Goal: Task Accomplishment & Management: Use online tool/utility

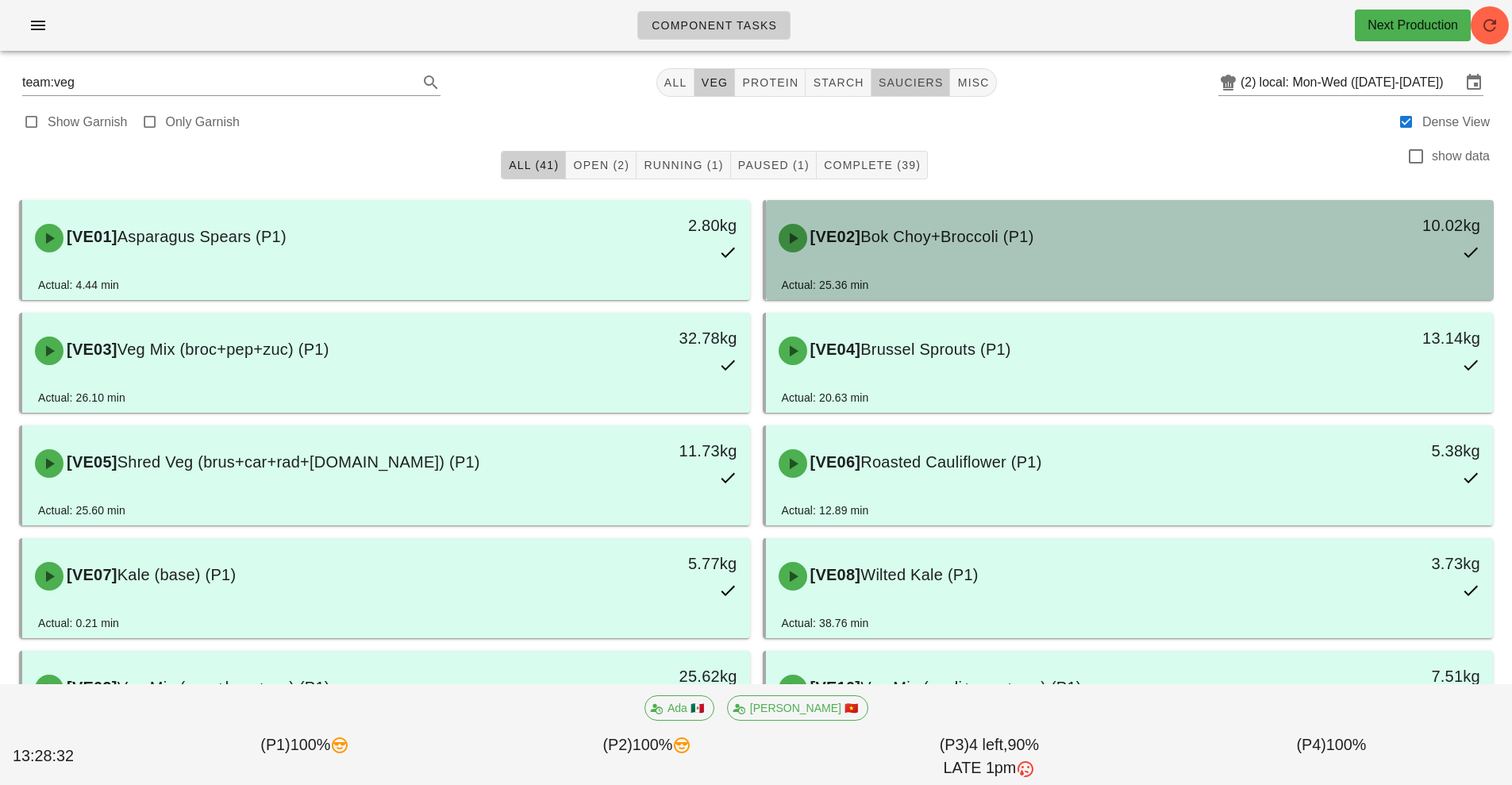
click at [910, 79] on span "sauciers" at bounding box center [910, 83] width 66 height 13
type input "team:sauciers"
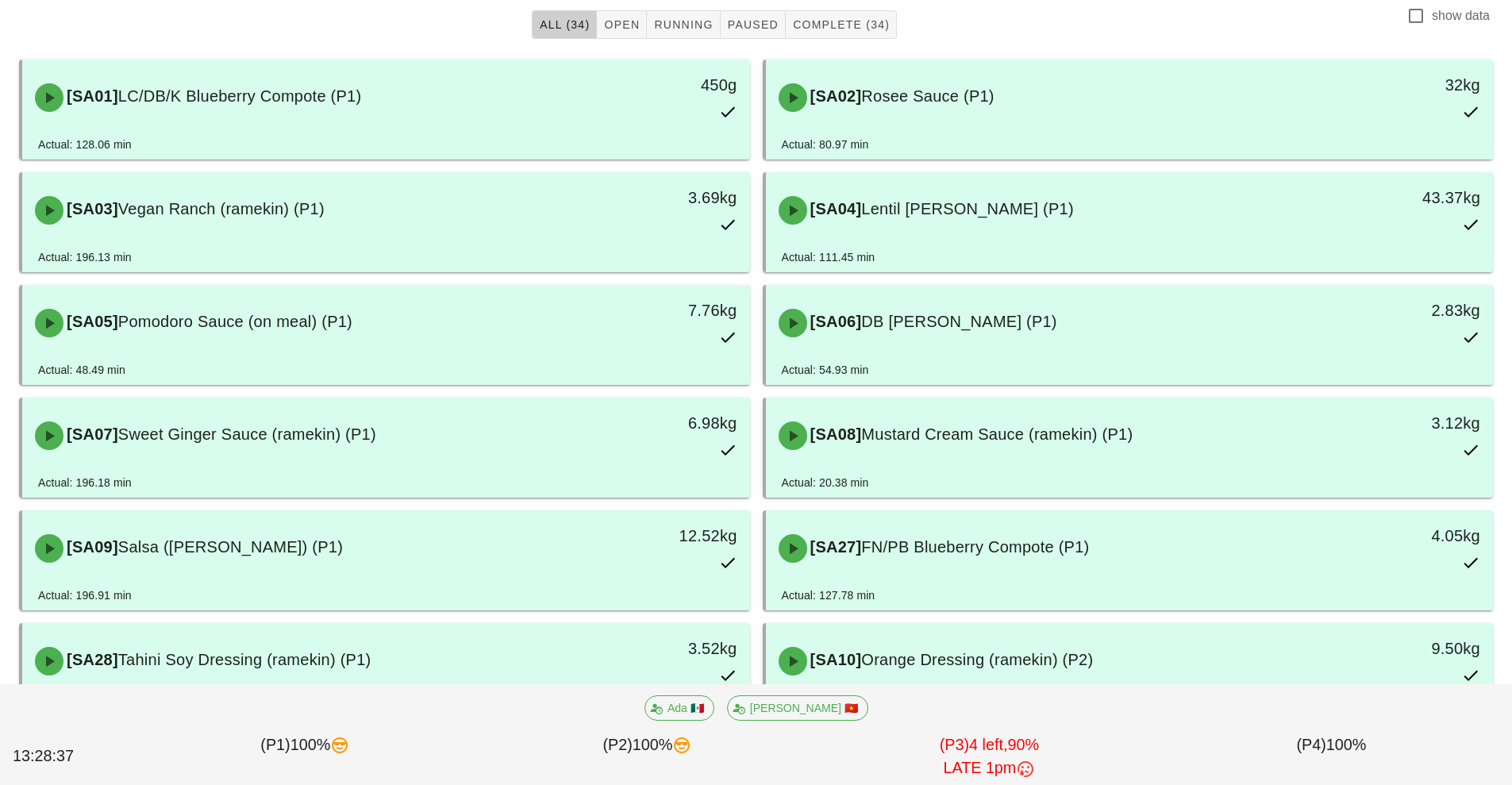
scroll to position [149, 0]
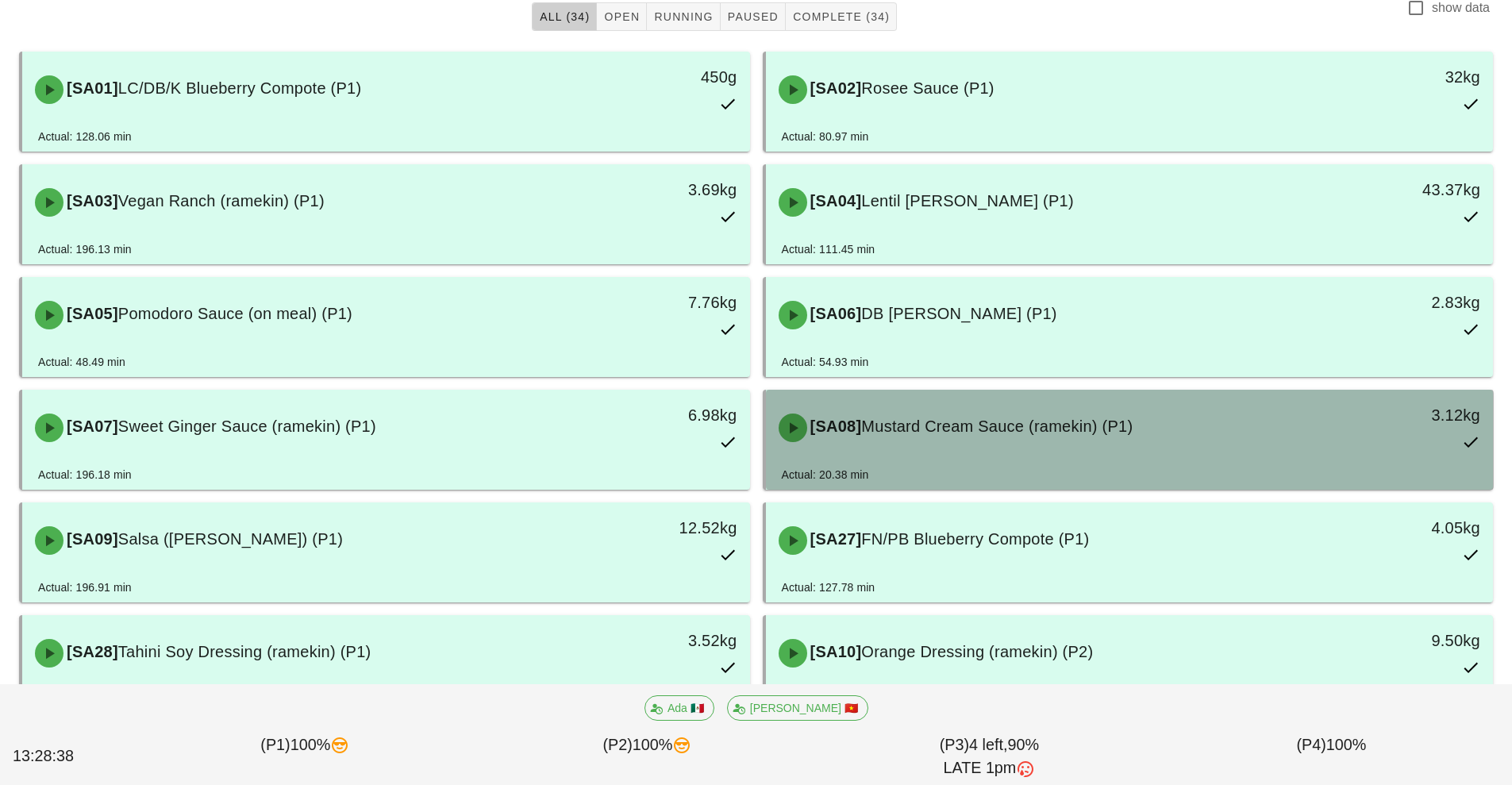
click at [945, 419] on span "Mustard Cream Sauce (ramekin) (P1)" at bounding box center [997, 426] width 272 height 17
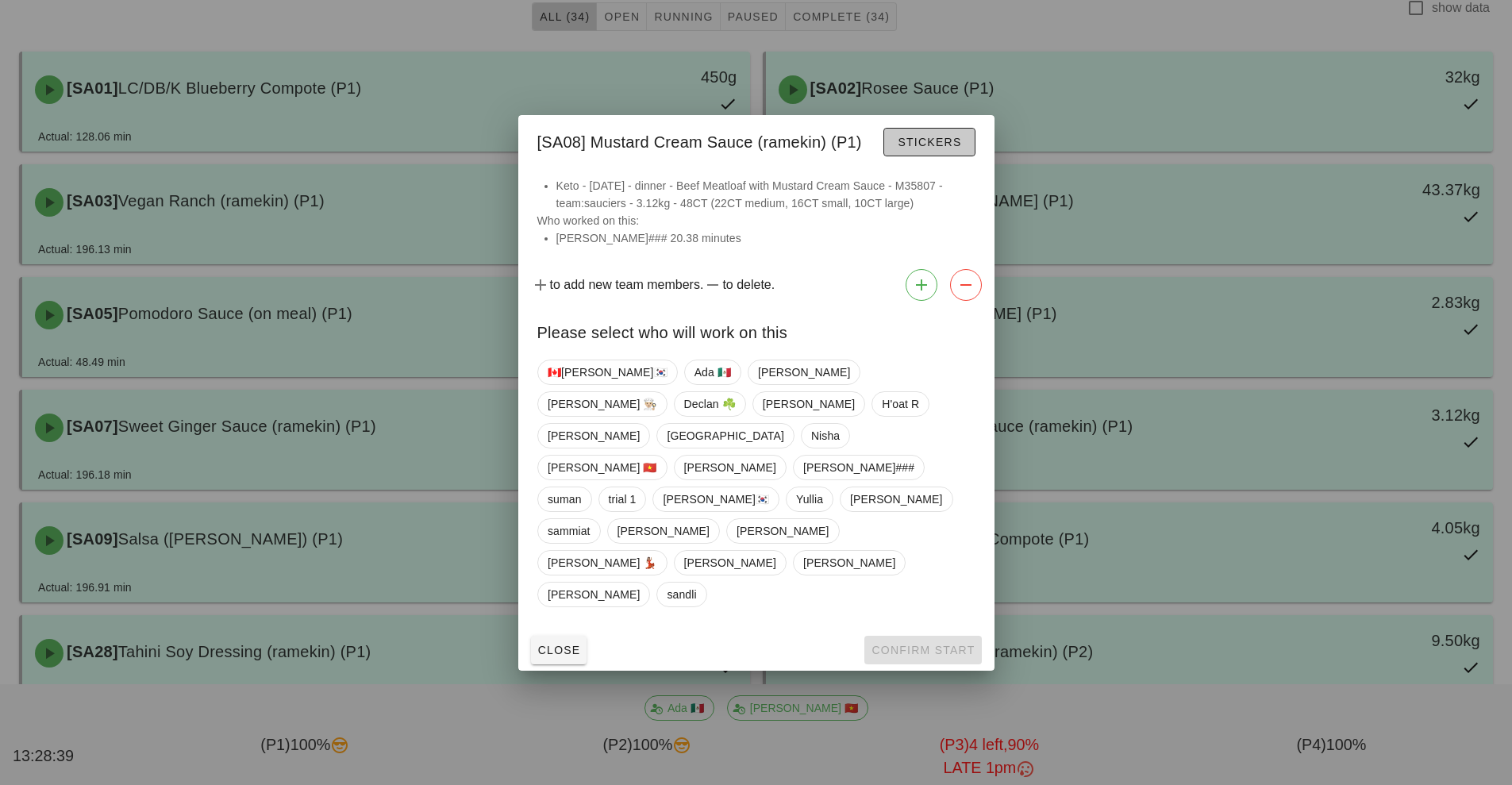
click at [953, 149] on span "Stickers" at bounding box center [928, 142] width 64 height 13
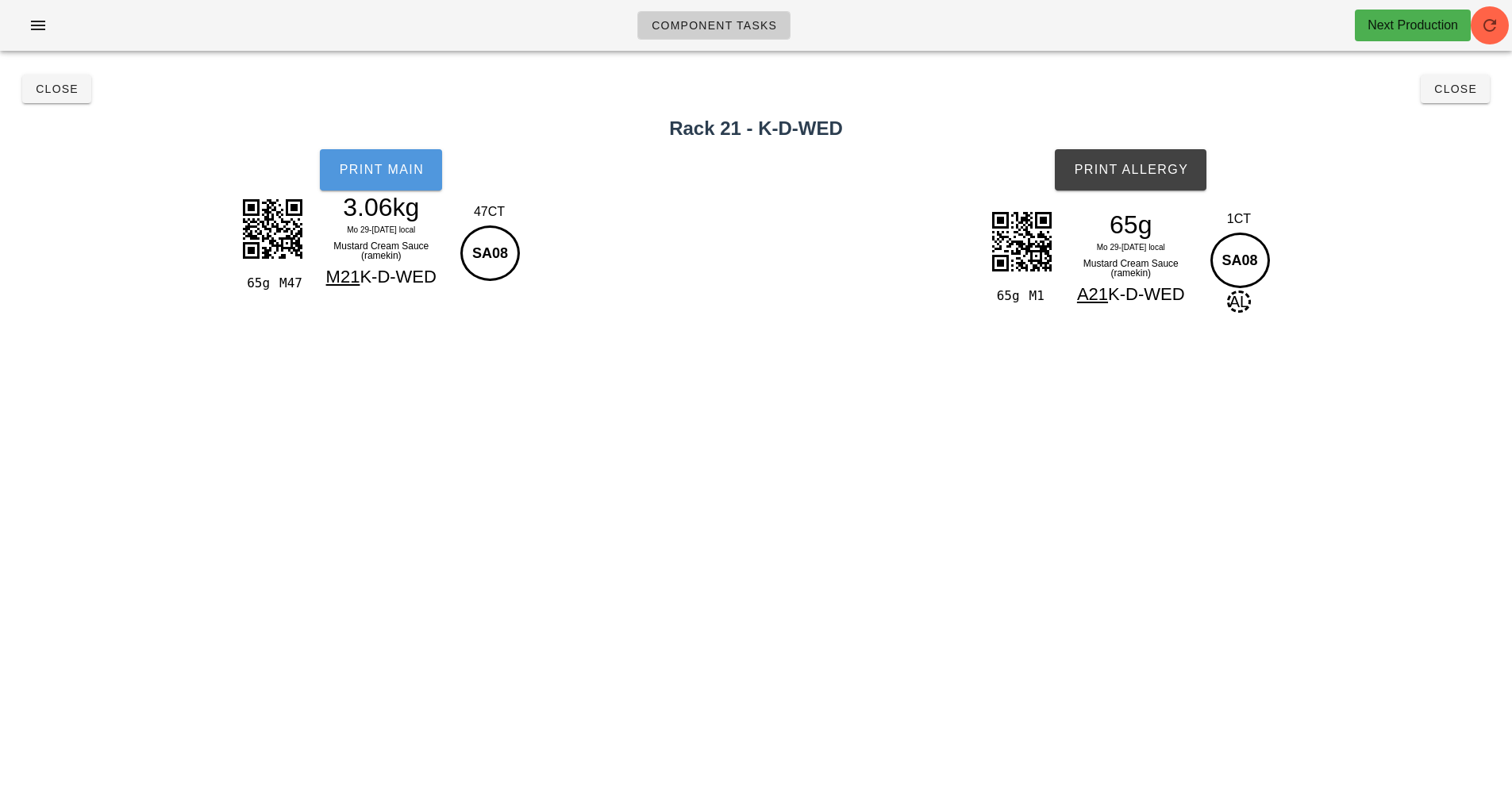
click at [386, 163] on span "Print Main" at bounding box center [380, 170] width 85 height 15
click at [45, 100] on button "Close" at bounding box center [56, 89] width 69 height 28
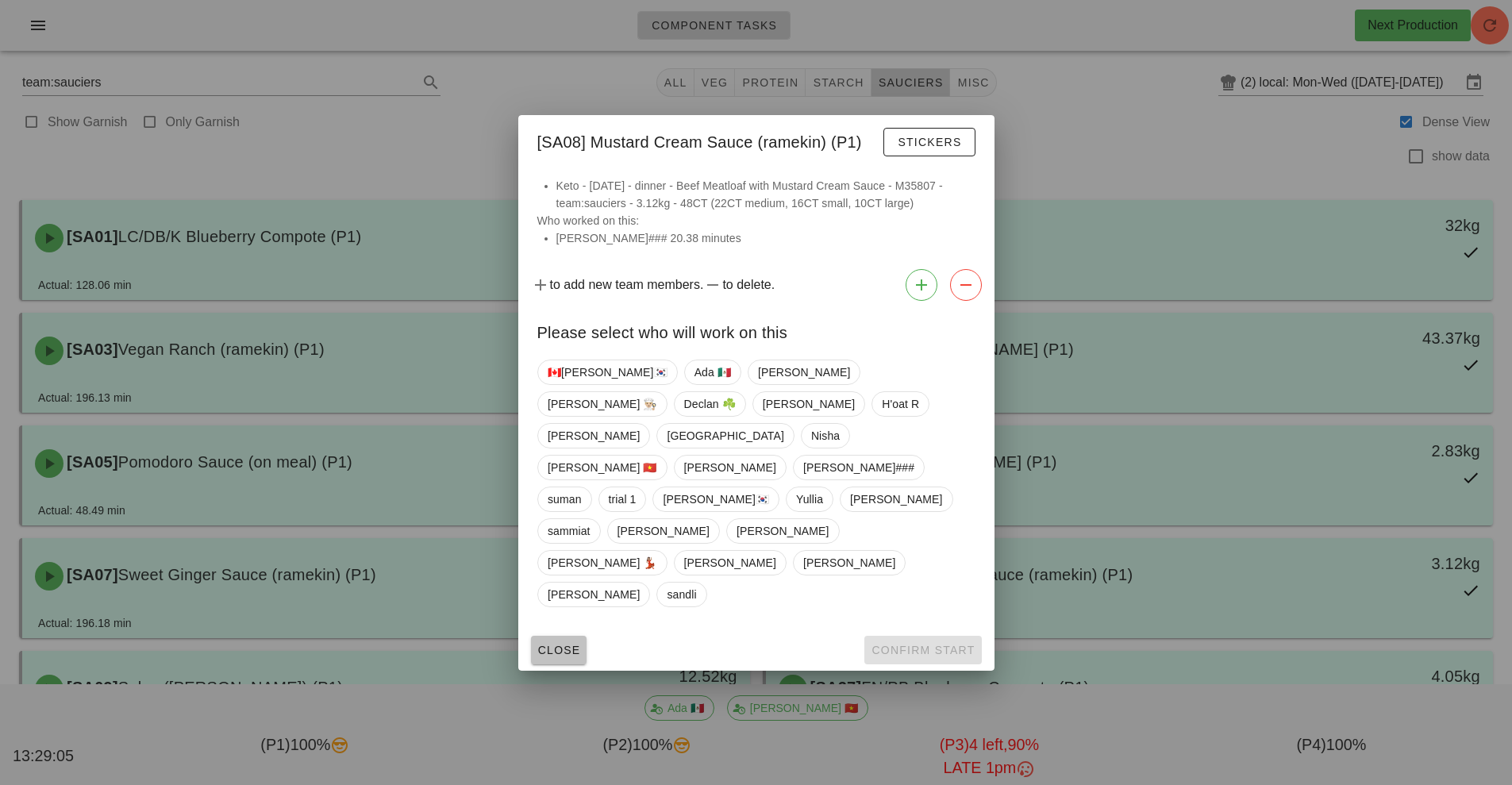
click at [579, 635] on button "Close" at bounding box center [558, 649] width 56 height 28
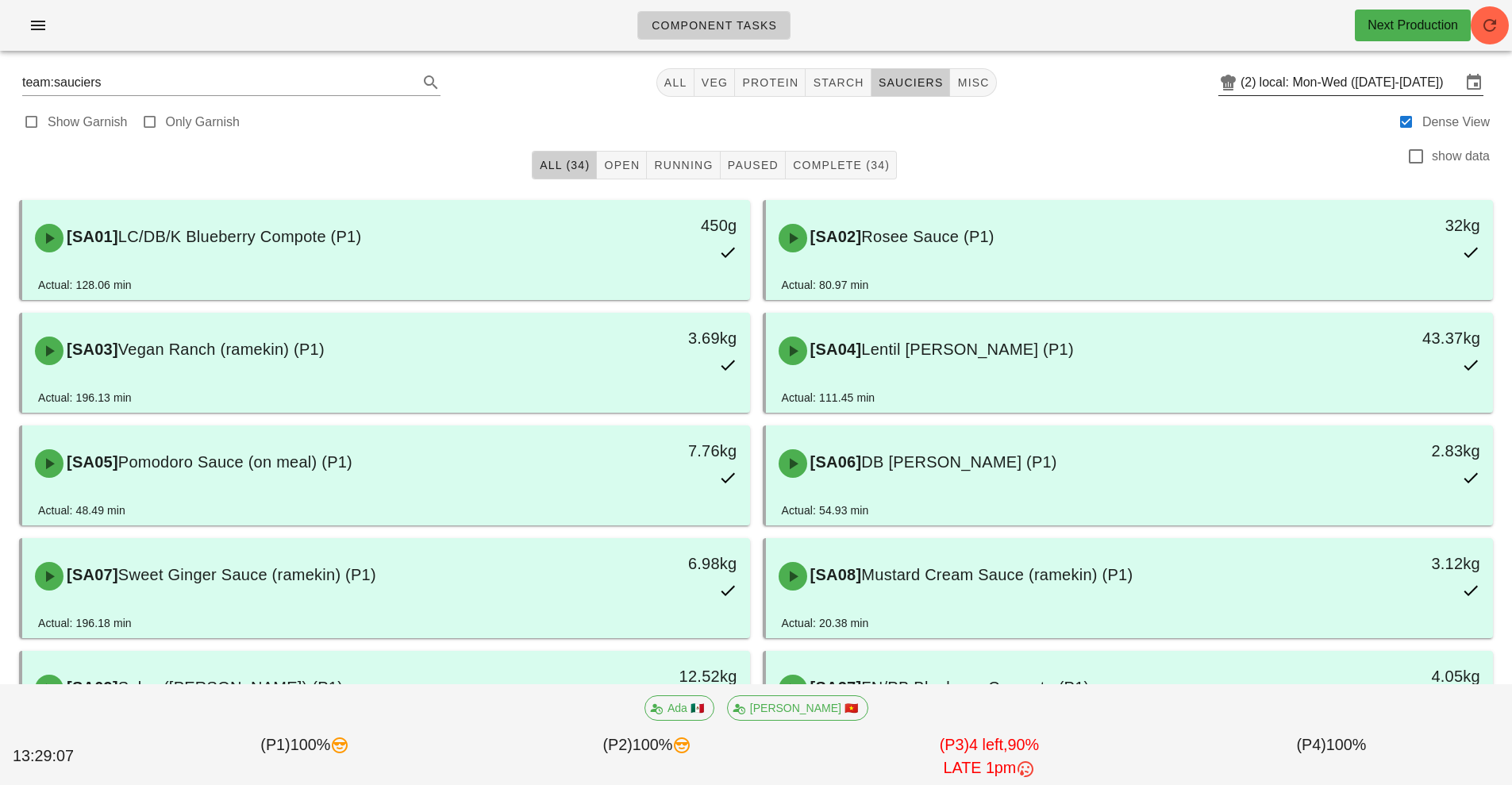
click at [1314, 77] on input "local: Mon-Wed ([DATE]-[DATE])" at bounding box center [1361, 82] width 202 height 25
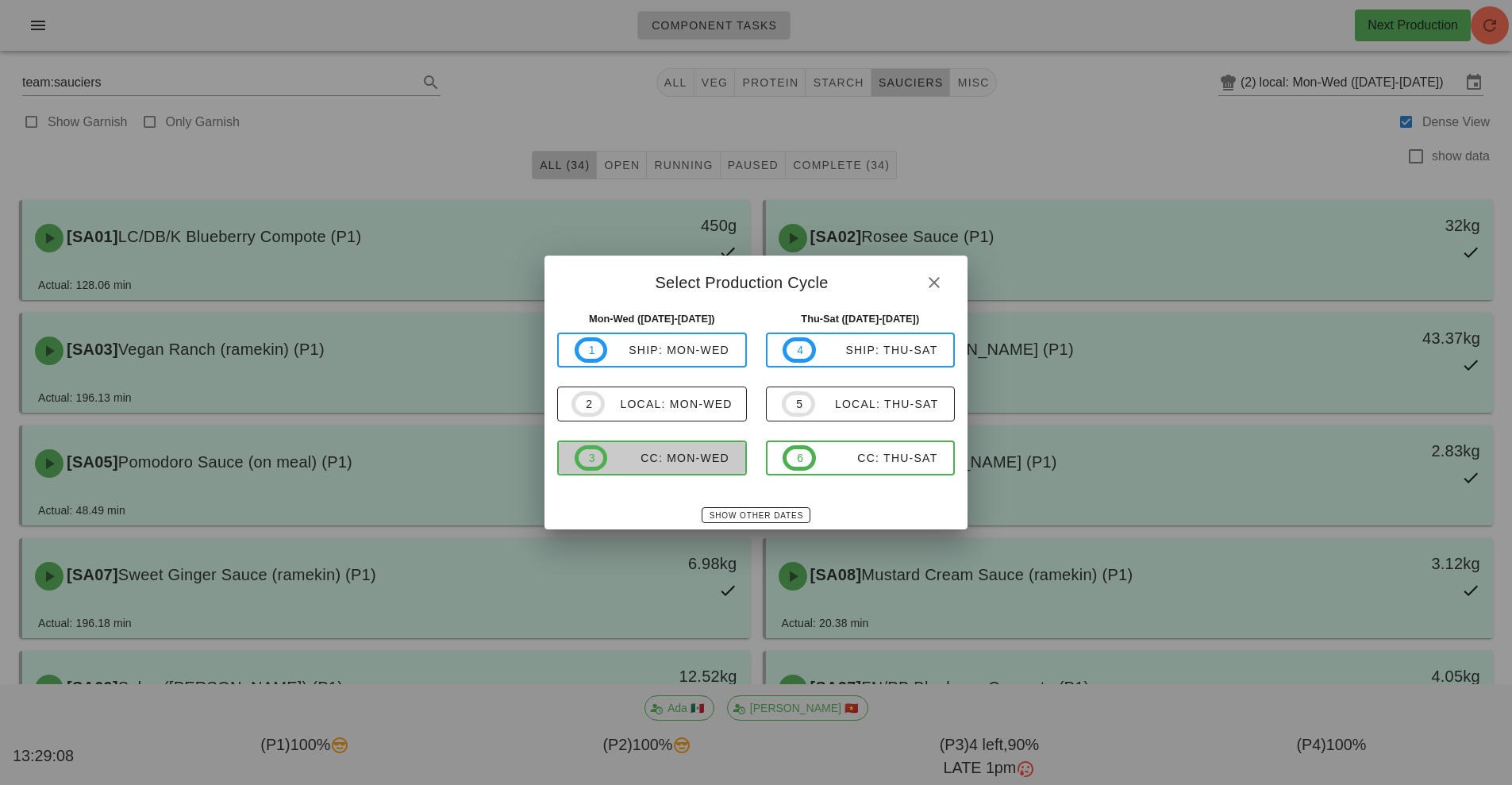
click at [693, 468] on span "3 CC: Mon-Wed" at bounding box center [652, 458] width 154 height 25
type input "CC: Mon-Wed (Sep 29-Oct 1)"
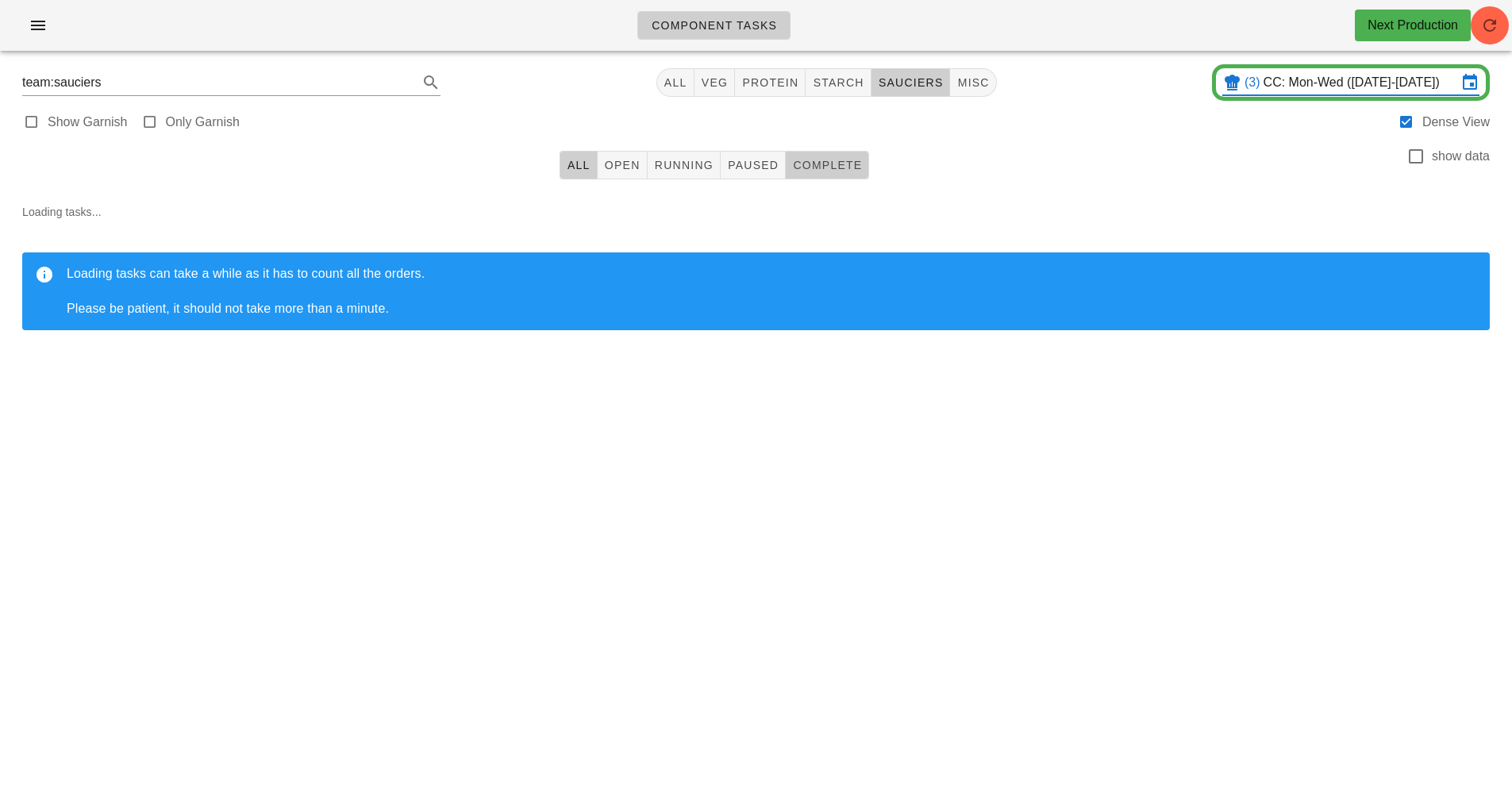
click at [816, 164] on span "Complete" at bounding box center [828, 165] width 70 height 13
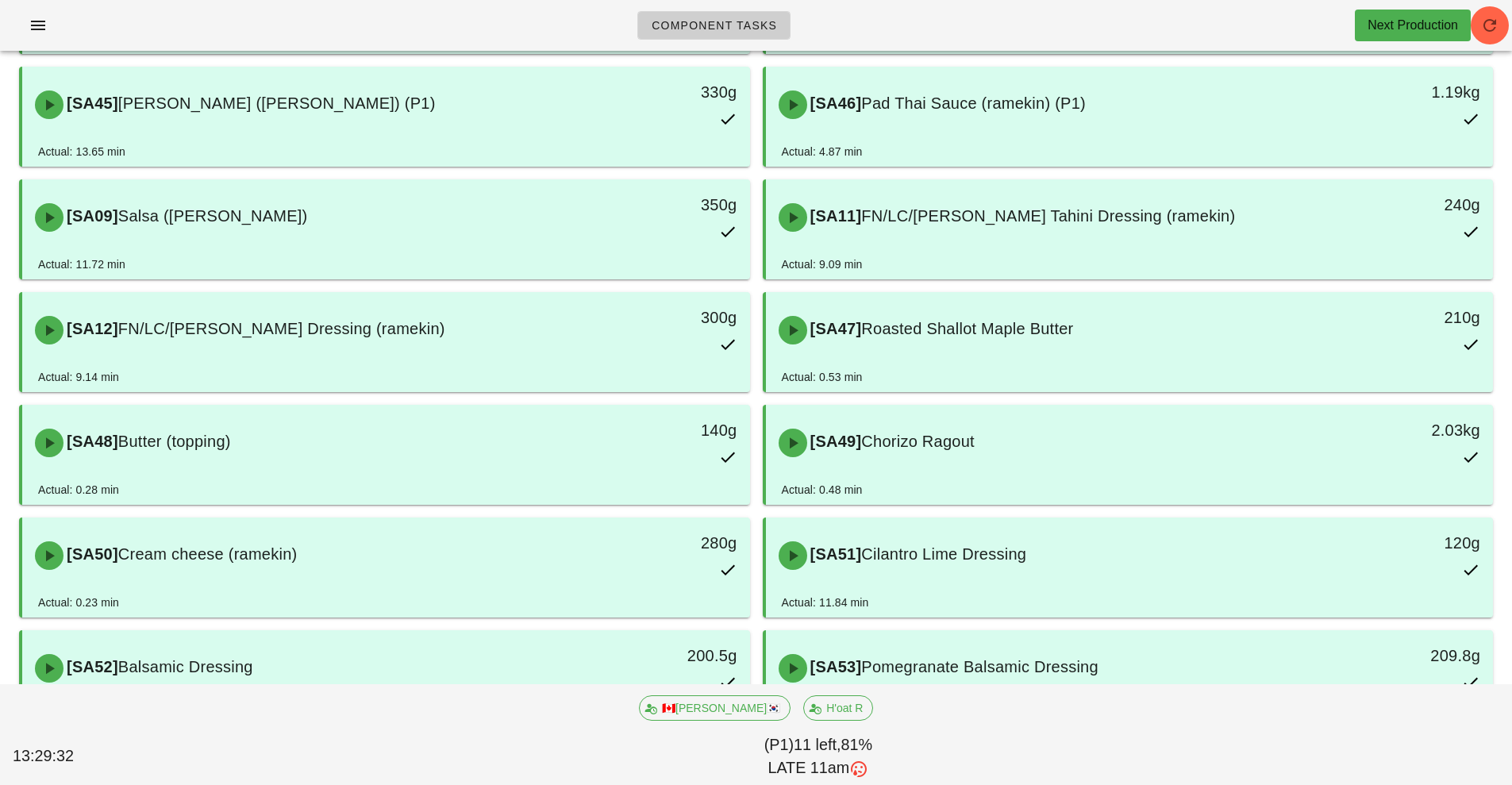
scroll to position [683, 0]
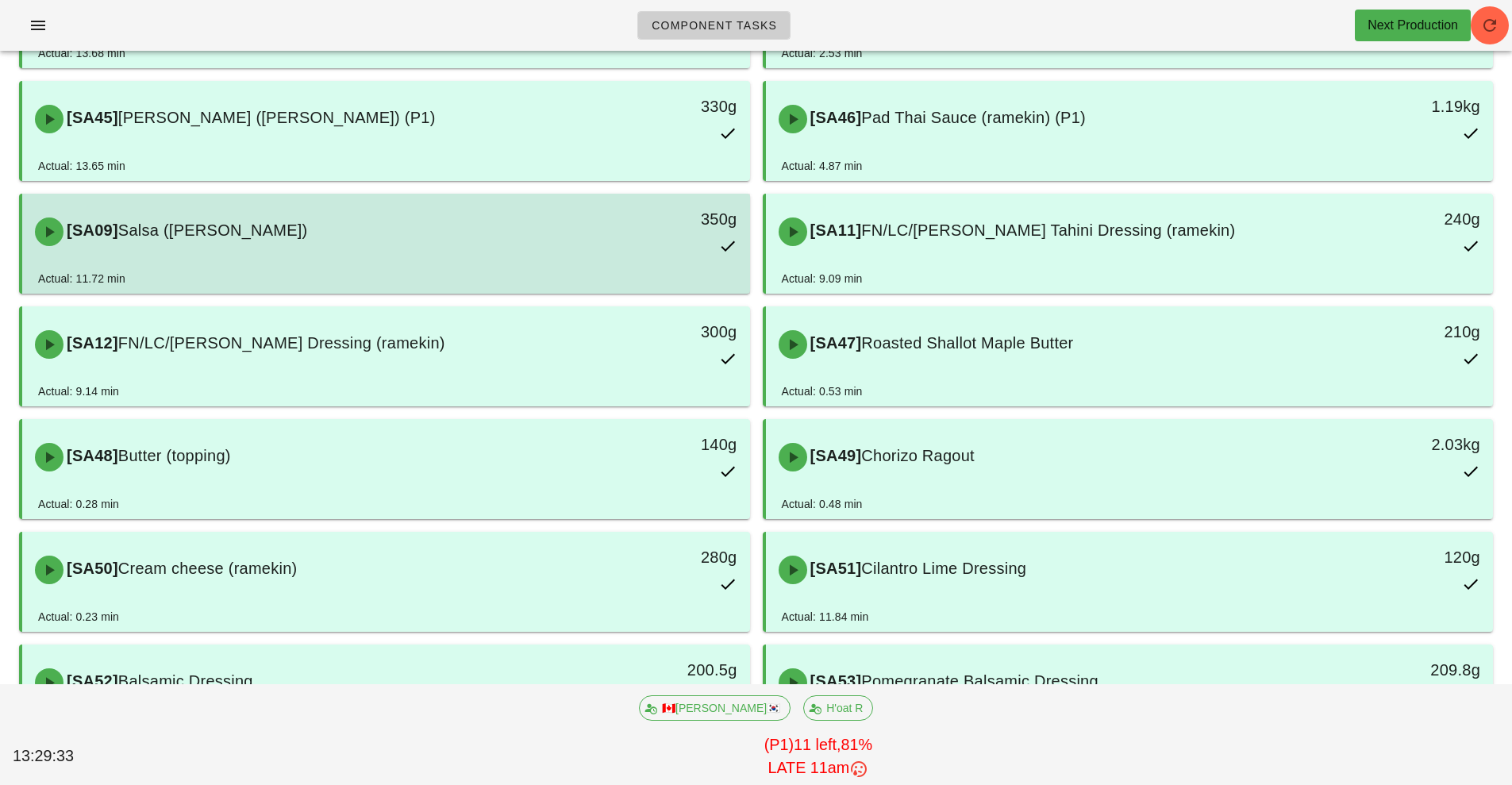
click at [594, 261] on div "350g" at bounding box center [656, 232] width 180 height 70
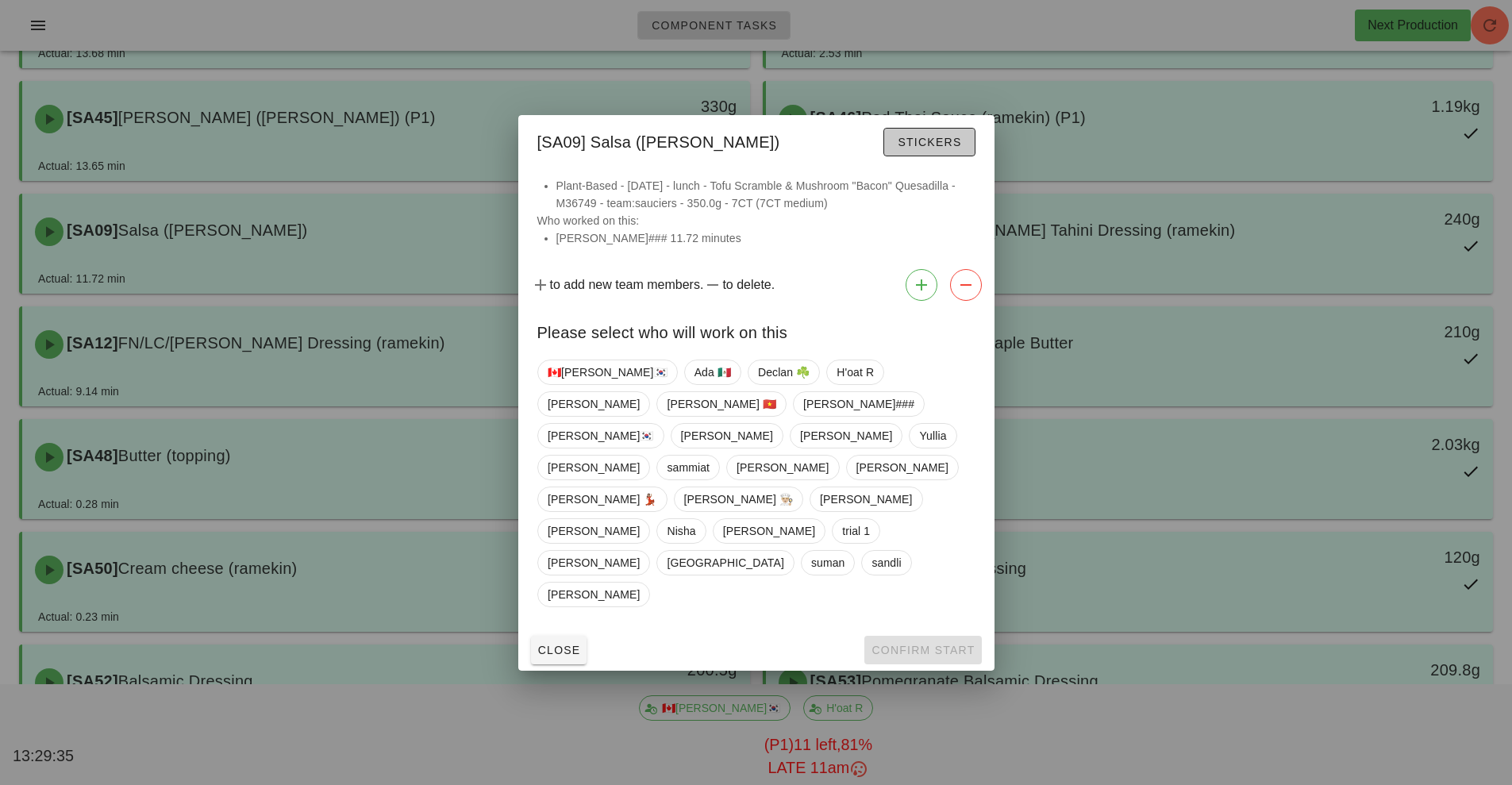
click at [921, 149] on span "Stickers" at bounding box center [928, 142] width 64 height 13
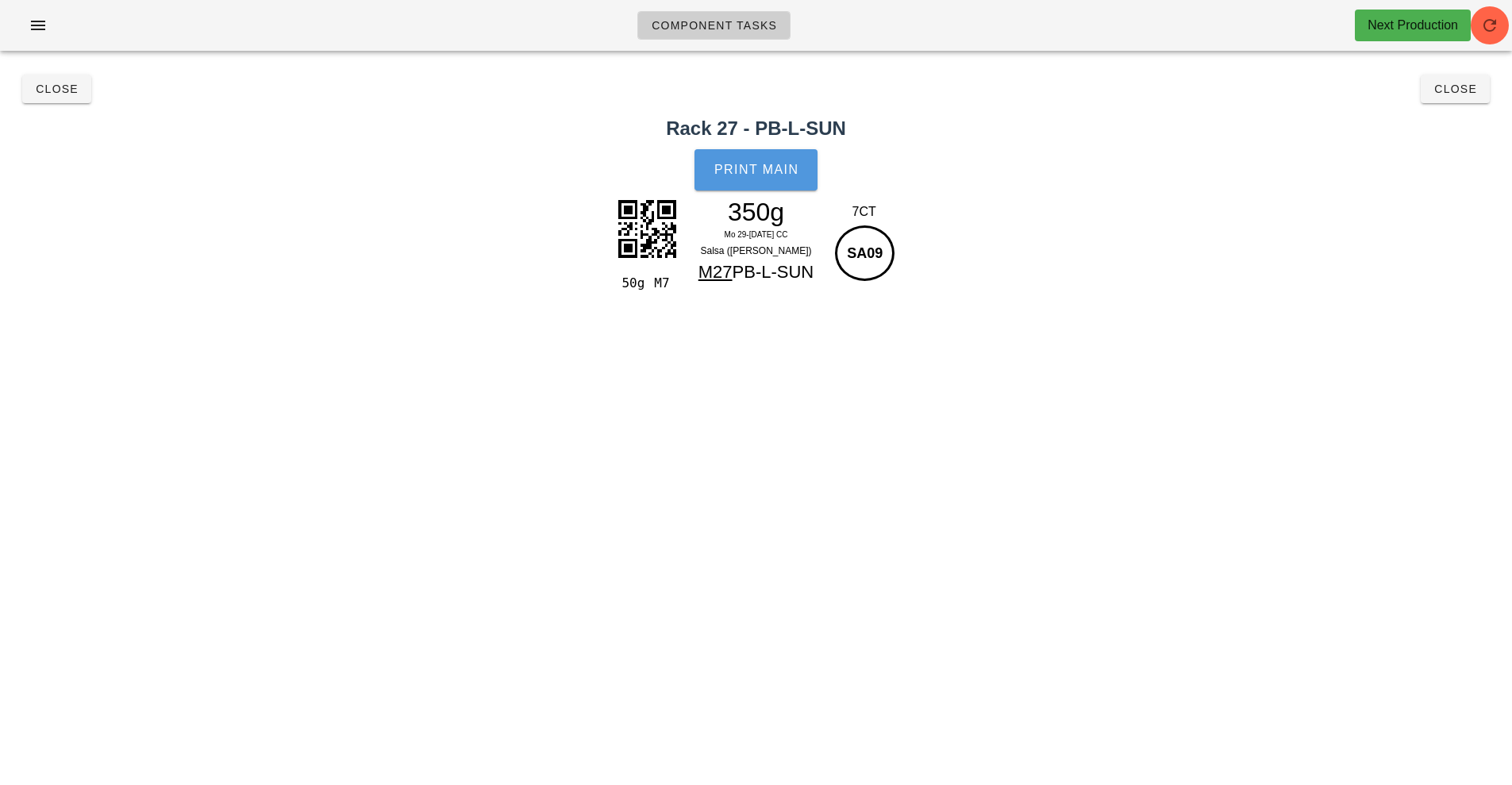
click at [768, 167] on span "Print Main" at bounding box center [756, 170] width 85 height 15
click at [38, 95] on button "Close" at bounding box center [56, 89] width 69 height 28
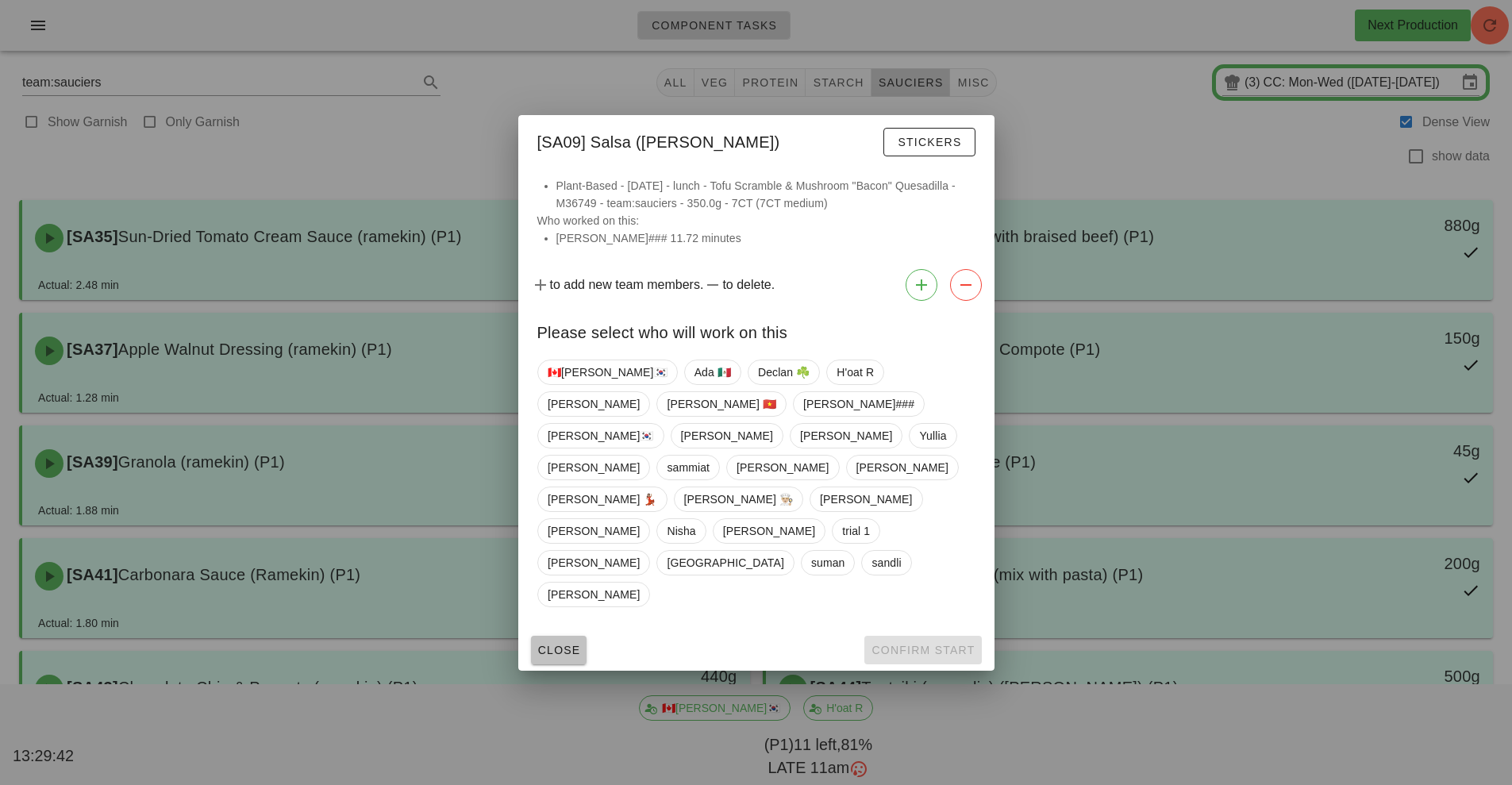
click at [550, 644] on span "Close" at bounding box center [559, 650] width 44 height 13
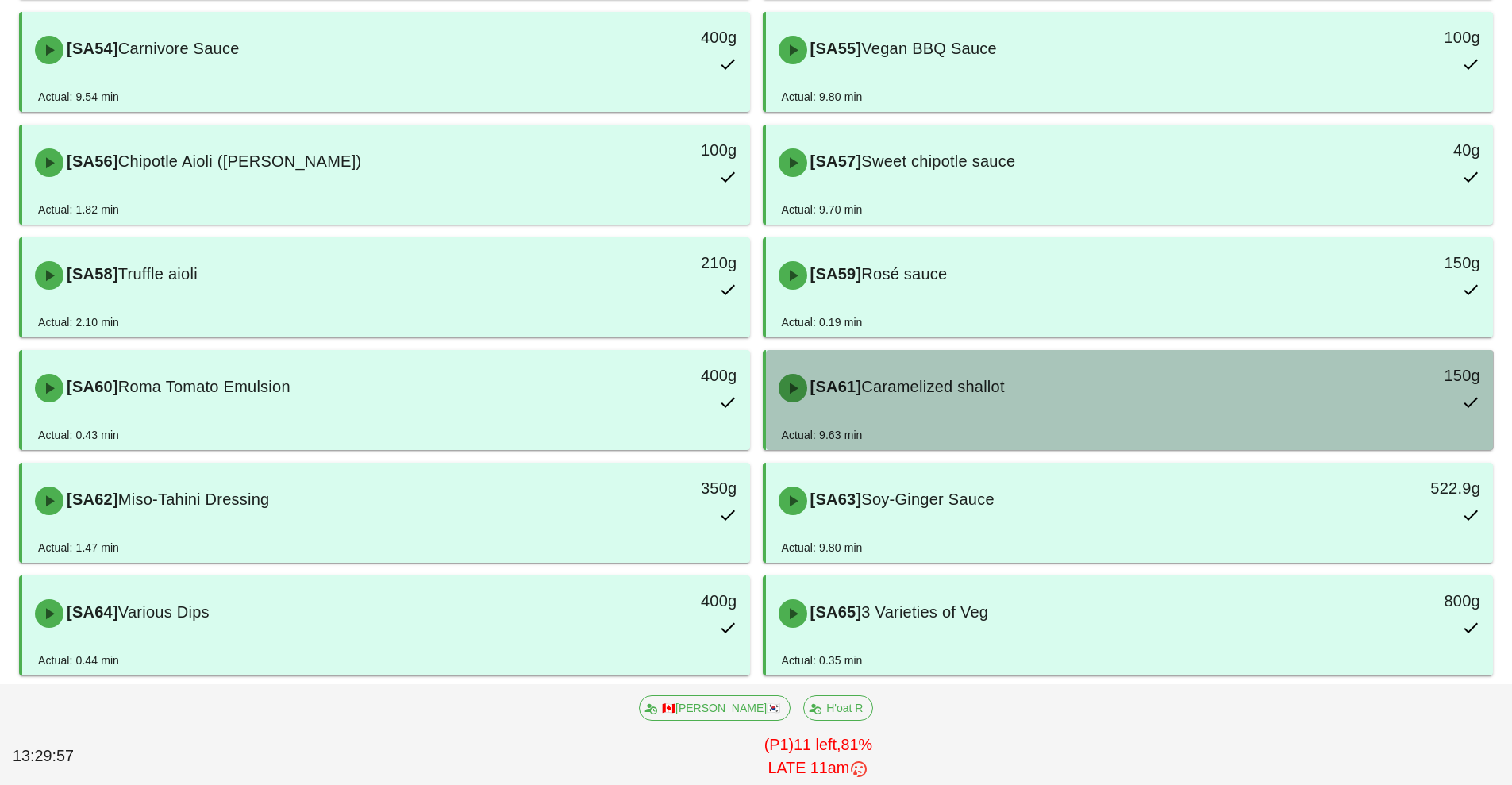
scroll to position [1545, 0]
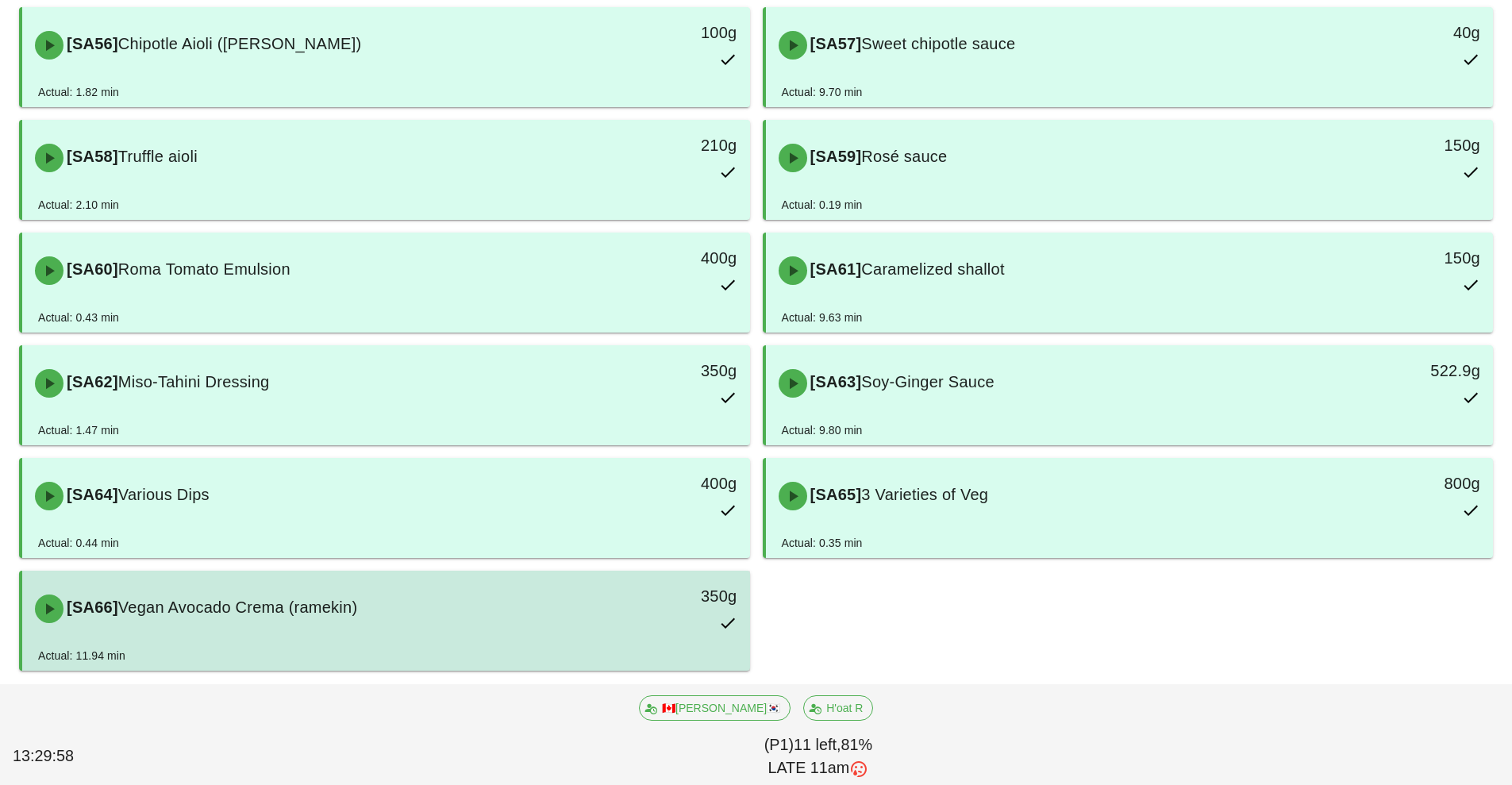
click at [565, 635] on div "[SA66] Vegan Avocado Crema (ramekin) 350g" at bounding box center [386, 609] width 722 height 70
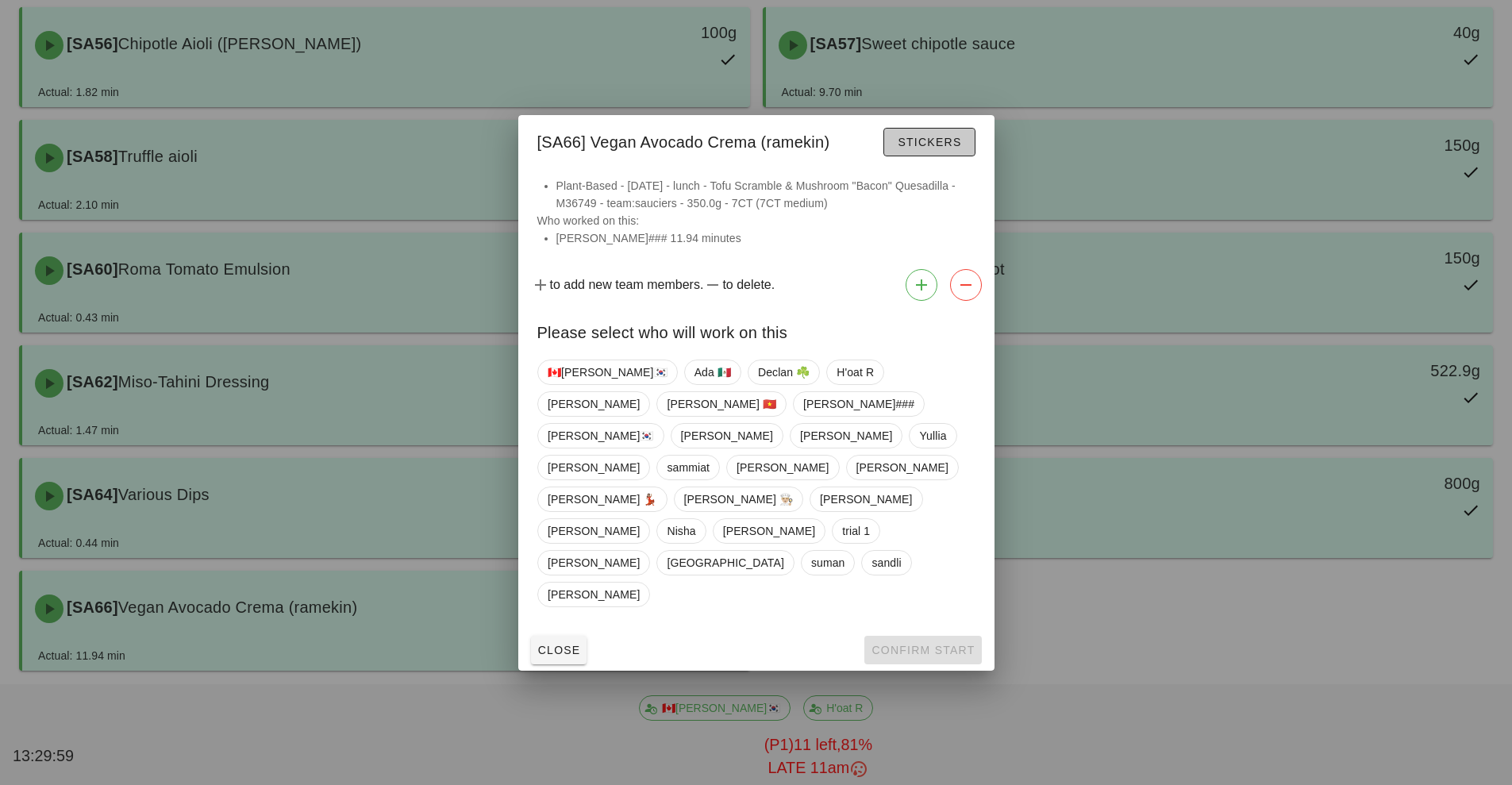
click at [935, 156] on button "Stickers" at bounding box center [929, 141] width 91 height 28
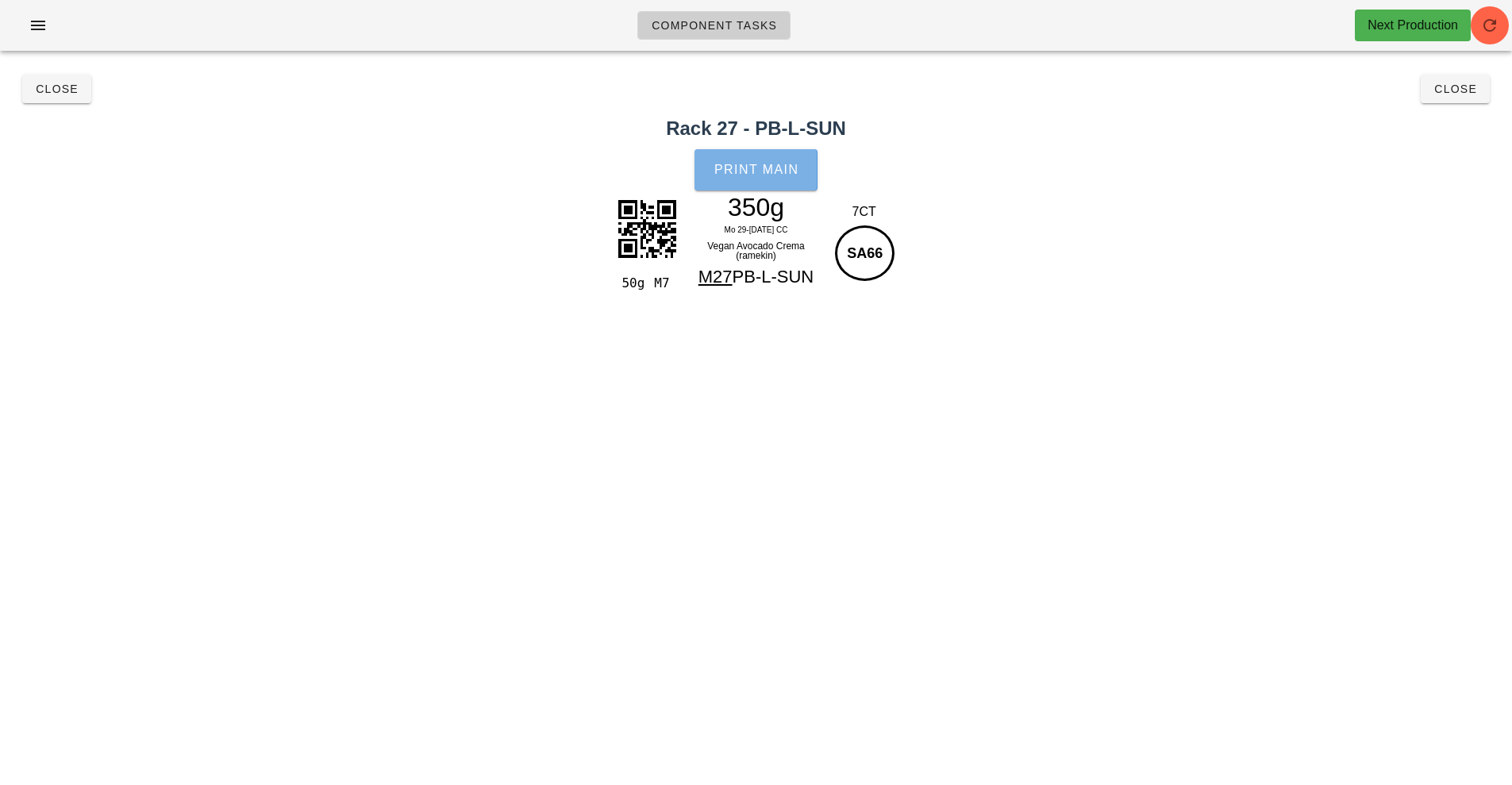
click at [747, 163] on span "Print Main" at bounding box center [756, 170] width 85 height 15
click at [55, 85] on span "Close" at bounding box center [57, 89] width 44 height 13
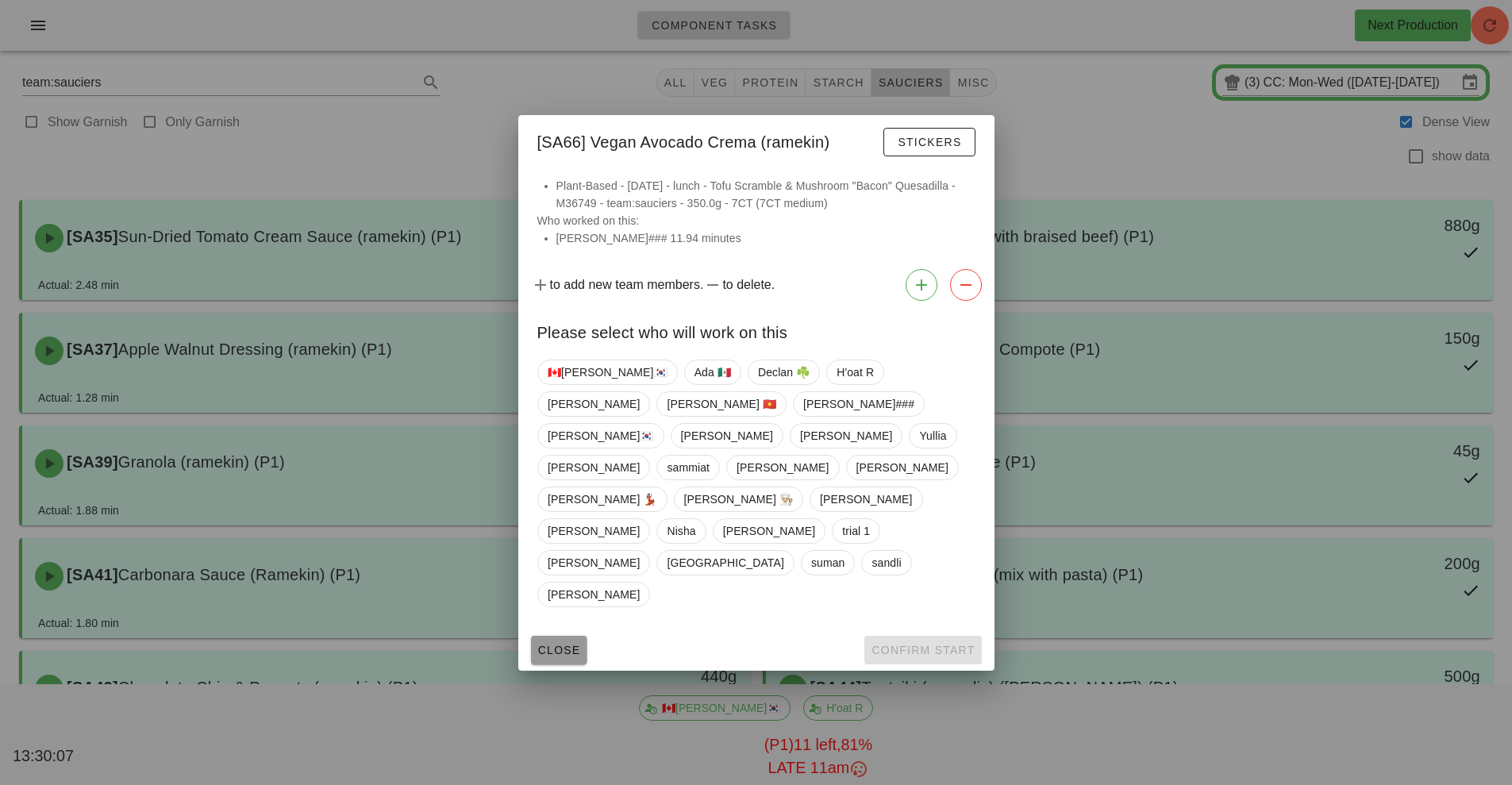
click at [567, 644] on span "Close" at bounding box center [559, 650] width 44 height 13
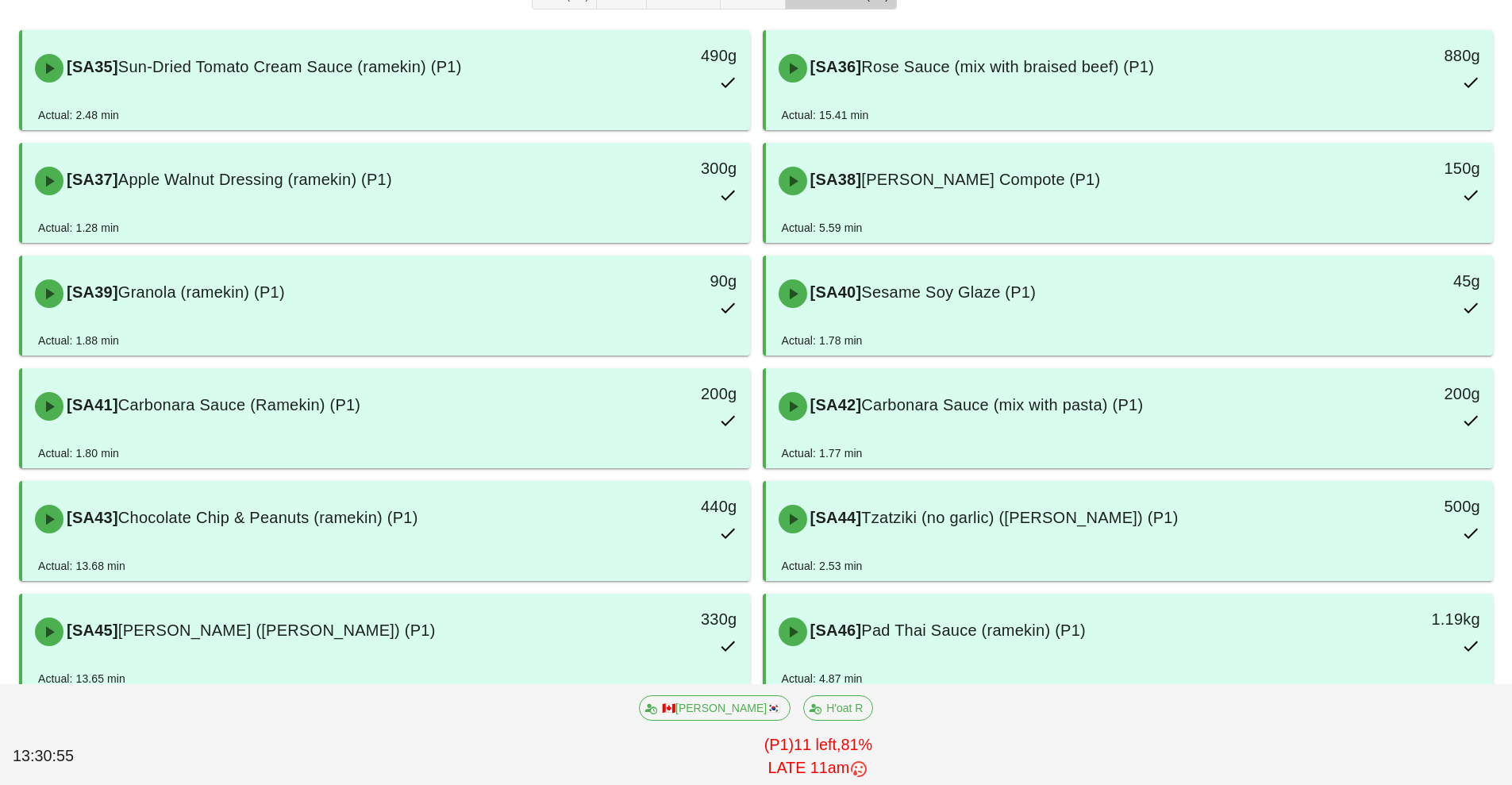
scroll to position [213, 0]
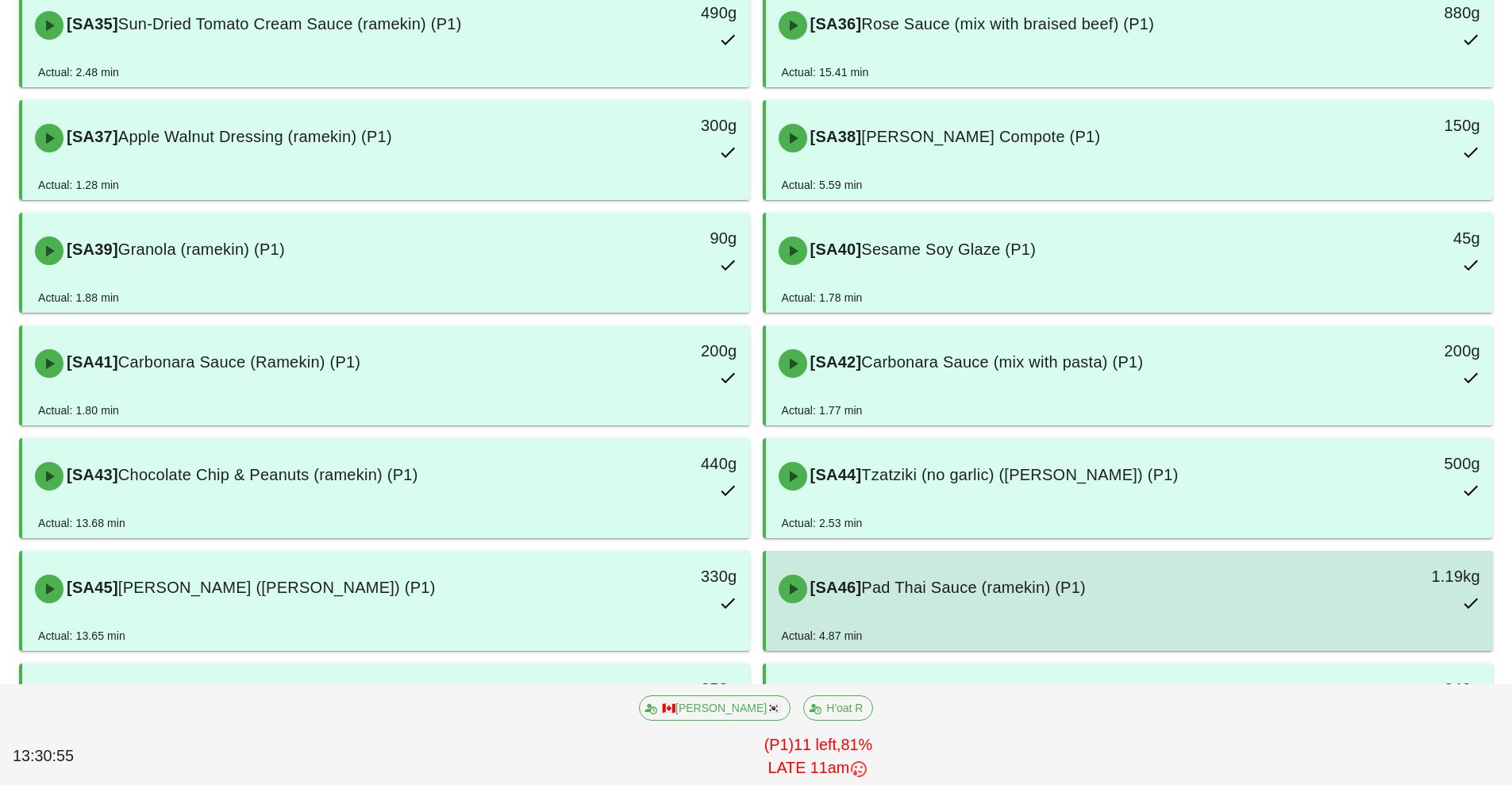
click at [1075, 612] on div "[SA46] Pad Thai Sauce (ramekin) (P1)" at bounding box center [1039, 588] width 541 height 48
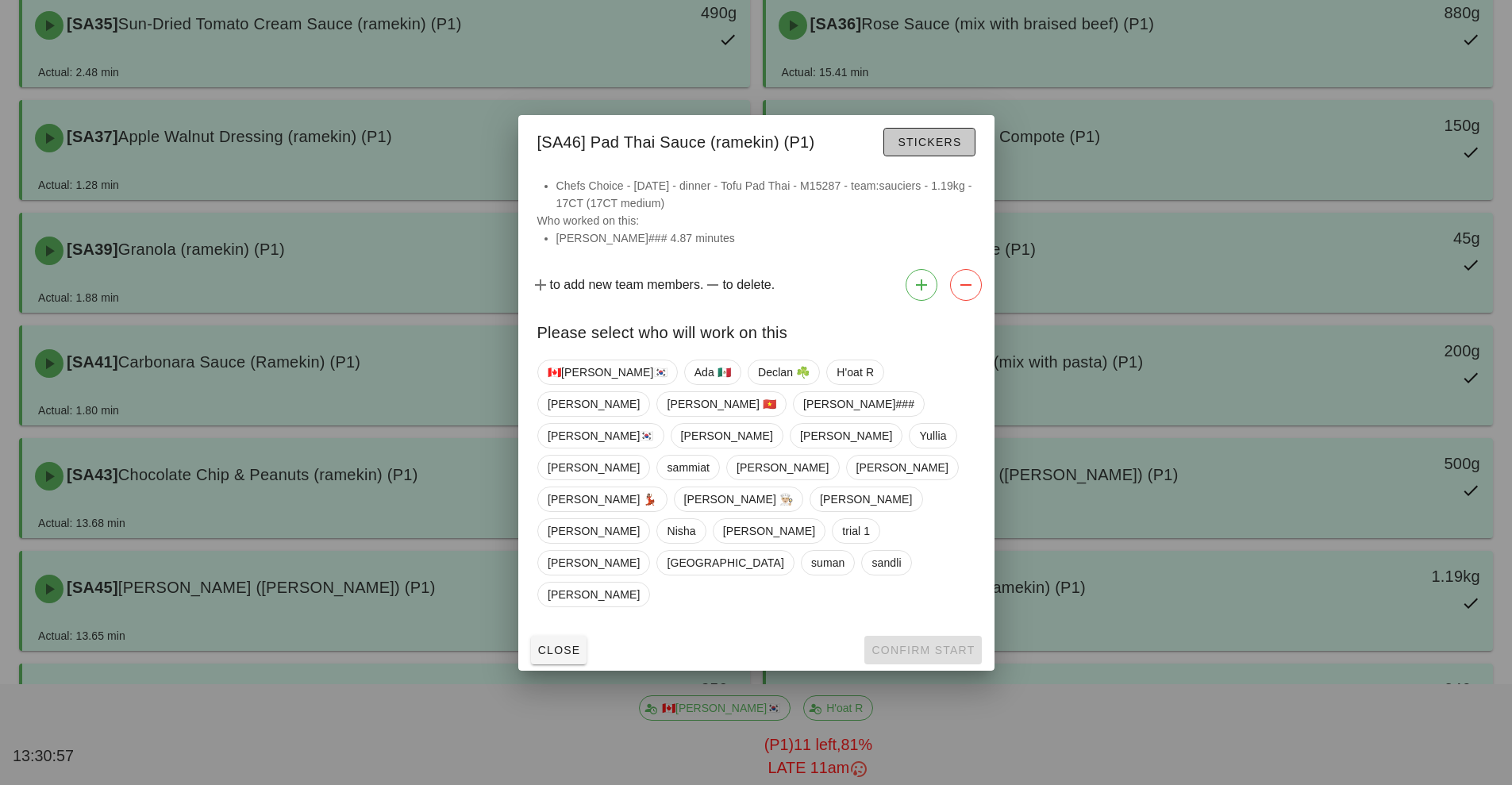
click at [936, 156] on button "Stickers" at bounding box center [929, 141] width 91 height 28
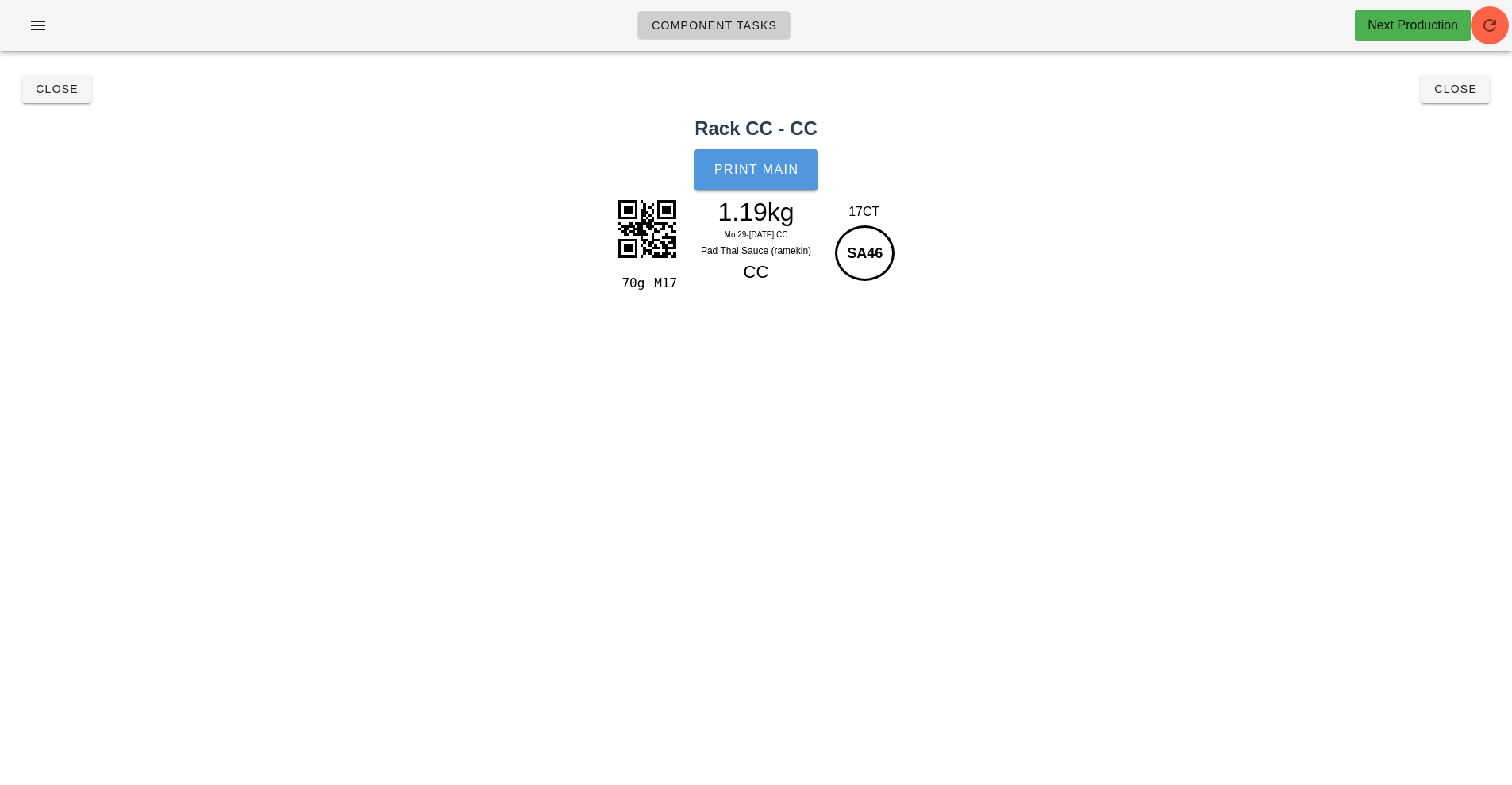
click at [754, 170] on span "Print Main" at bounding box center [756, 170] width 85 height 15
click at [48, 85] on span "Close" at bounding box center [57, 89] width 44 height 13
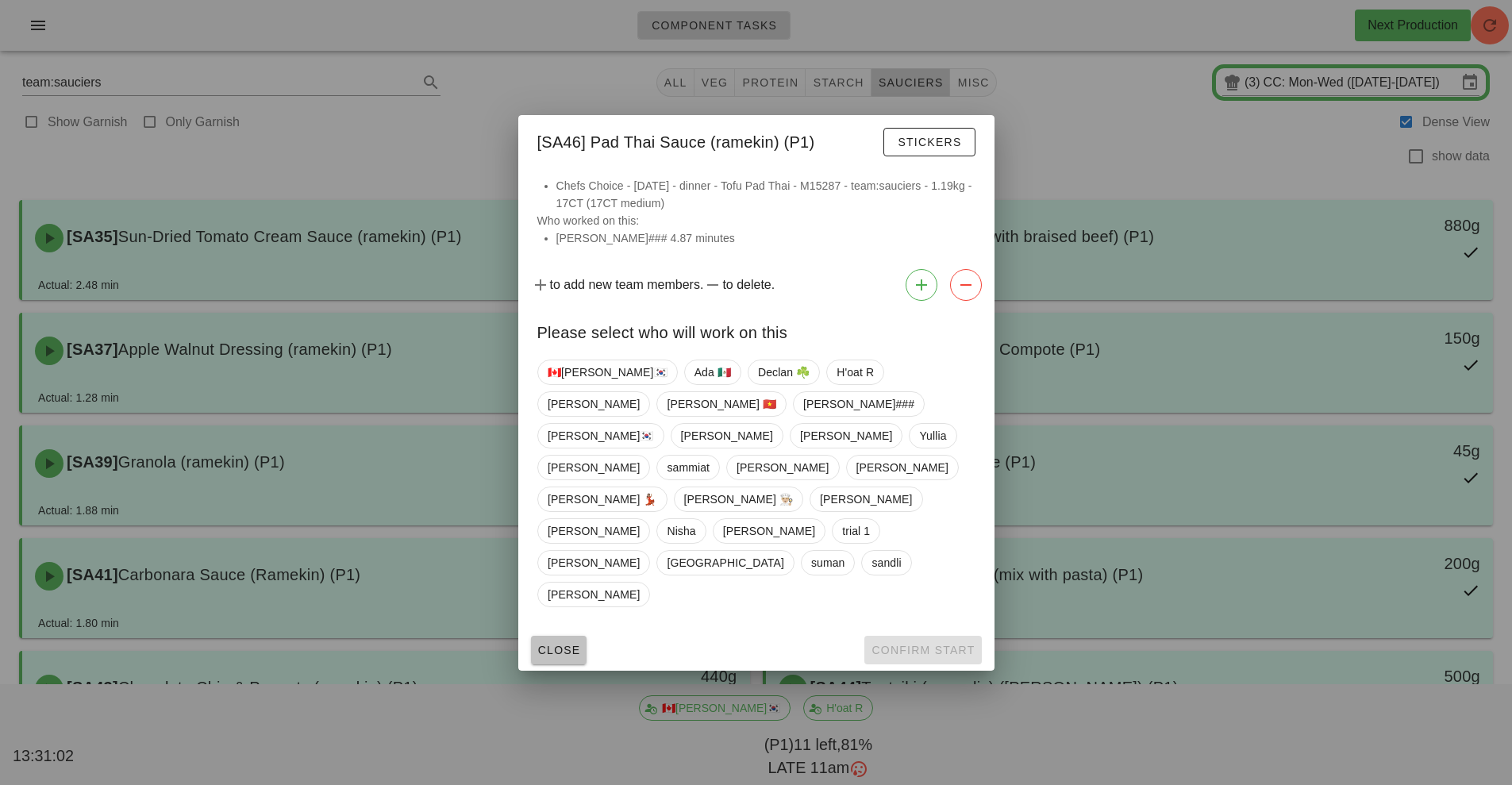
click at [573, 635] on button "Close" at bounding box center [558, 649] width 56 height 28
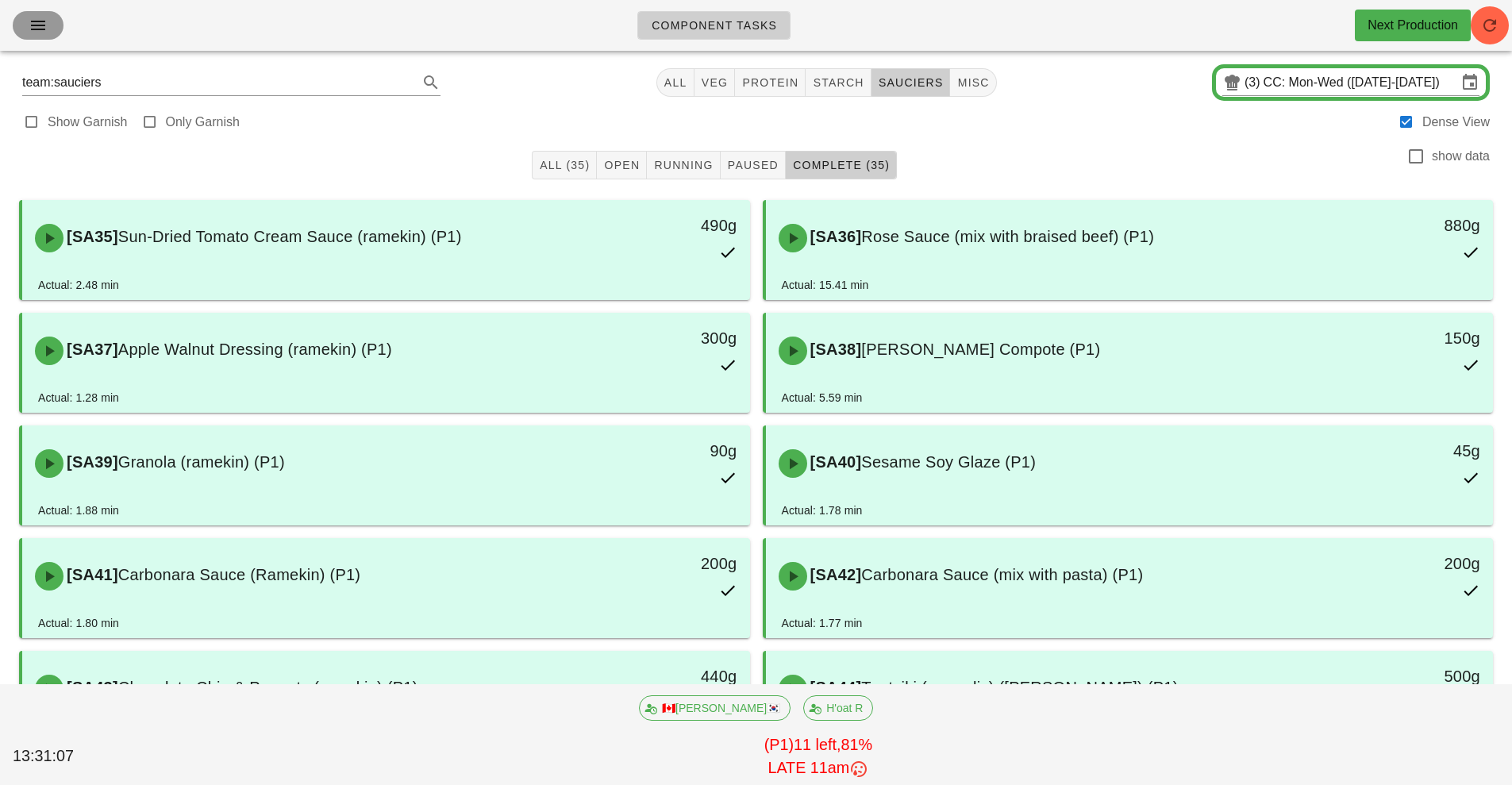
click at [22, 38] on button "button" at bounding box center [38, 25] width 50 height 28
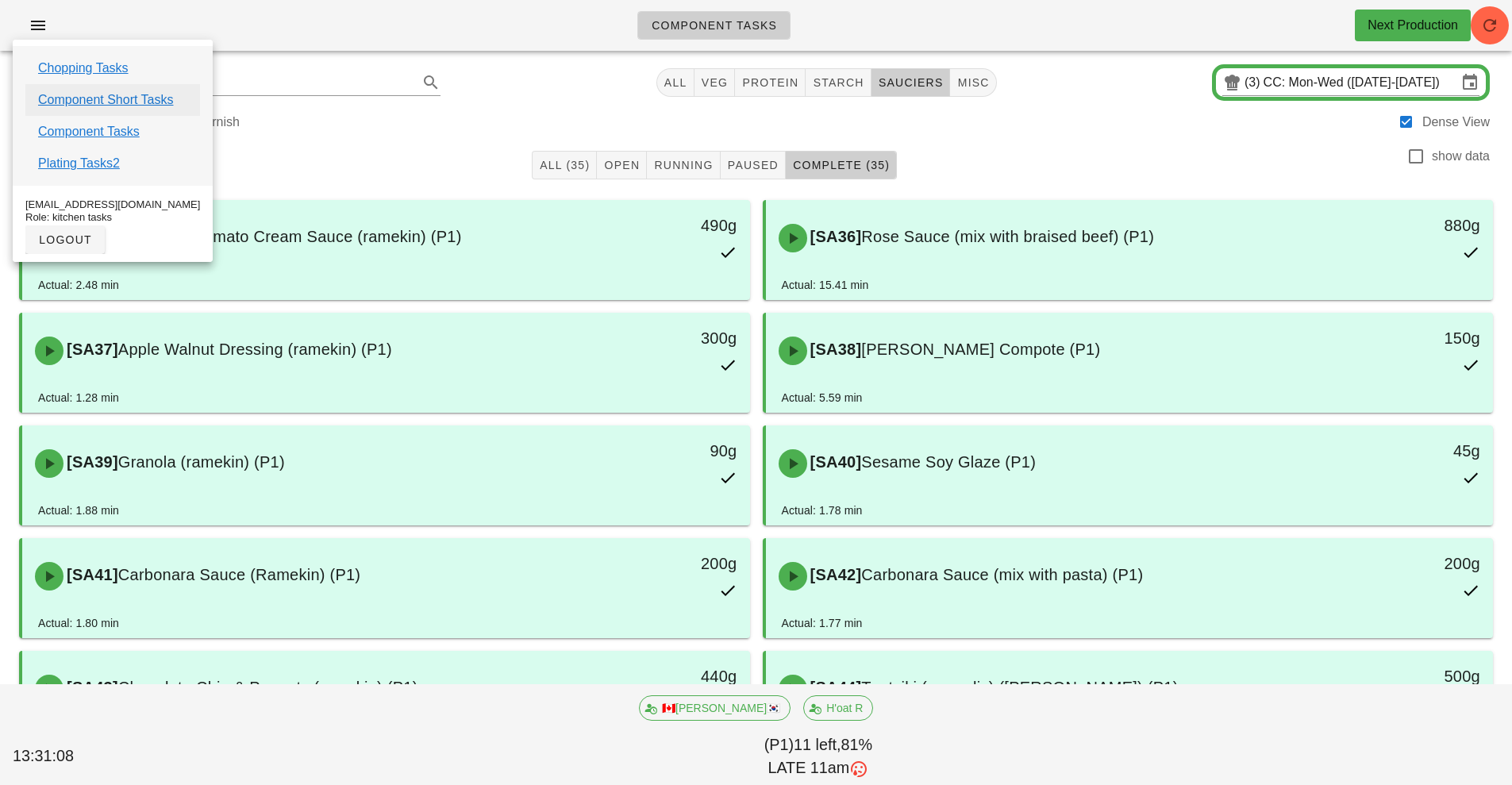
click at [117, 103] on link "Component Short Tasks" at bounding box center [106, 99] width 135 height 19
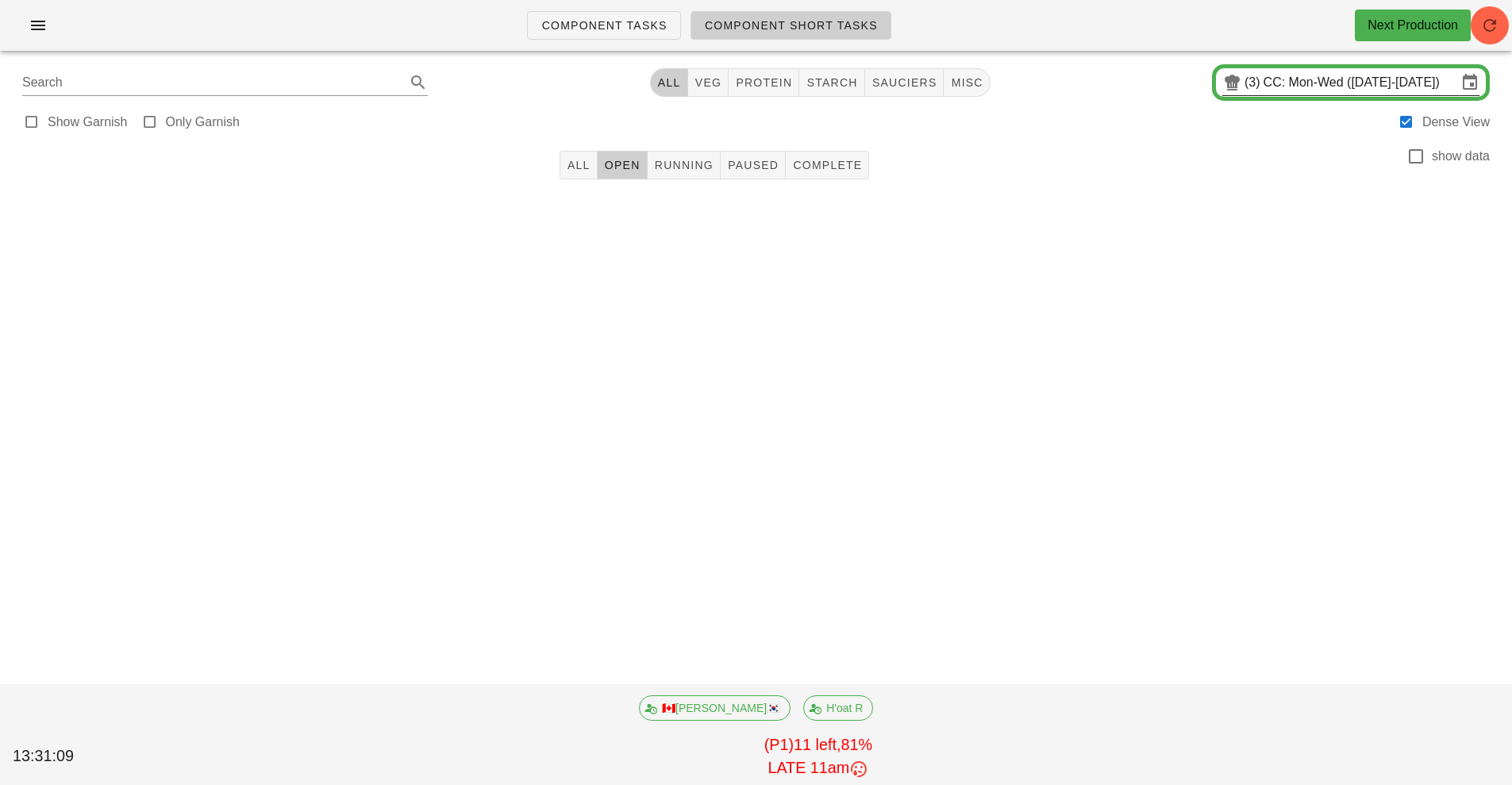
click at [1355, 94] on input "CC: Mon-Wed (Sep 29-Oct 1)" at bounding box center [1361, 82] width 193 height 25
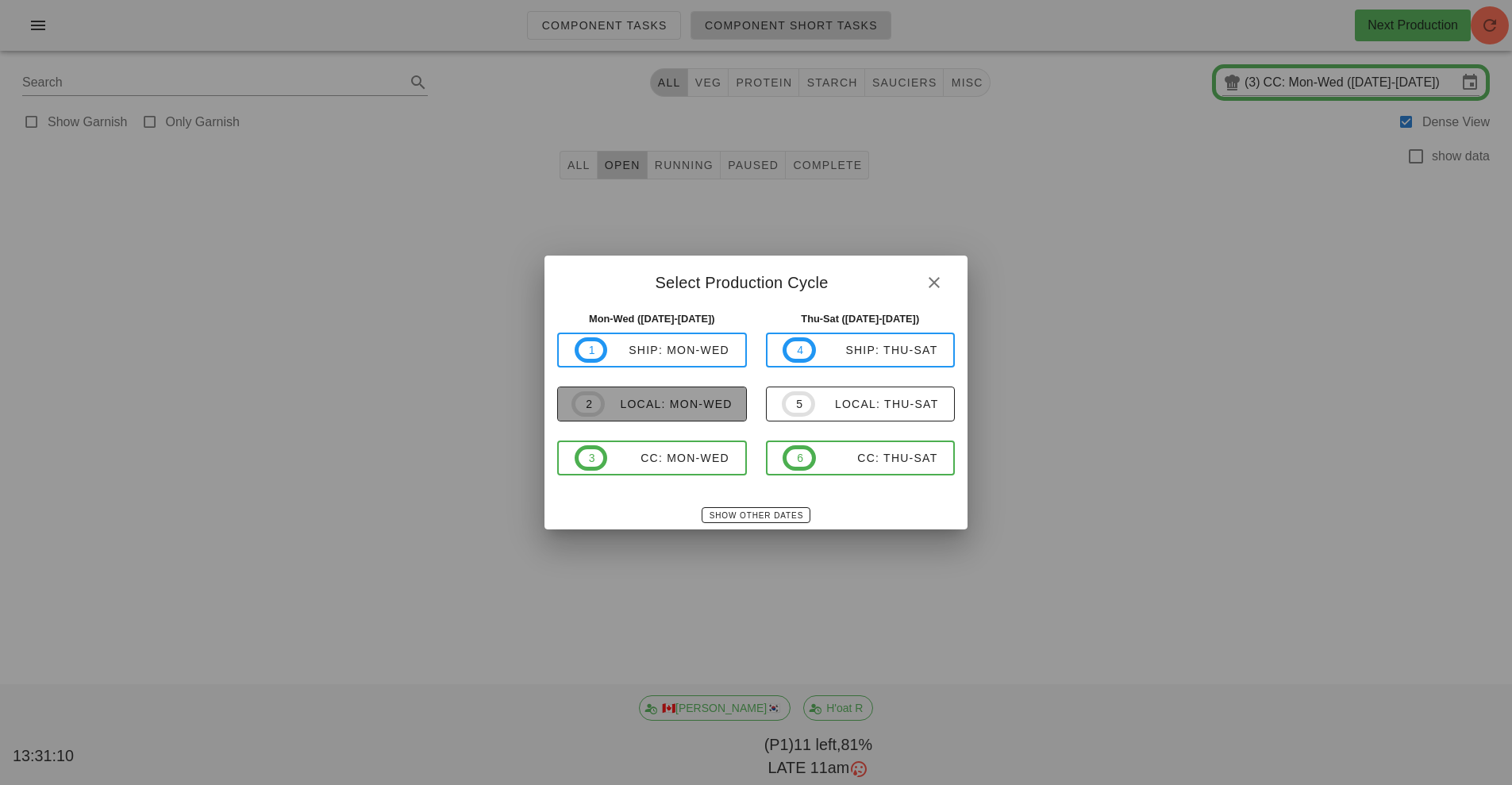
click at [711, 409] on div "local: Mon-Wed" at bounding box center [668, 404] width 128 height 13
type input "local: Mon-Wed ([DATE]-[DATE])"
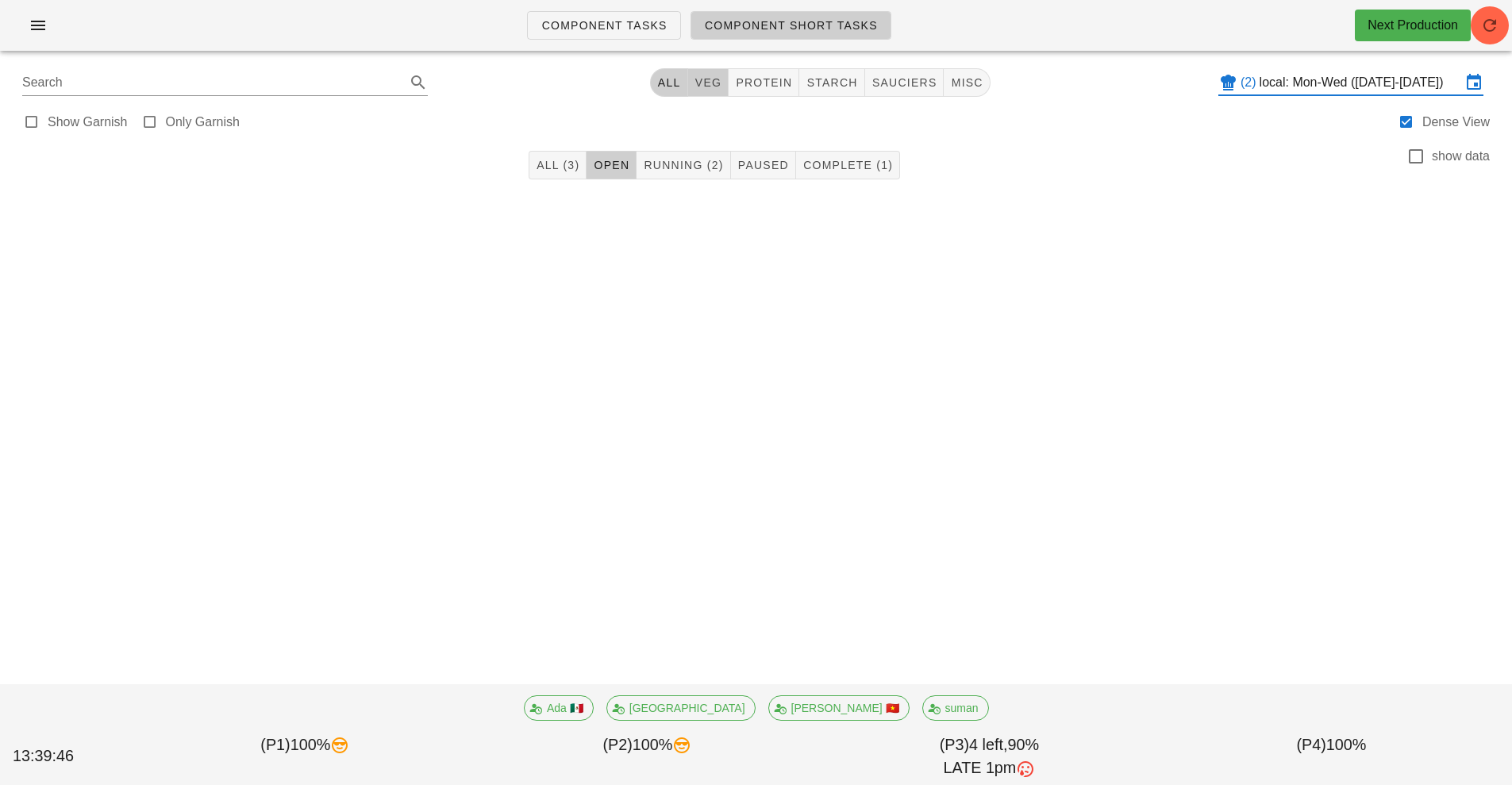
click at [709, 84] on span "veg" at bounding box center [708, 83] width 28 height 13
type input "team:veg"
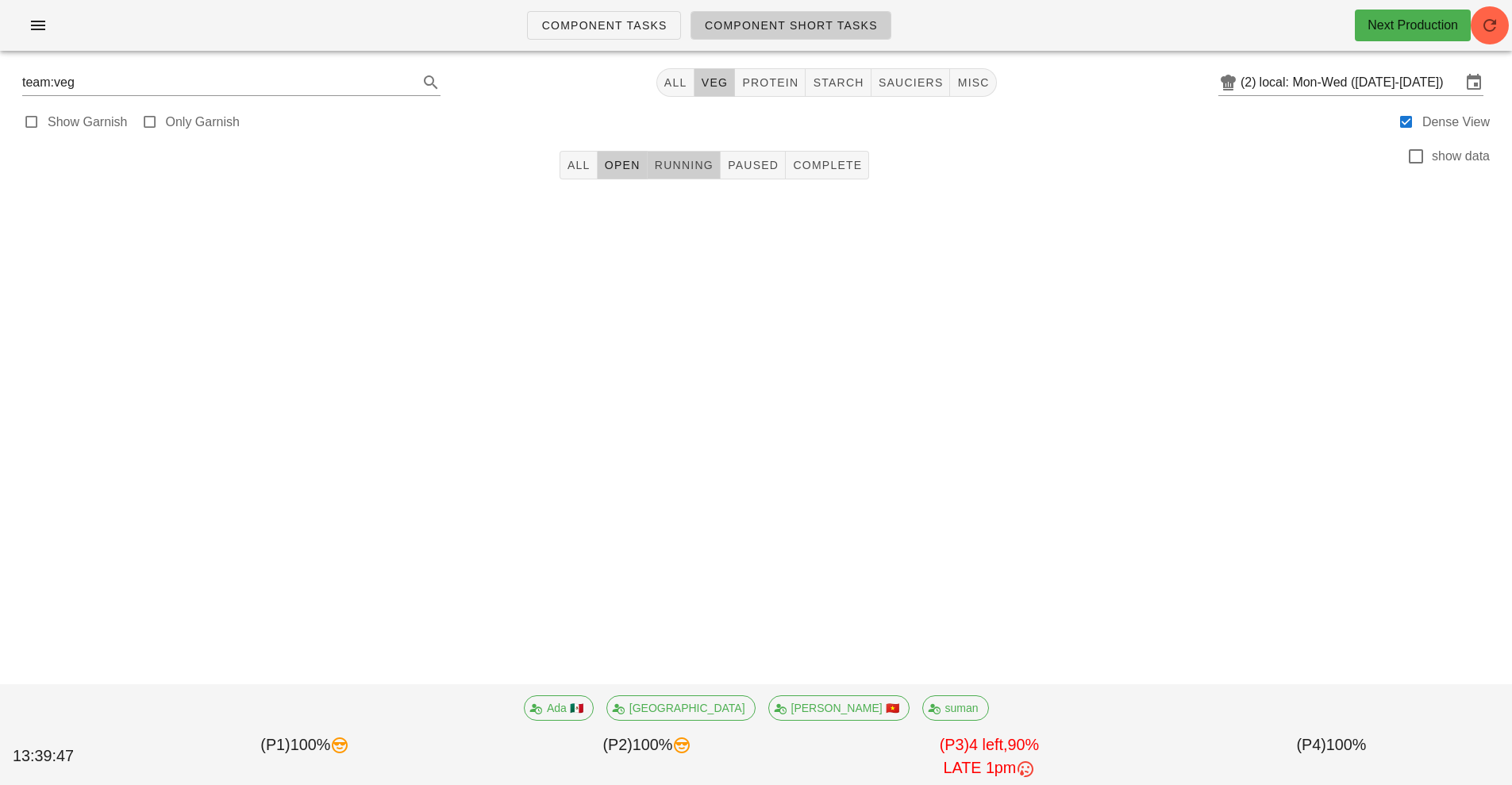
click at [679, 166] on span "Running" at bounding box center [684, 165] width 59 height 13
click at [667, 93] on button "All" at bounding box center [676, 82] width 38 height 28
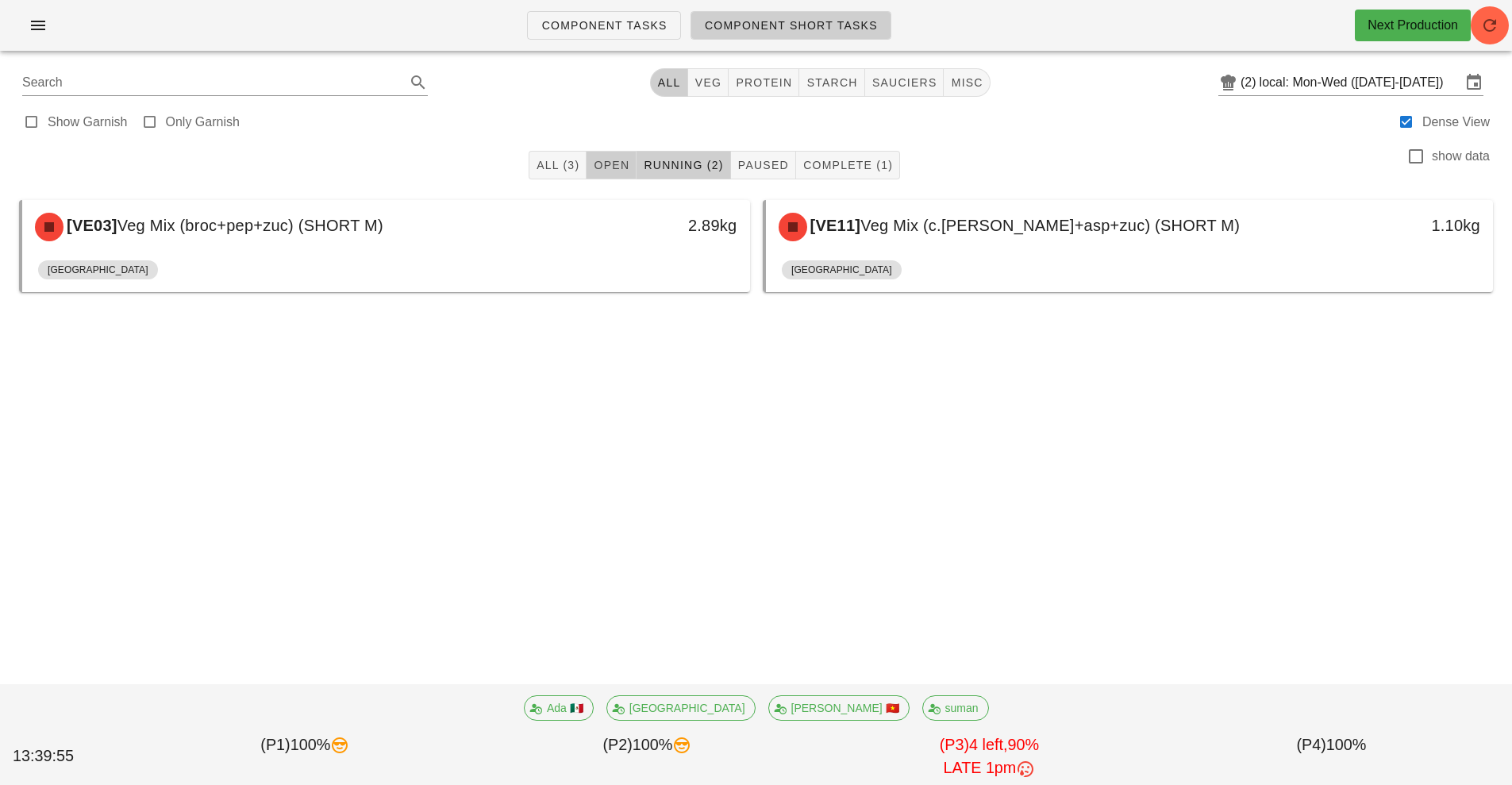
click at [614, 163] on span "Open" at bounding box center [610, 165] width 37 height 13
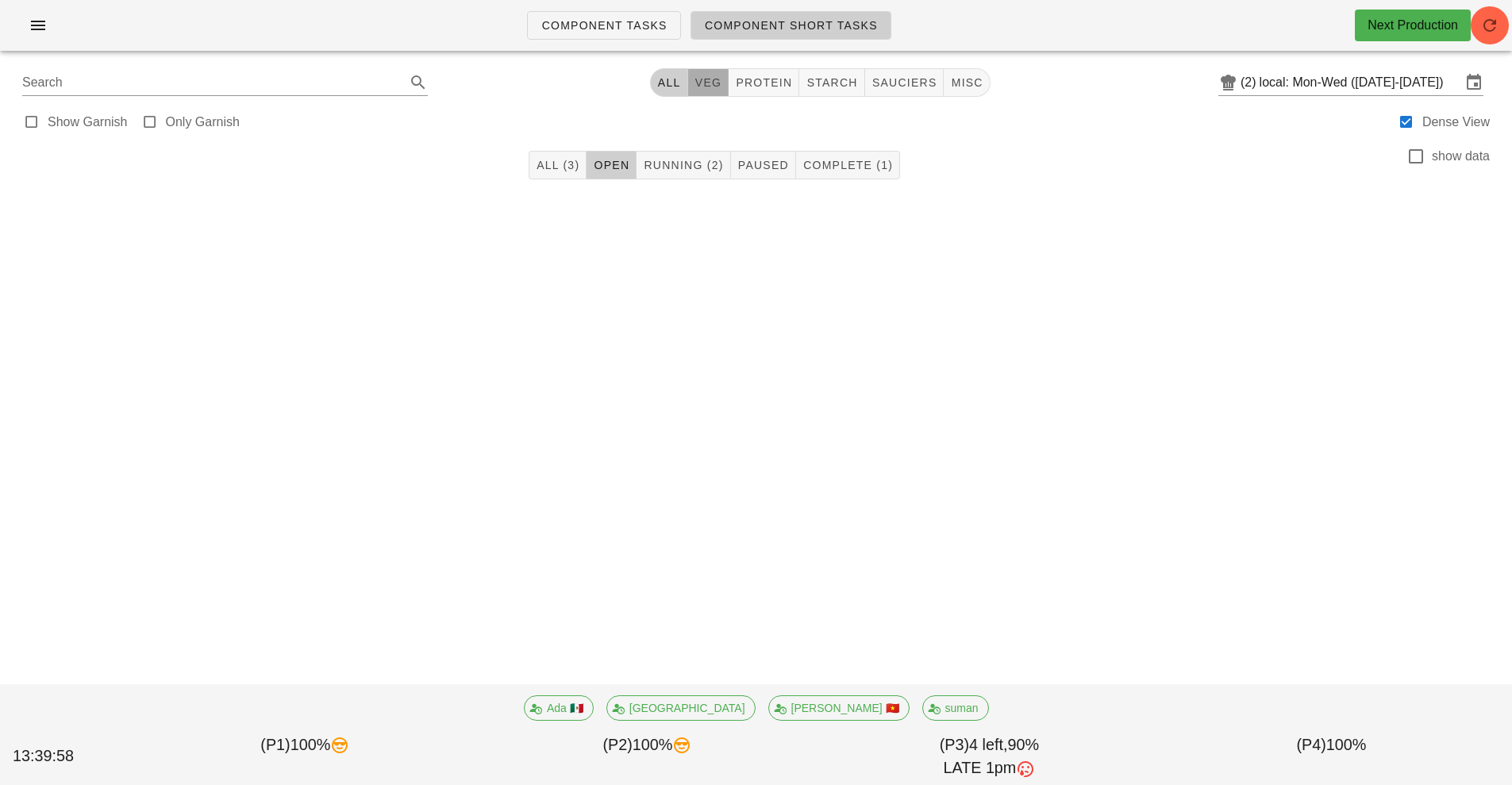
click at [710, 80] on span "veg" at bounding box center [708, 83] width 28 height 13
type input "team:veg"
click at [680, 81] on span "All" at bounding box center [675, 83] width 24 height 13
click at [608, 167] on span "Open" at bounding box center [610, 165] width 37 height 13
click at [719, 85] on span "veg" at bounding box center [708, 83] width 28 height 13
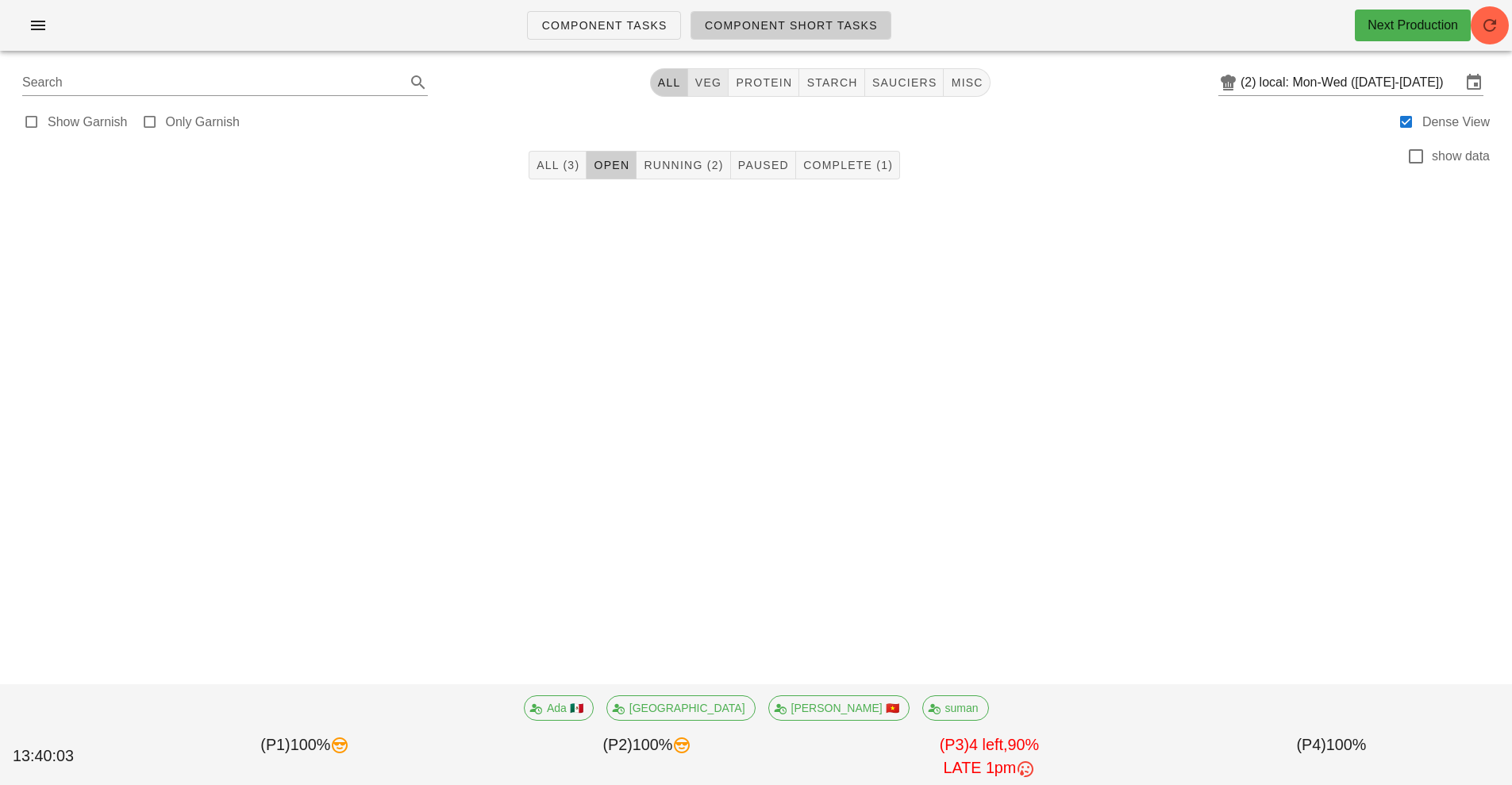
type input "team:veg"
click at [623, 165] on span "Open" at bounding box center [622, 165] width 37 height 13
click at [614, 175] on button "Open" at bounding box center [623, 165] width 50 height 28
click at [587, 171] on button "All" at bounding box center [578, 165] width 38 height 28
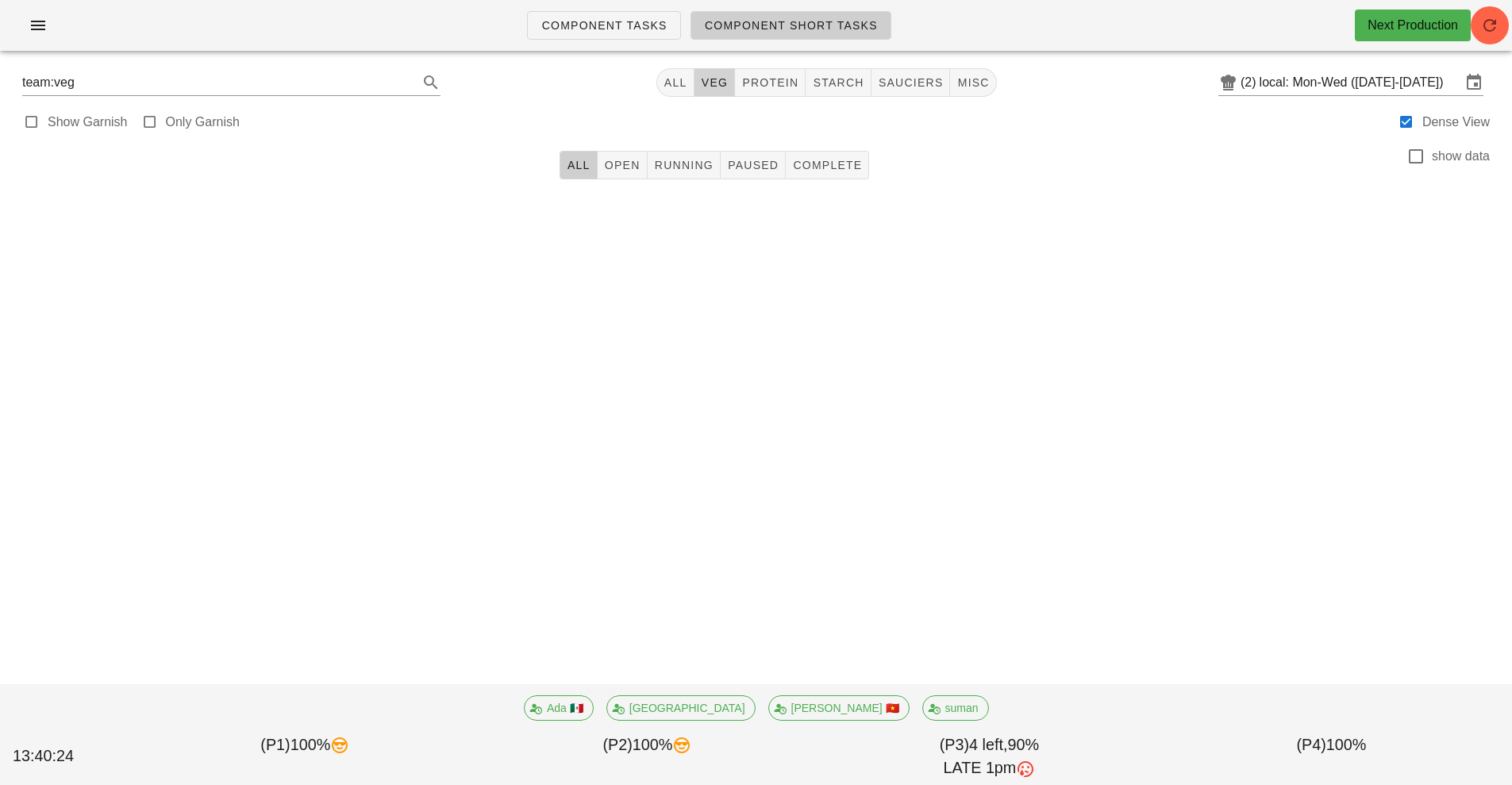
click at [719, 82] on span "veg" at bounding box center [715, 83] width 28 height 13
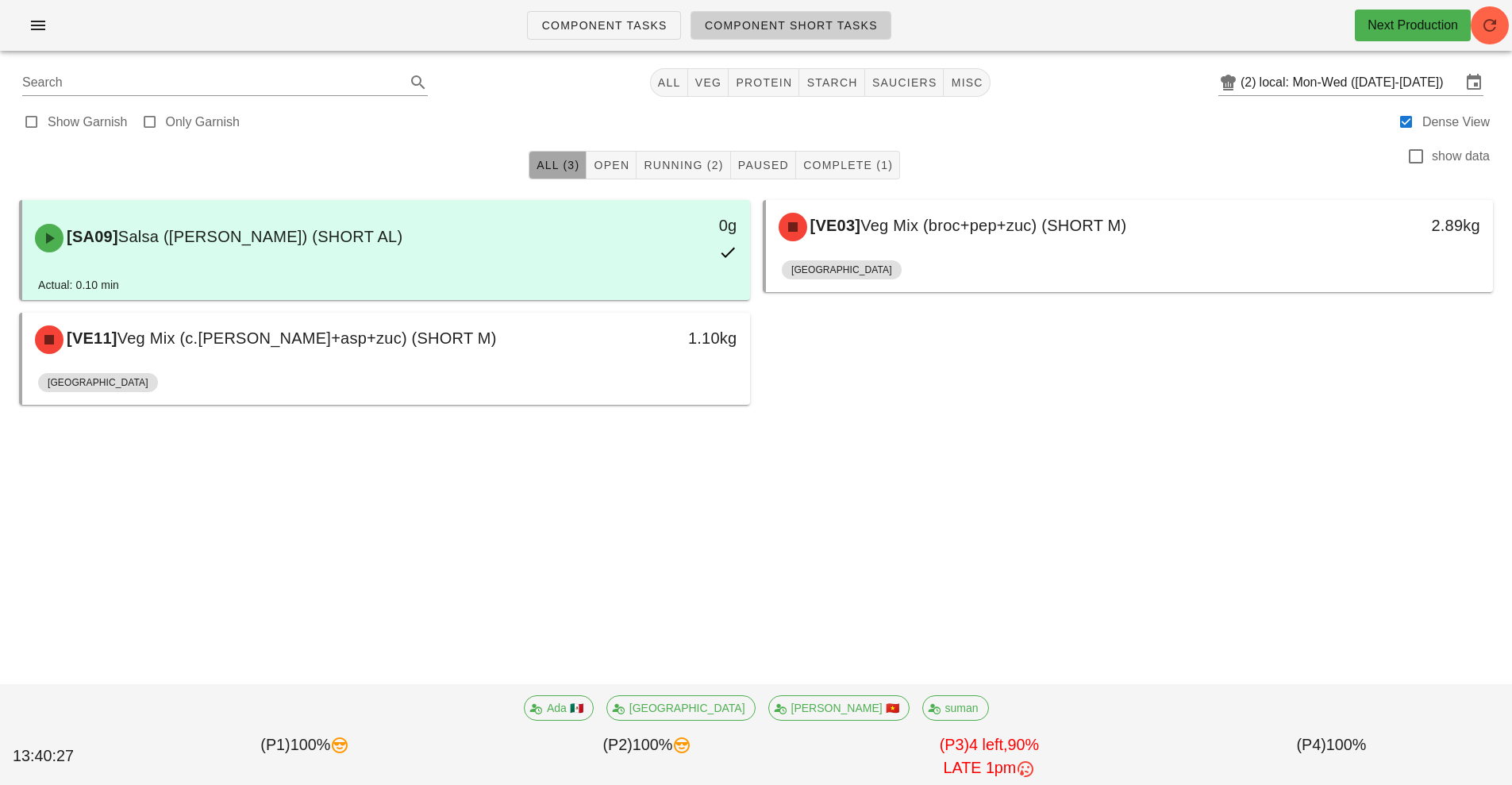
click at [537, 170] on span "All (3)" at bounding box center [558, 165] width 44 height 13
click at [554, 171] on span "All (3)" at bounding box center [558, 165] width 44 height 13
click at [671, 83] on span "All" at bounding box center [669, 83] width 24 height 13
click at [670, 78] on span "All" at bounding box center [669, 83] width 24 height 13
click at [606, 163] on span "Open" at bounding box center [610, 165] width 37 height 13
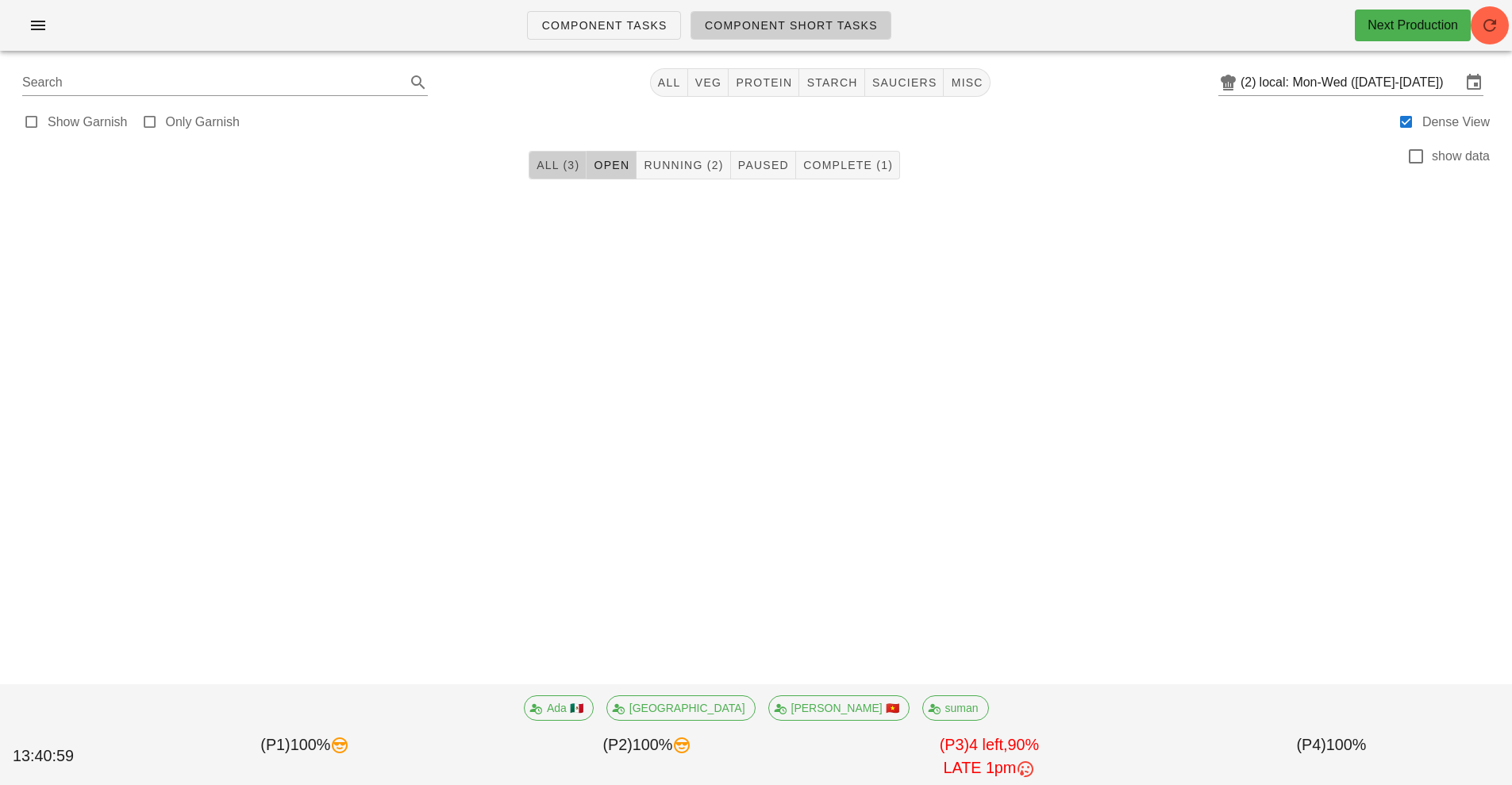
click at [548, 168] on span "All (3)" at bounding box center [558, 165] width 44 height 13
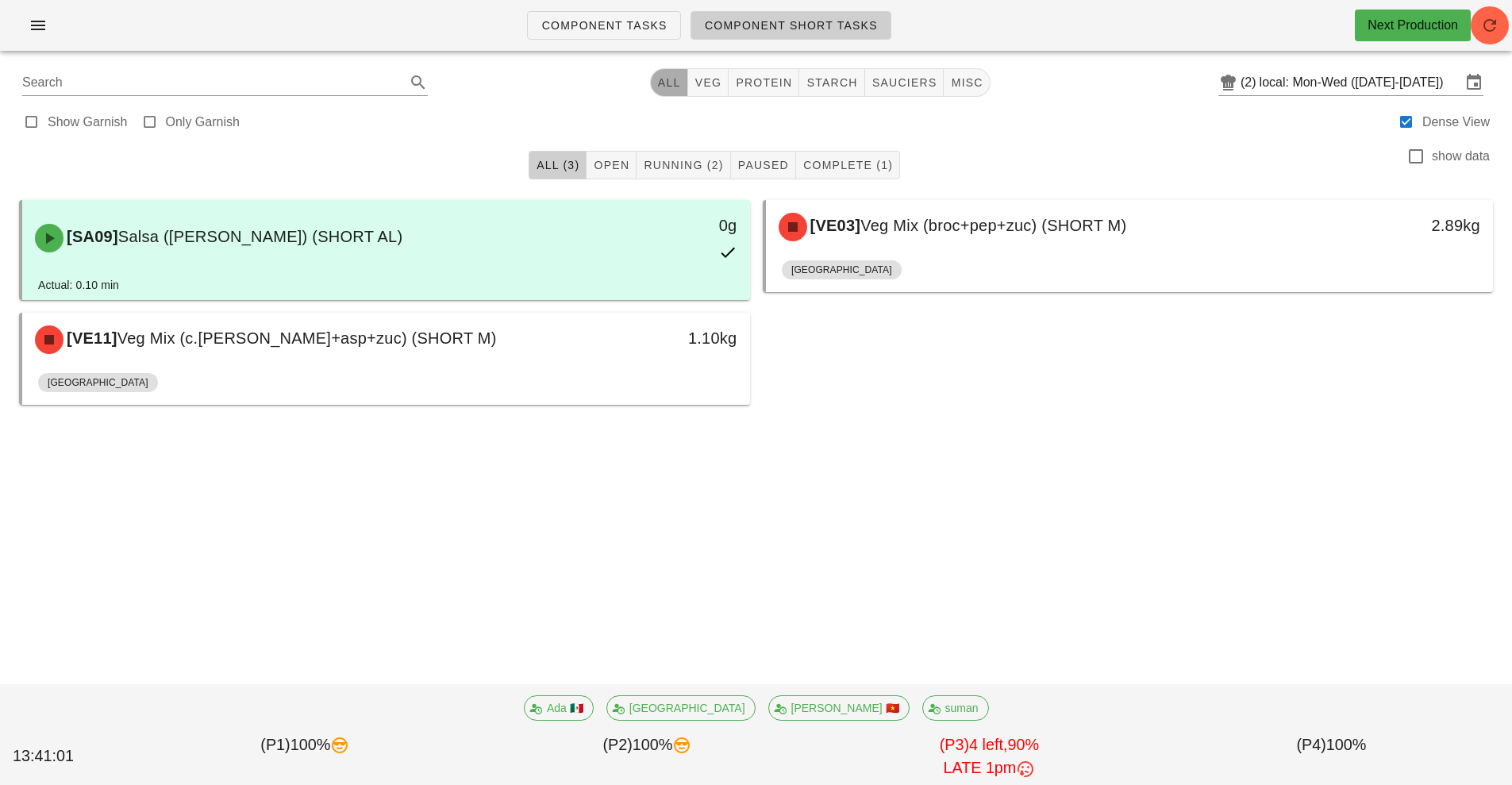
click at [671, 83] on span "All" at bounding box center [669, 83] width 24 height 13
click at [662, 90] on button "All" at bounding box center [669, 82] width 38 height 28
click at [1492, 41] on button "button" at bounding box center [1490, 25] width 38 height 38
click at [558, 166] on span "All (3)" at bounding box center [558, 165] width 44 height 13
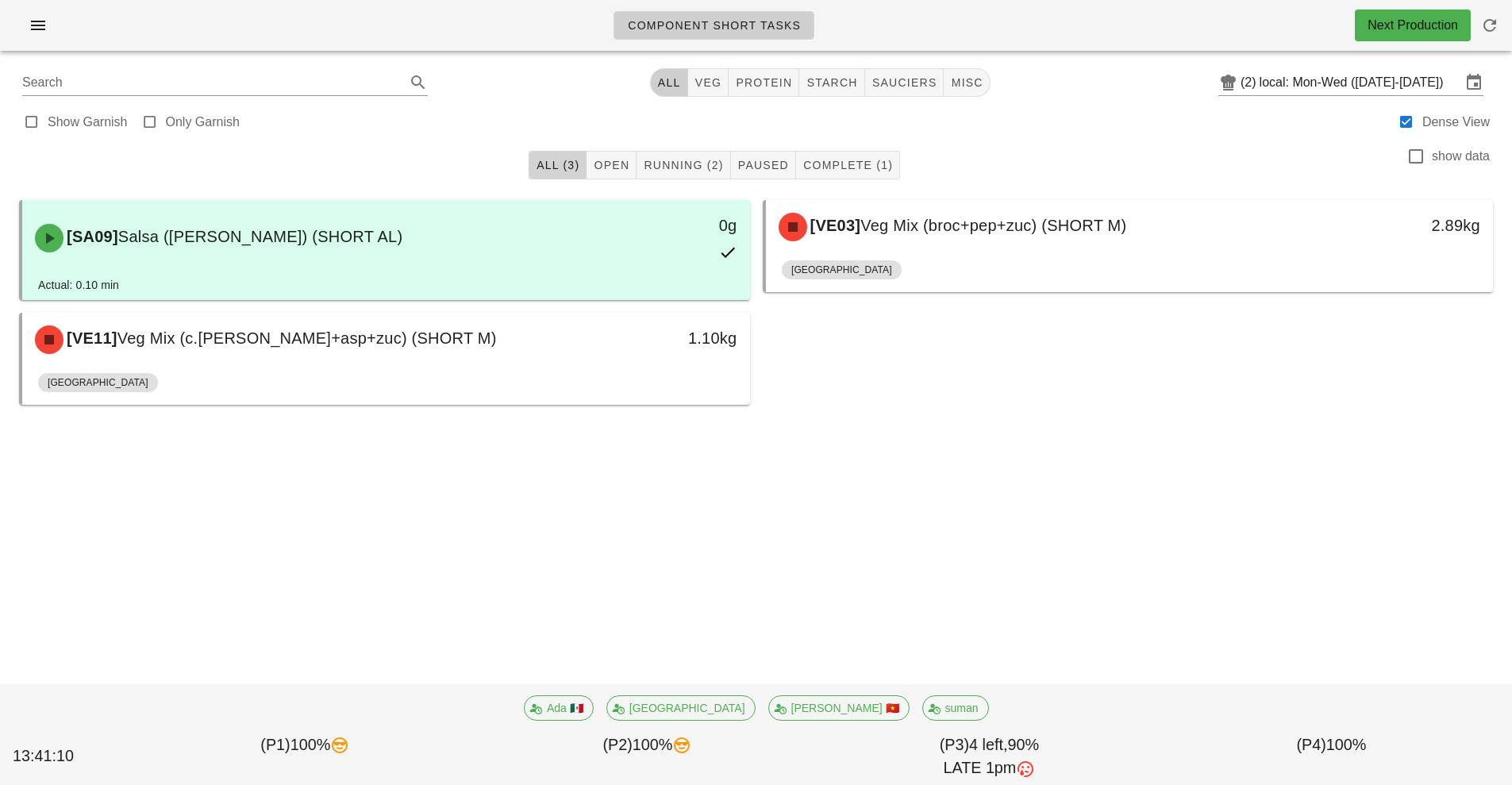
click at [545, 161] on span "All (3)" at bounding box center [558, 165] width 44 height 13
click at [928, 708] on icon at bounding box center [934, 708] width 13 height 13
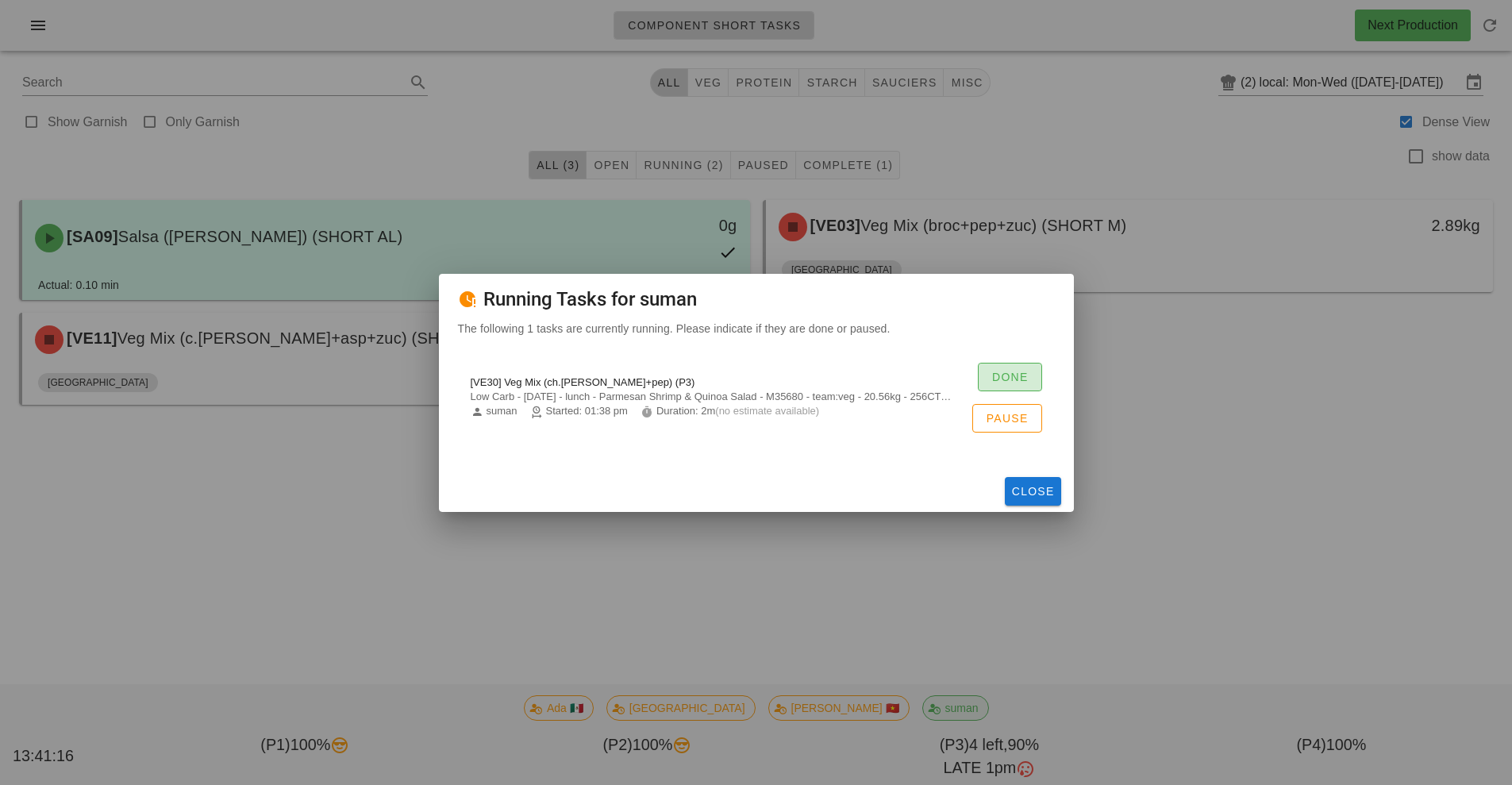
click at [1010, 374] on span "Done" at bounding box center [1010, 377] width 37 height 13
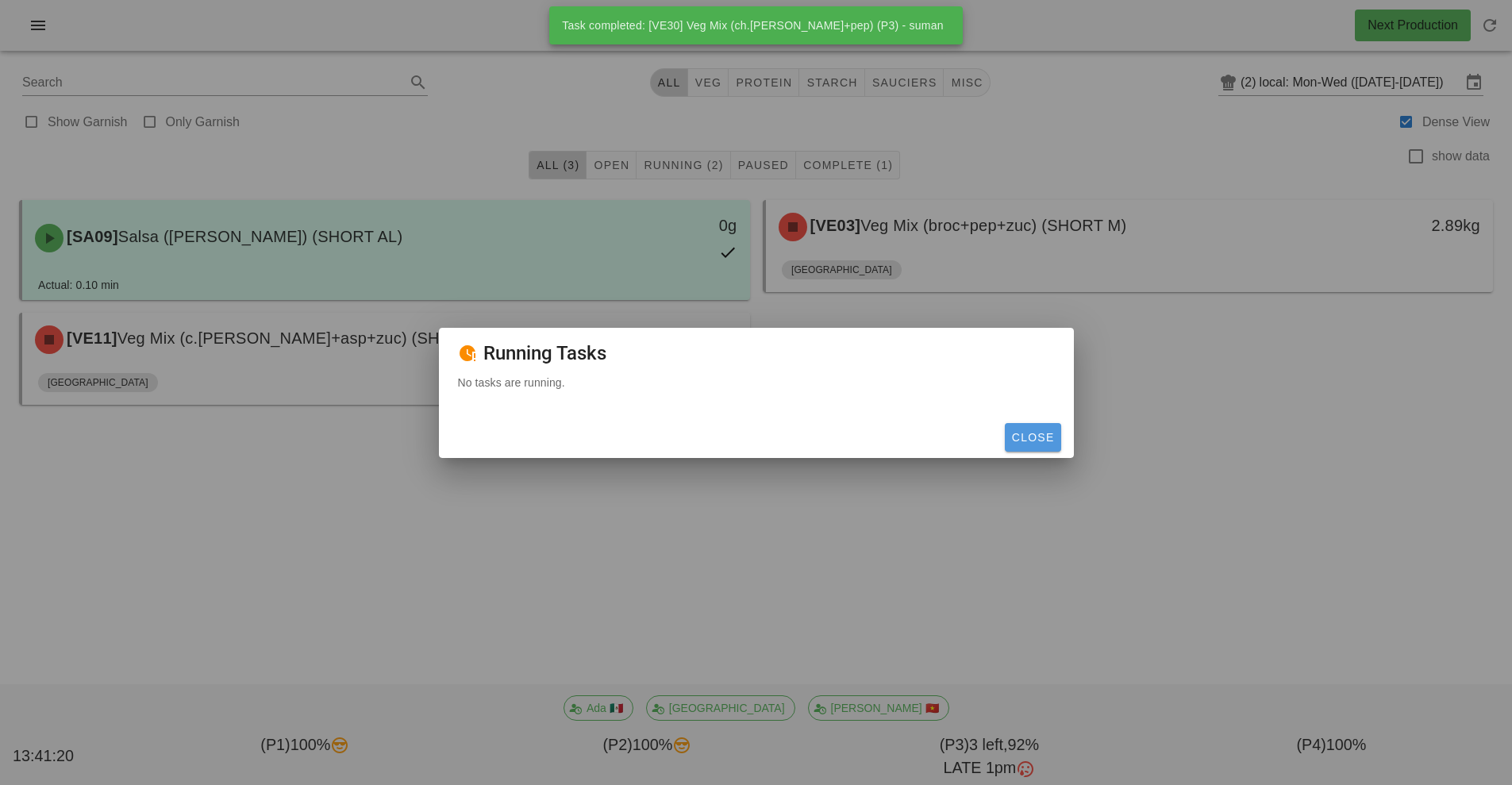
click at [1036, 425] on button "Close" at bounding box center [1032, 437] width 56 height 28
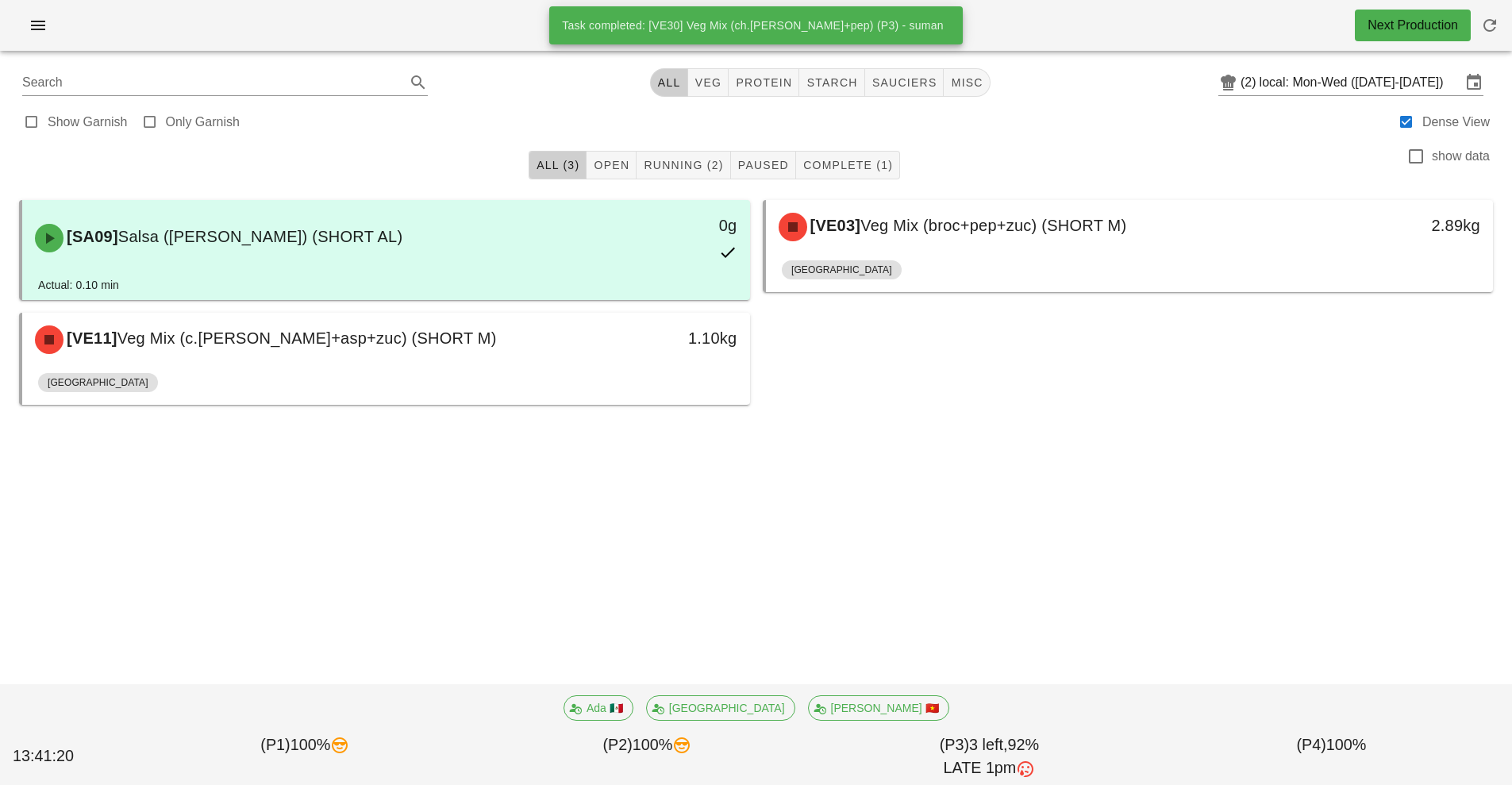
click at [1044, 428] on div at bounding box center [756, 435] width 1487 height 48
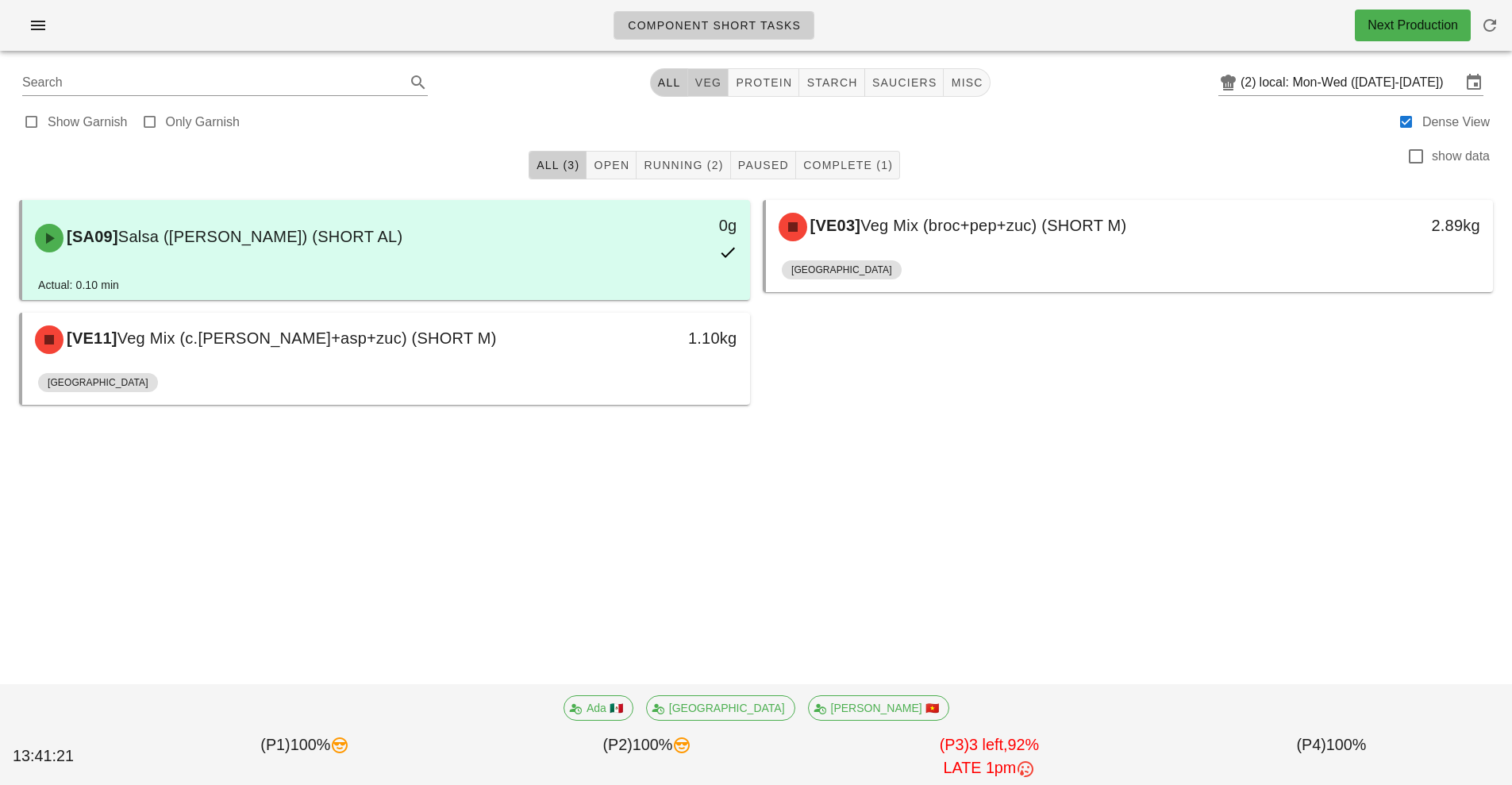
click at [719, 78] on span "veg" at bounding box center [708, 83] width 28 height 13
type input "team:veg"
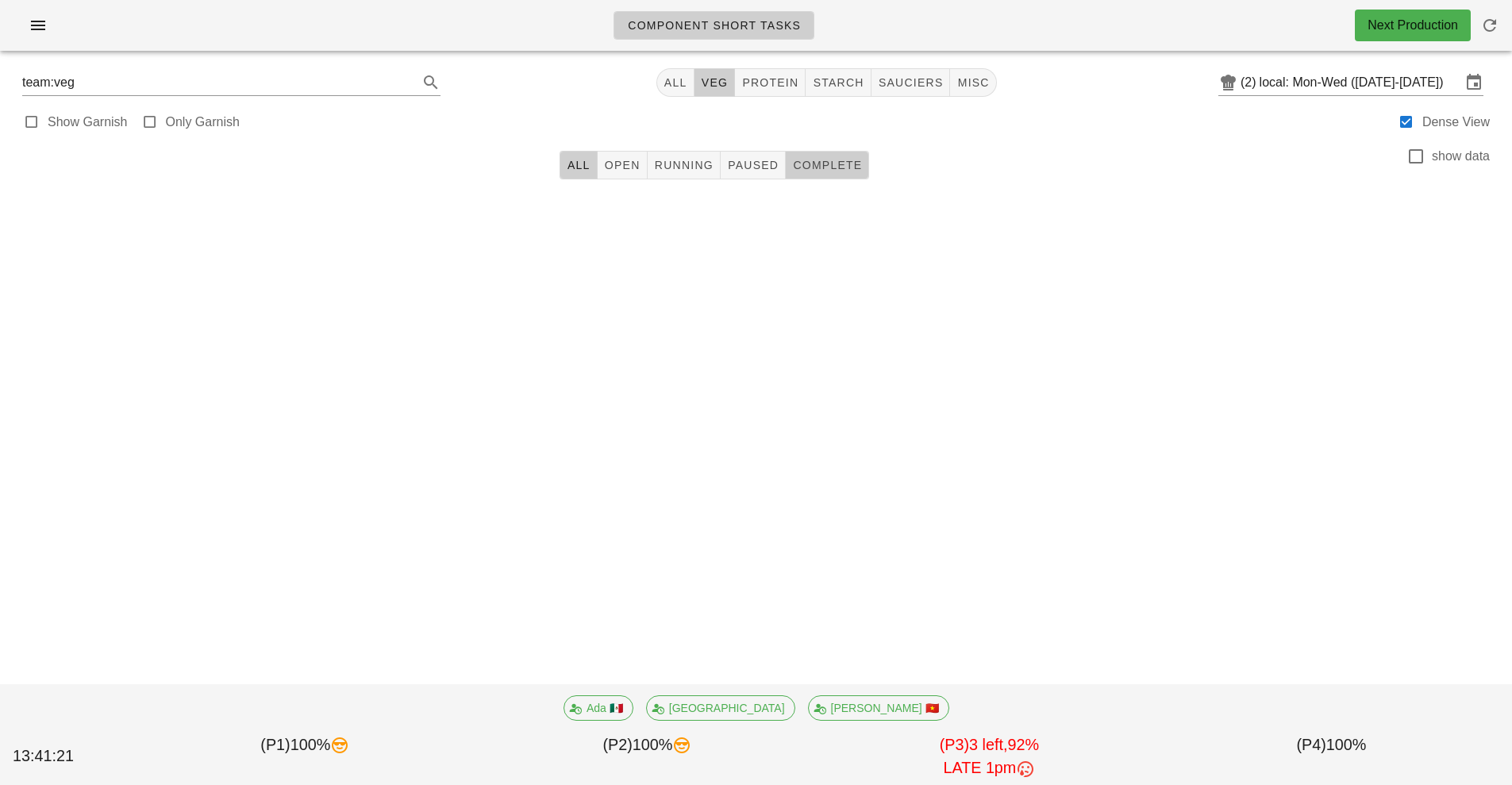
click at [839, 152] on button "Complete" at bounding box center [828, 165] width 84 height 28
click at [1497, 17] on icon "button" at bounding box center [1489, 25] width 19 height 19
click at [576, 201] on div at bounding box center [756, 217] width 1487 height 48
click at [575, 155] on button "All" at bounding box center [578, 165] width 38 height 28
click at [567, 171] on button "All" at bounding box center [578, 165] width 38 height 28
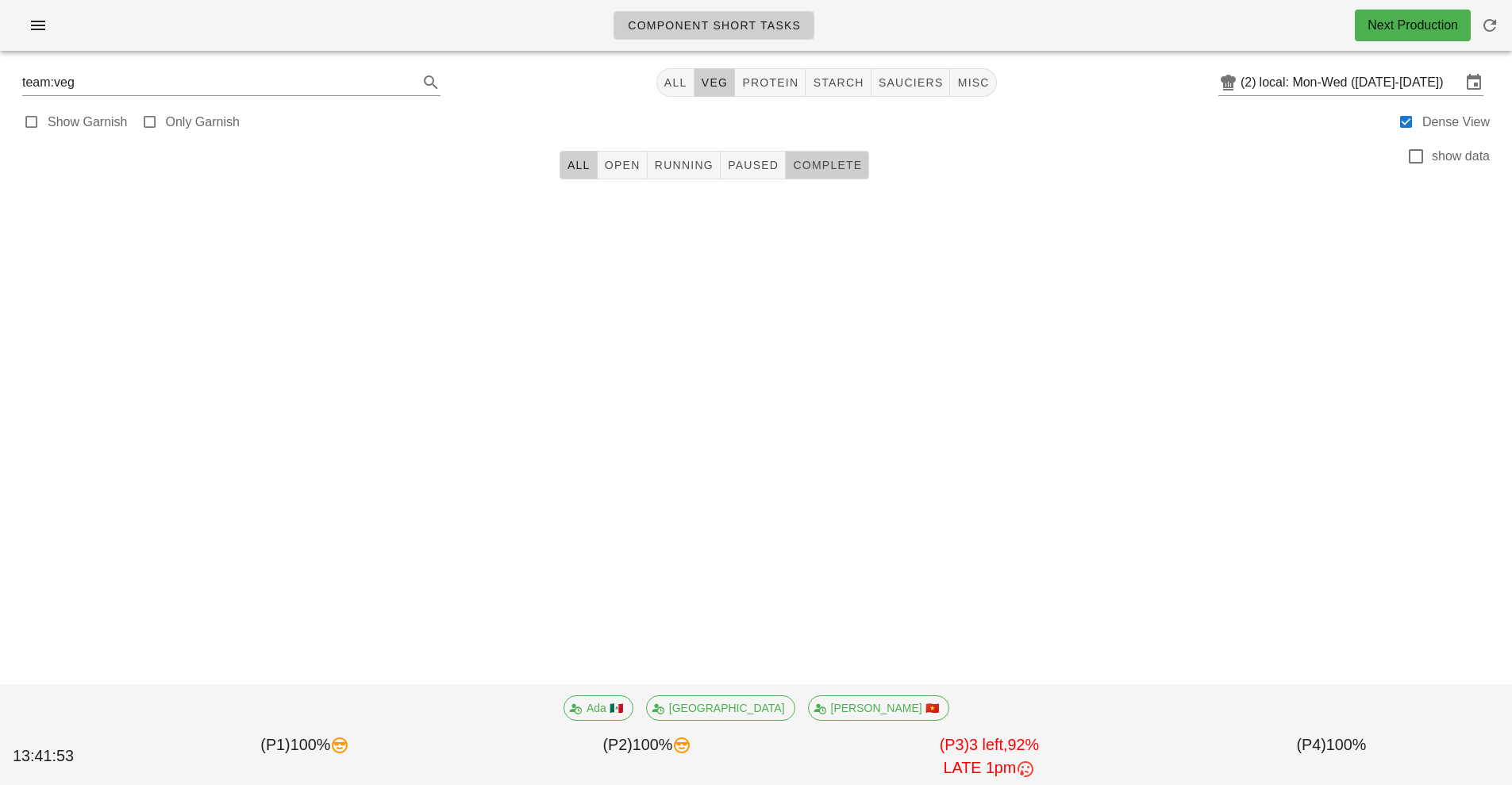
click at [823, 162] on span "Complete" at bounding box center [828, 165] width 70 height 13
click at [695, 154] on button "Running" at bounding box center [684, 165] width 73 height 28
click at [567, 162] on span "All" at bounding box center [578, 165] width 24 height 13
click at [609, 154] on button "Open" at bounding box center [623, 165] width 50 height 28
click at [581, 155] on button "All" at bounding box center [578, 165] width 38 height 28
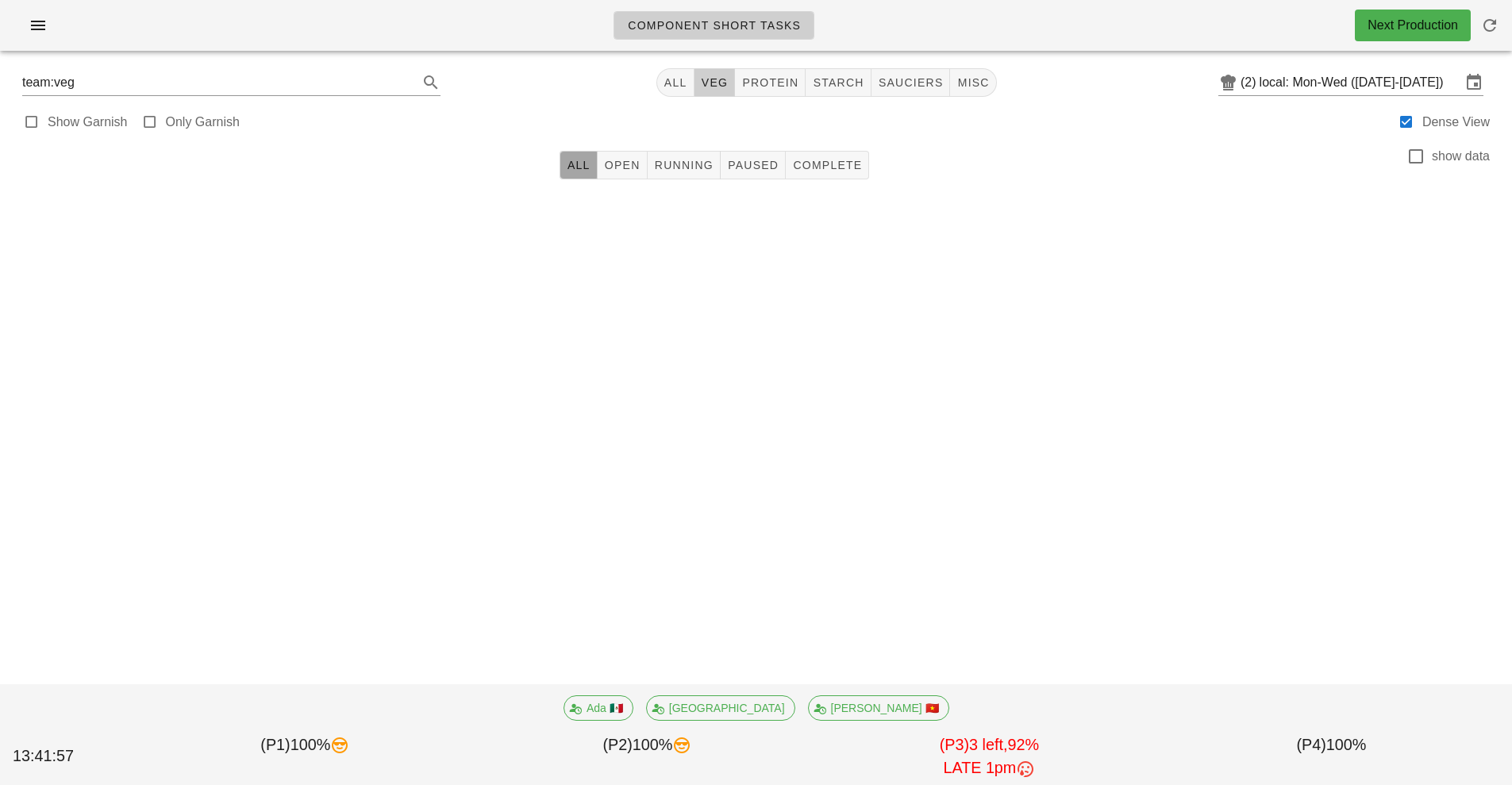
click at [589, 155] on button "All" at bounding box center [578, 165] width 38 height 28
click at [1506, 20] on span "button" at bounding box center [1490, 25] width 38 height 19
click at [810, 161] on span "Complete" at bounding box center [828, 165] width 70 height 13
click at [623, 700] on span "Ada 🇲🇽" at bounding box center [598, 707] width 50 height 24
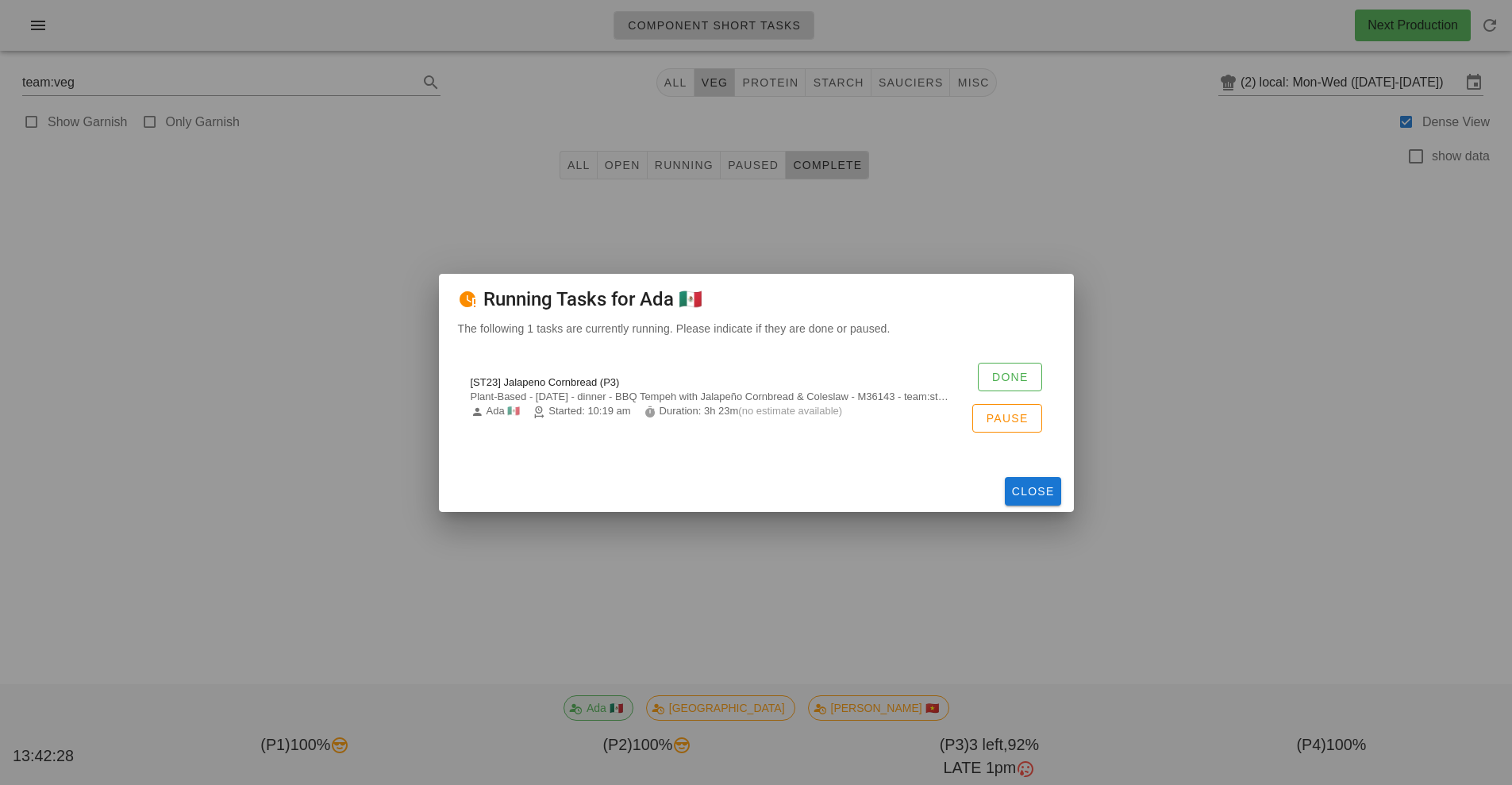
click at [1196, 507] on div at bounding box center [756, 392] width 1512 height 785
click at [1032, 491] on span "Close" at bounding box center [1033, 492] width 44 height 13
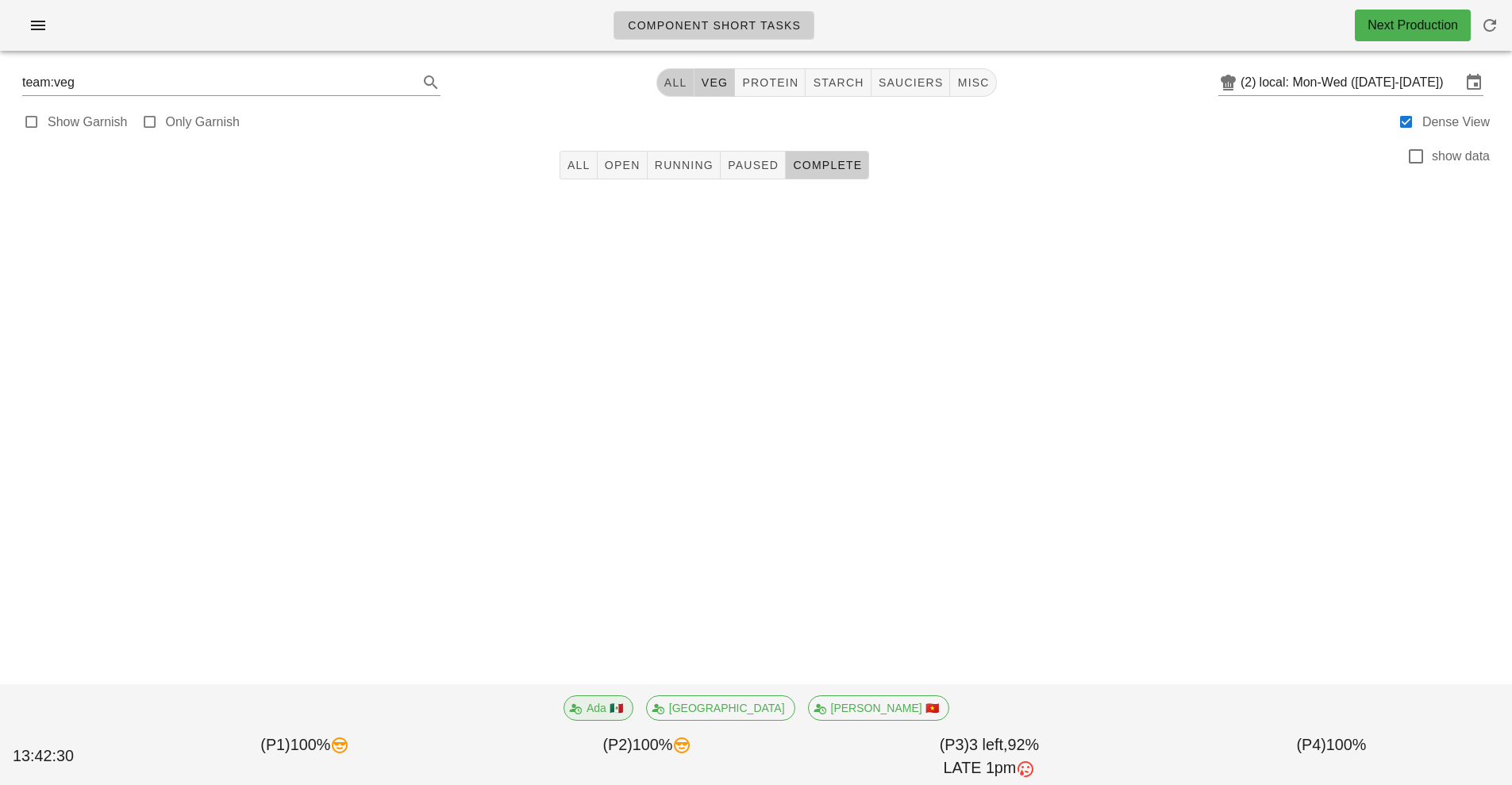
click at [664, 89] on button "All" at bounding box center [676, 82] width 38 height 28
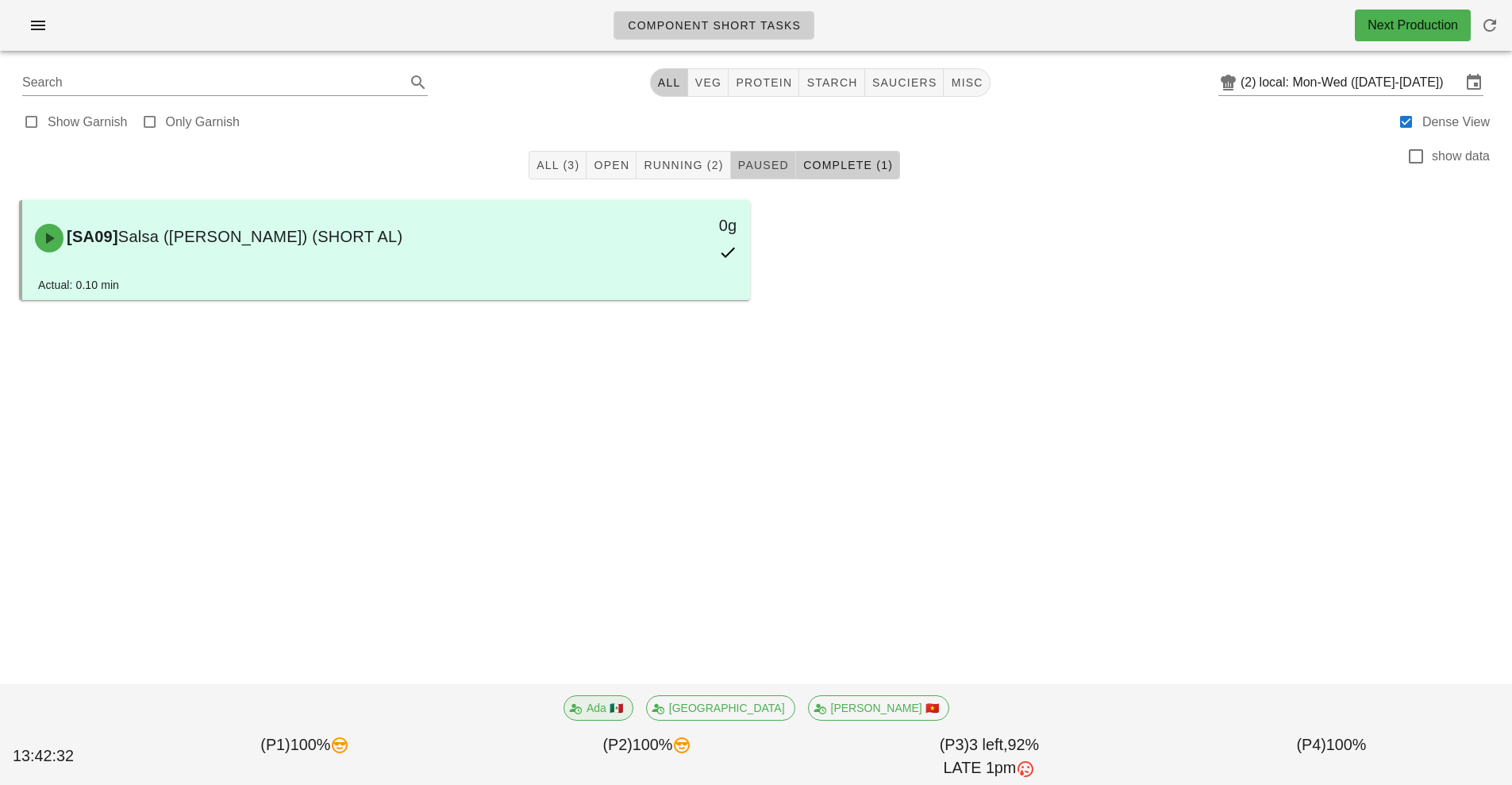
click at [762, 167] on span "Paused" at bounding box center [763, 165] width 51 height 13
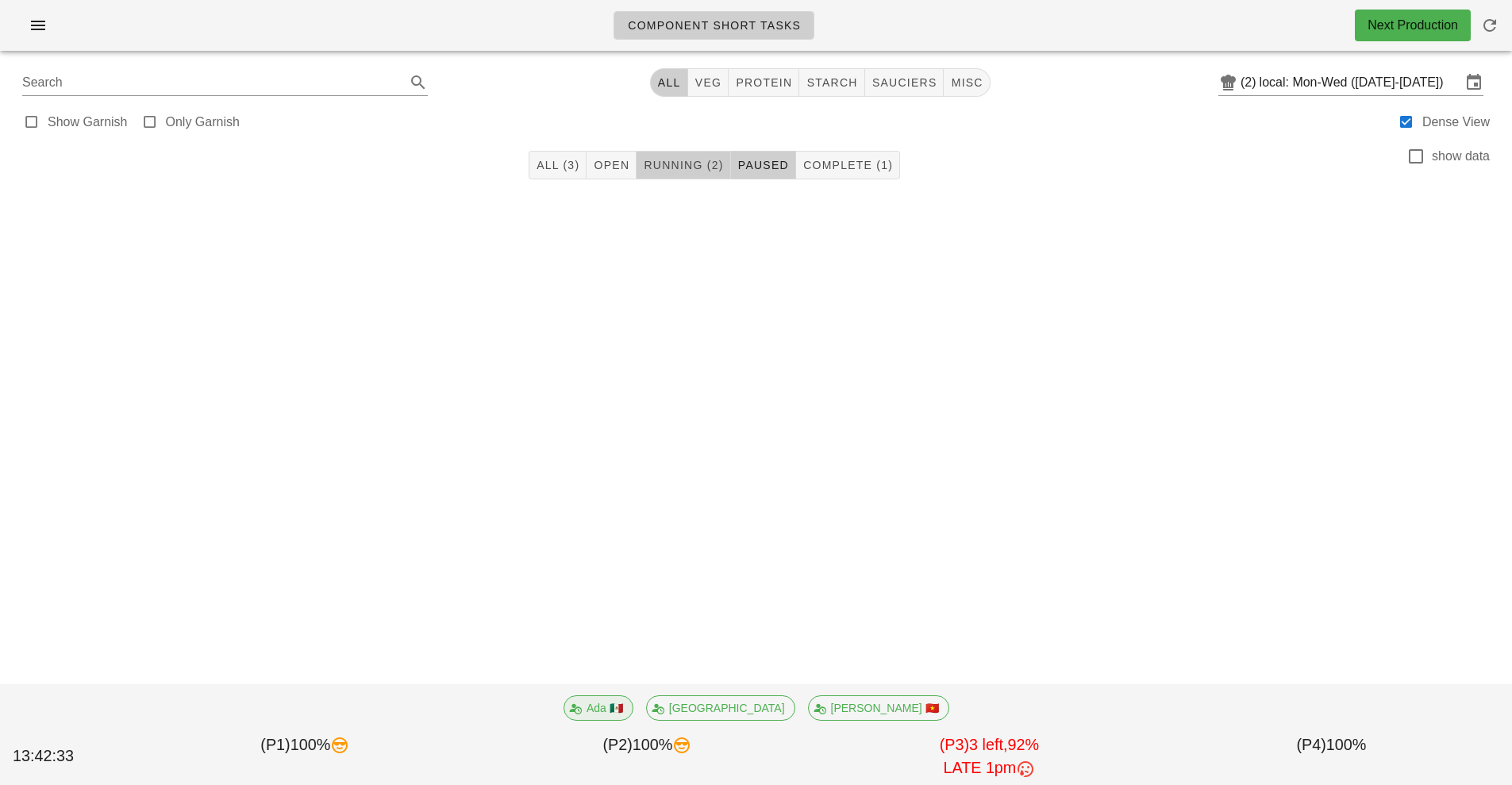
click at [681, 176] on button "Running (2)" at bounding box center [683, 165] width 93 height 28
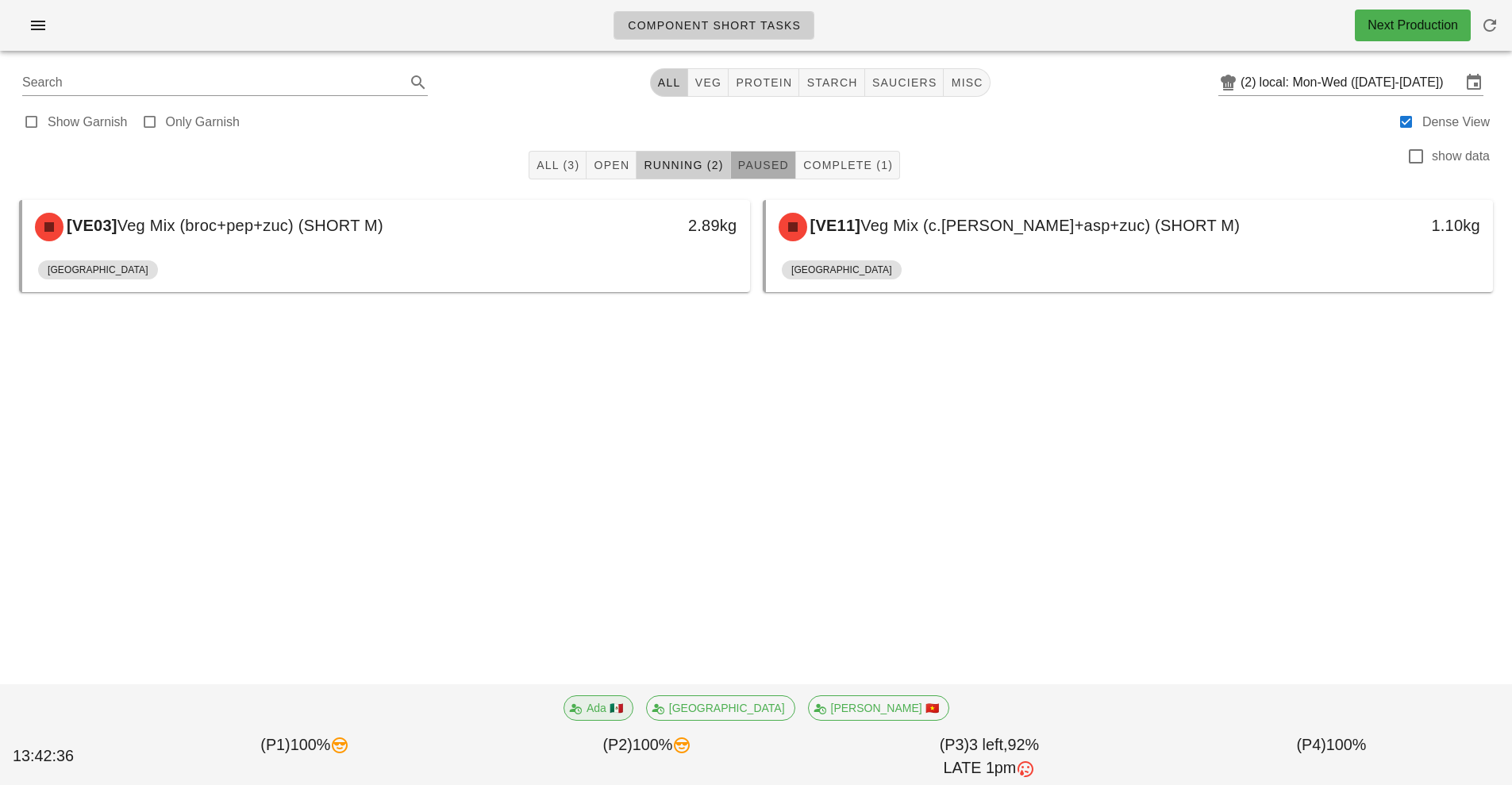
click at [752, 162] on span "Paused" at bounding box center [763, 165] width 51 height 13
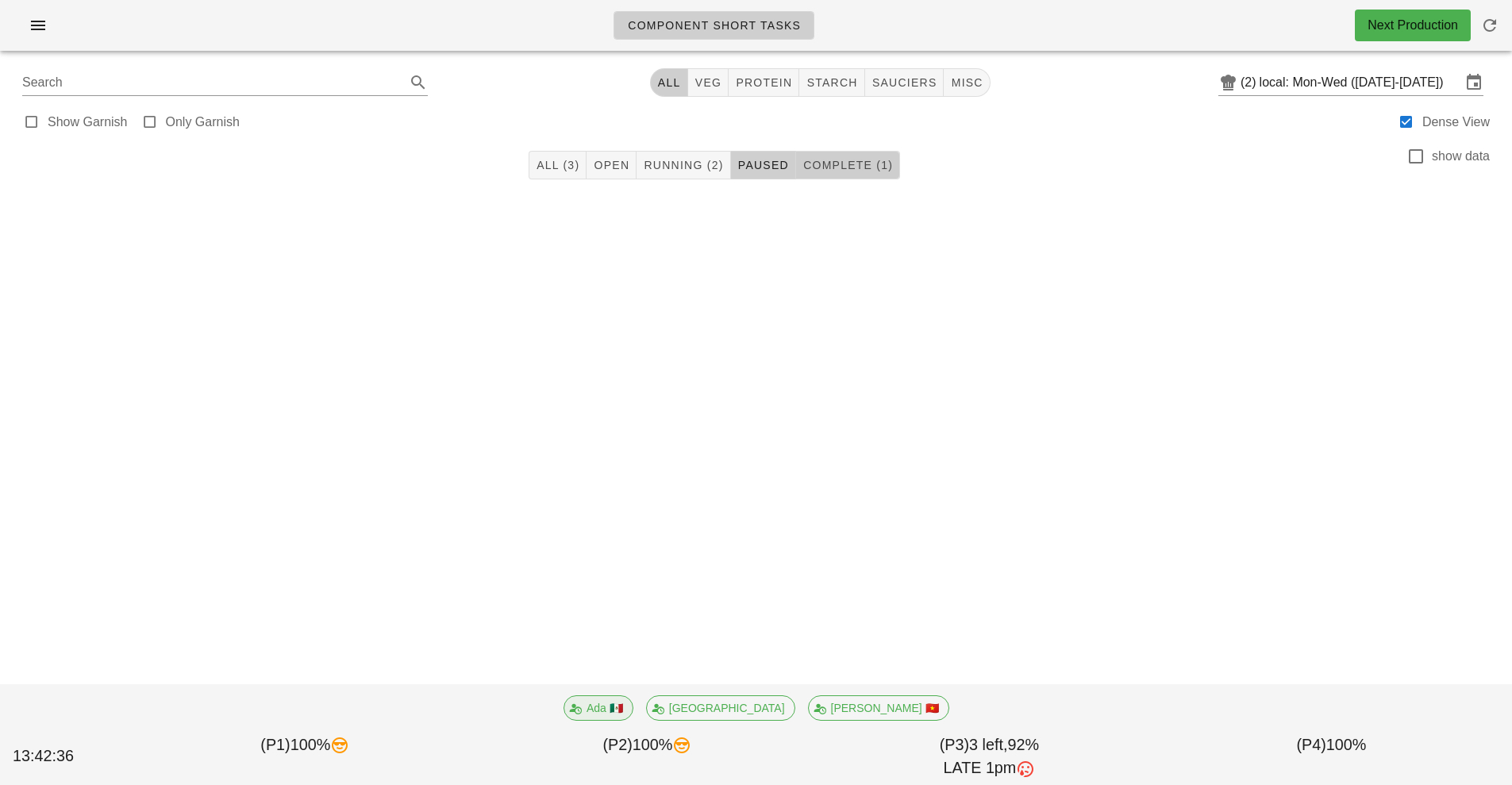
click at [845, 165] on span "Complete (1)" at bounding box center [847, 165] width 90 height 13
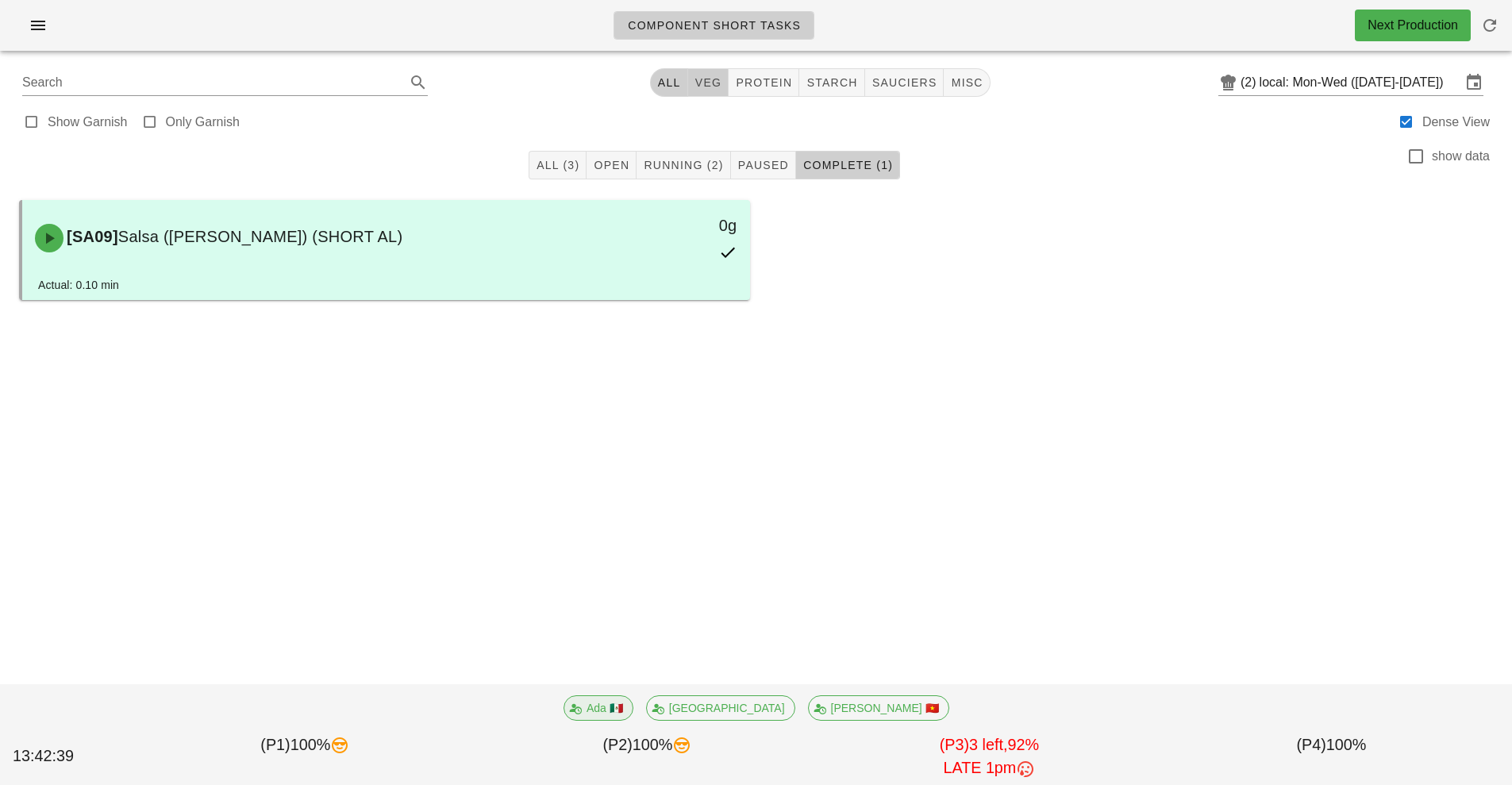
click at [706, 84] on span "veg" at bounding box center [708, 83] width 28 height 13
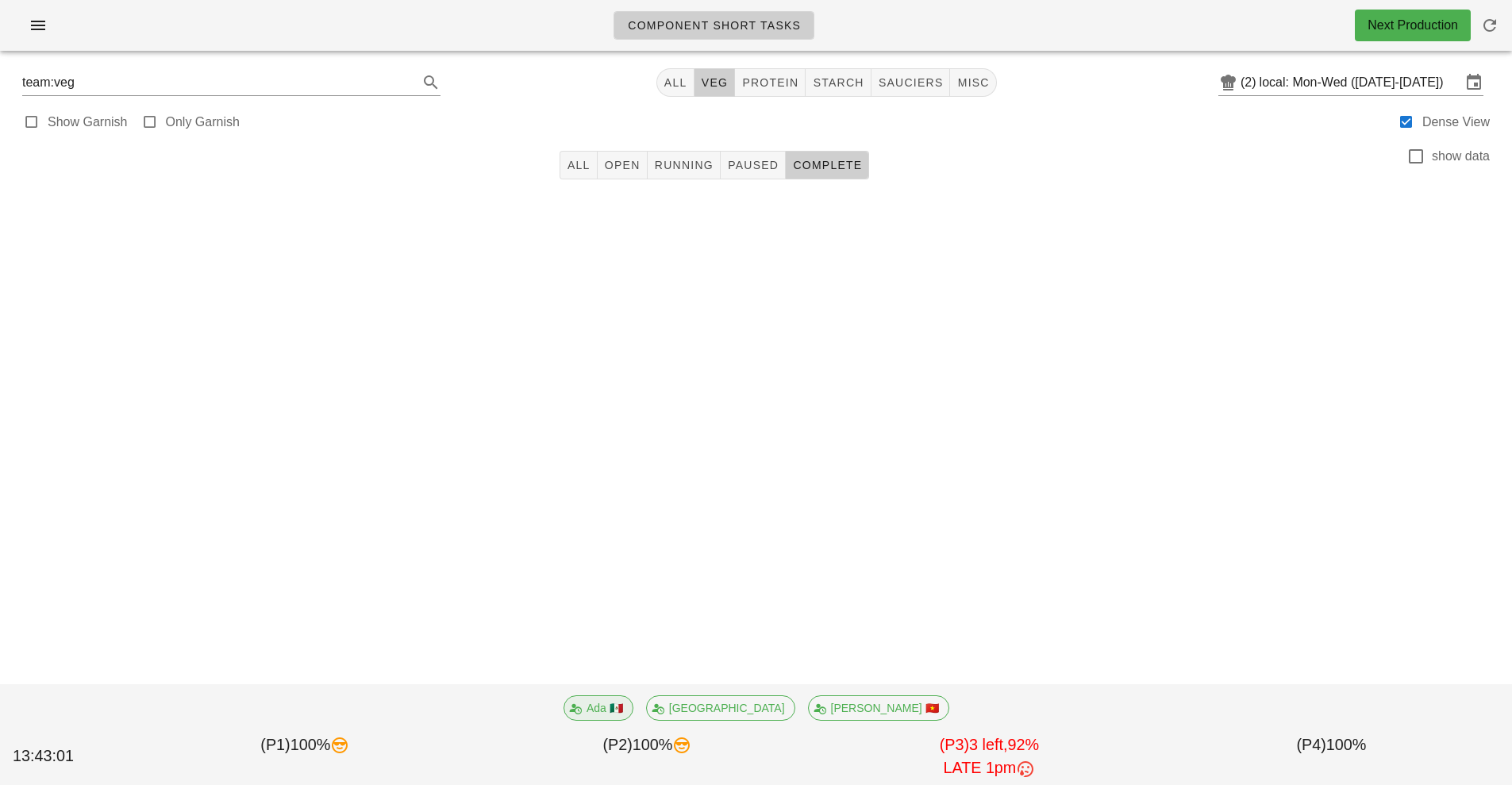
click at [719, 323] on div "Component Short Tasks Next Production team:veg All veg protein starch sauciers …" at bounding box center [756, 392] width 1512 height 785
click at [726, 285] on div "All Open Running Paused Complete show data Ada 🇲🇽 Milan Peter 🇻🇳 13:43:01 (P1) …" at bounding box center [756, 217] width 1493 height 155
click at [892, 85] on span "sauciers" at bounding box center [910, 83] width 66 height 13
click at [767, 77] on span "protein" at bounding box center [770, 83] width 57 height 13
type input "team:protein"
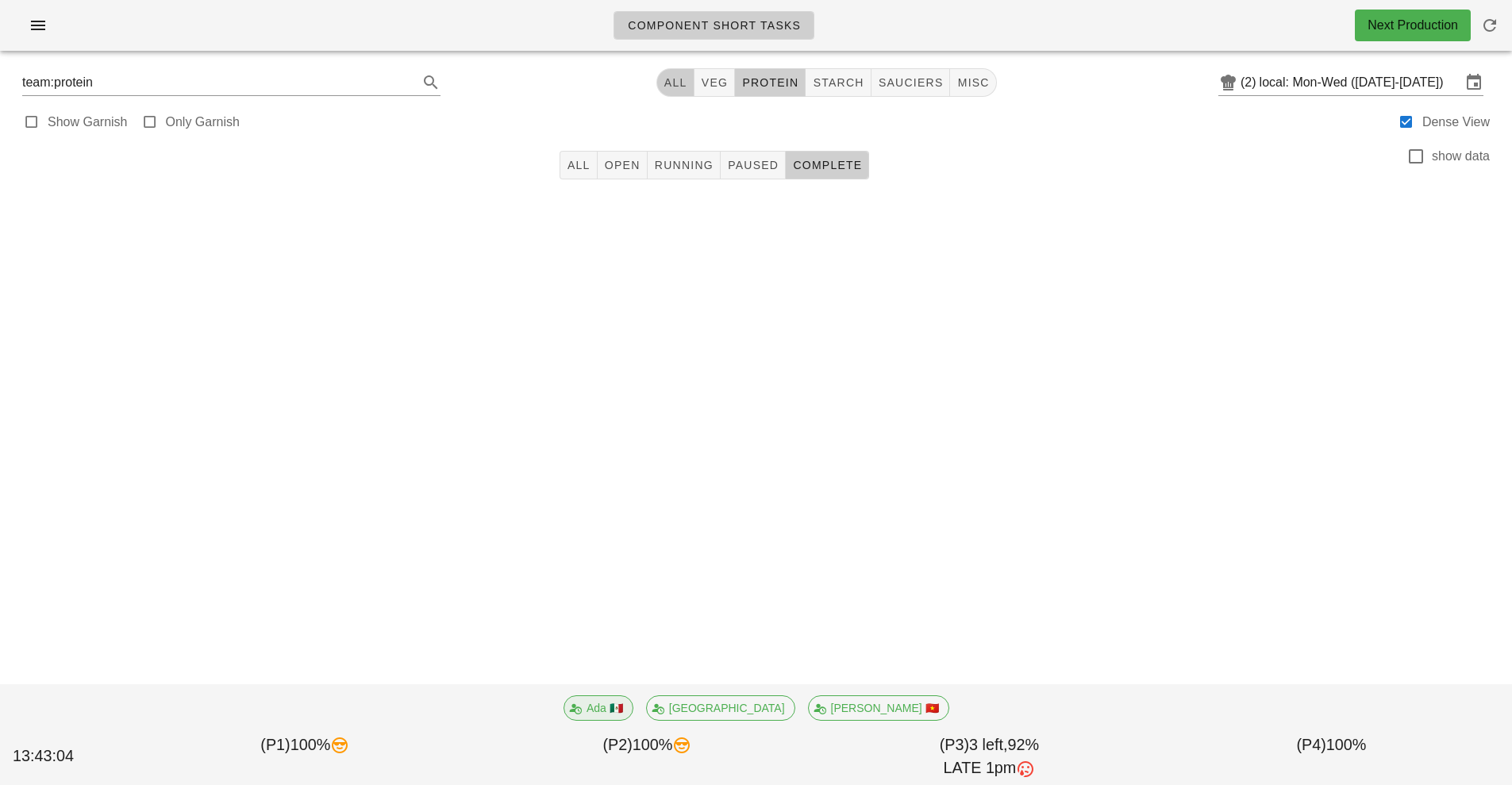
click at [693, 68] on button "All" at bounding box center [676, 82] width 38 height 28
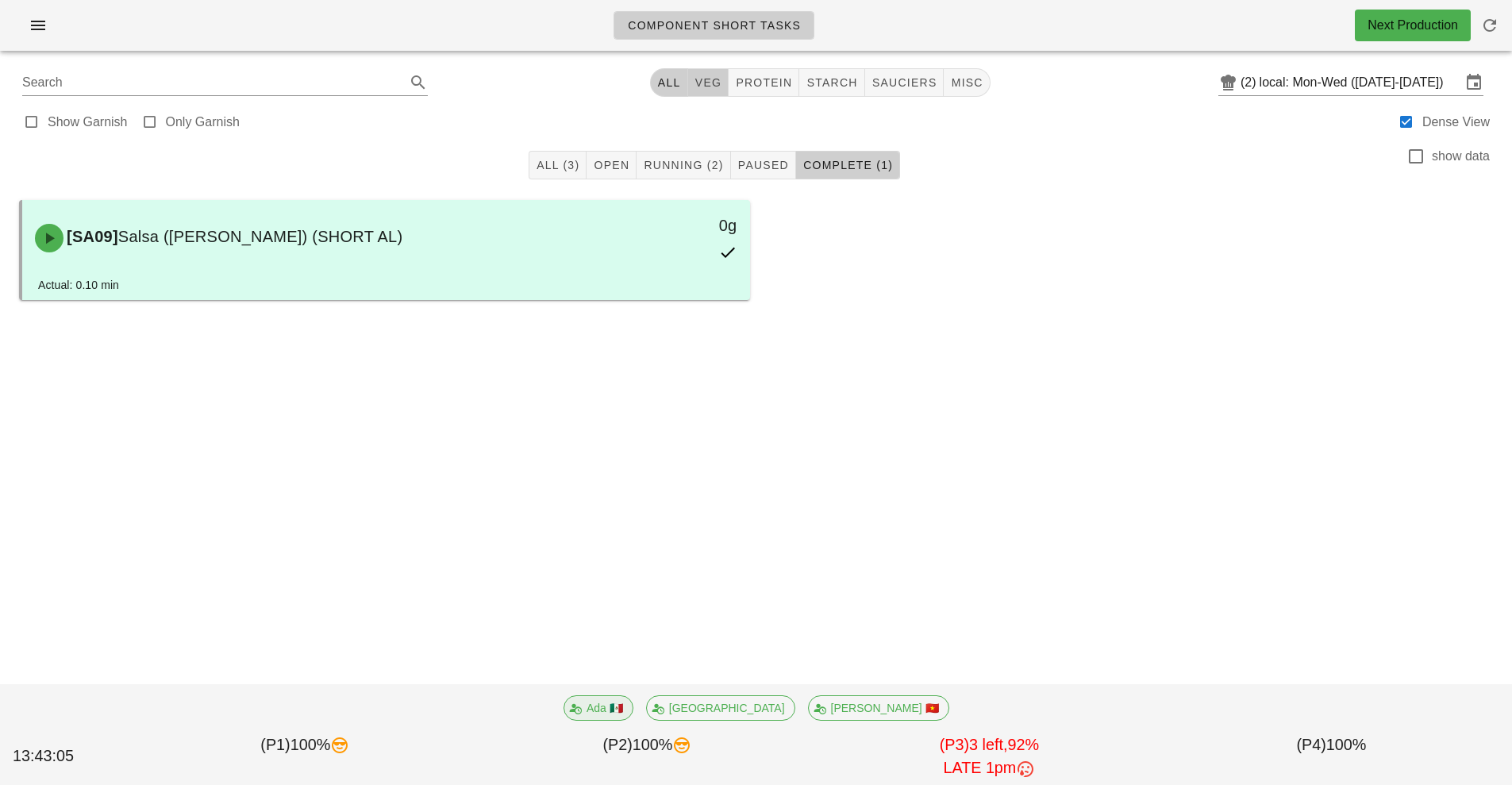
click at [694, 89] on button "veg" at bounding box center [709, 82] width 41 height 28
type input "team:veg"
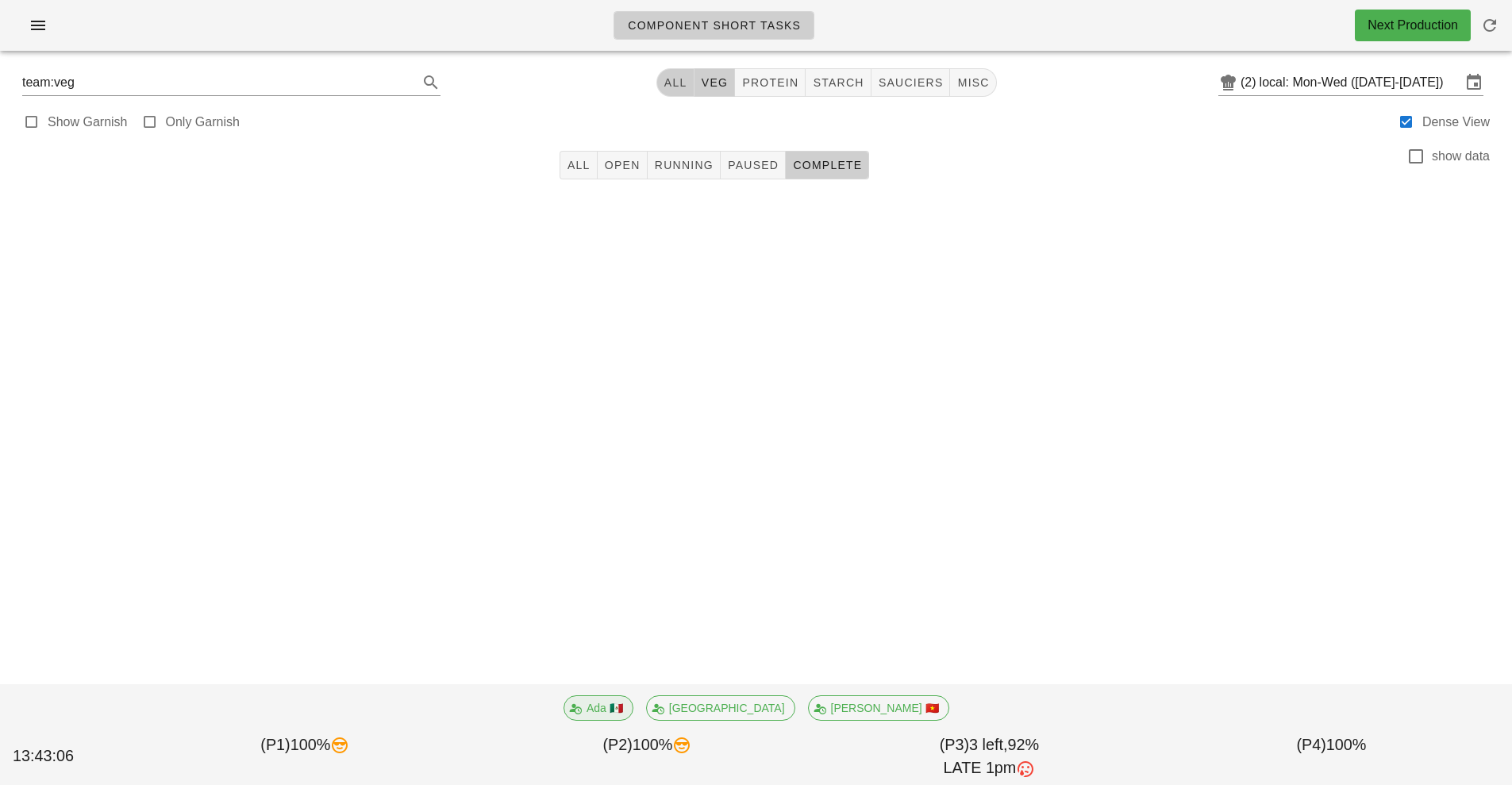
click at [662, 82] on button "All" at bounding box center [676, 82] width 38 height 28
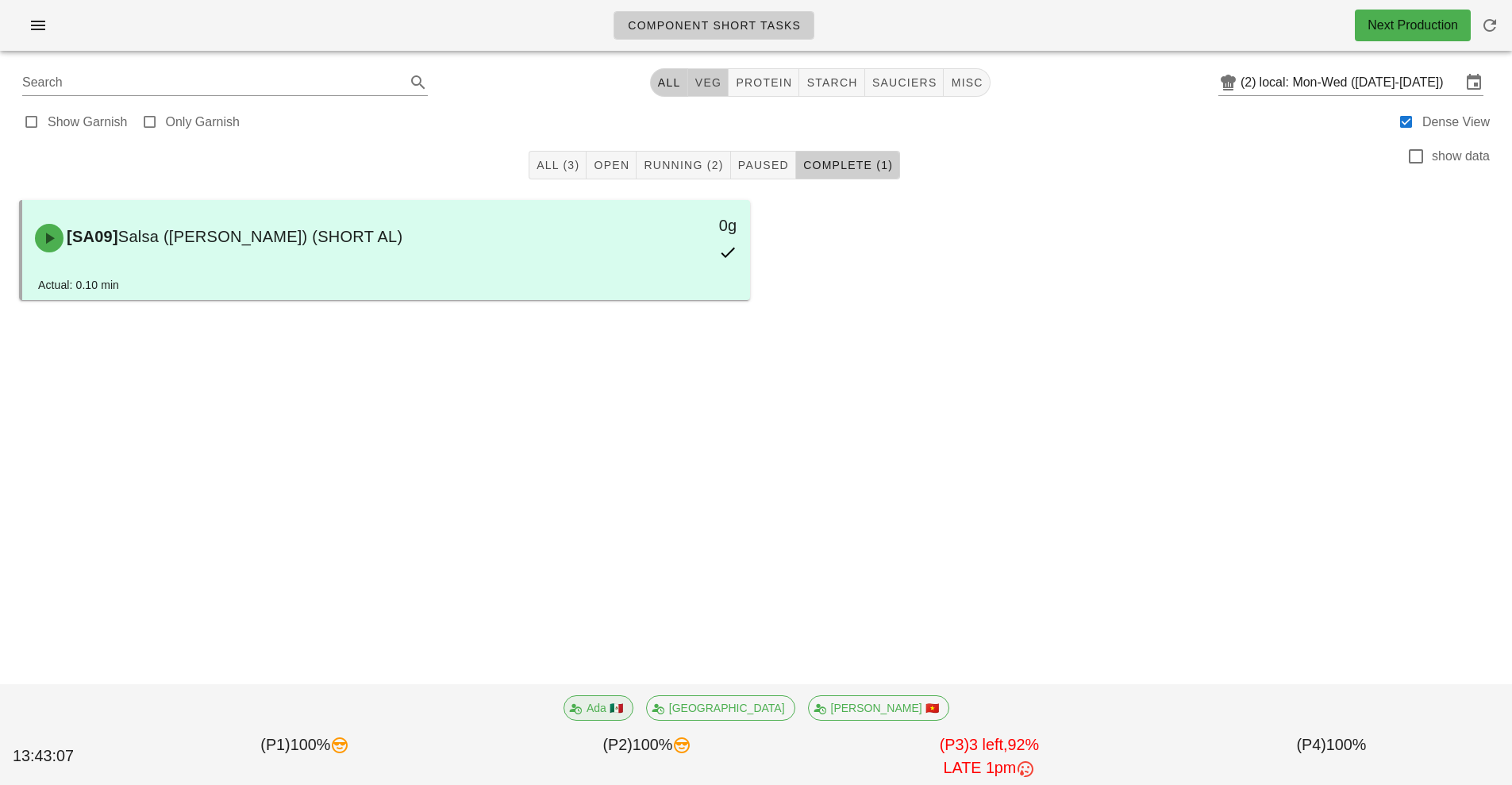
click at [709, 88] on span "veg" at bounding box center [708, 83] width 28 height 13
type input "team:veg"
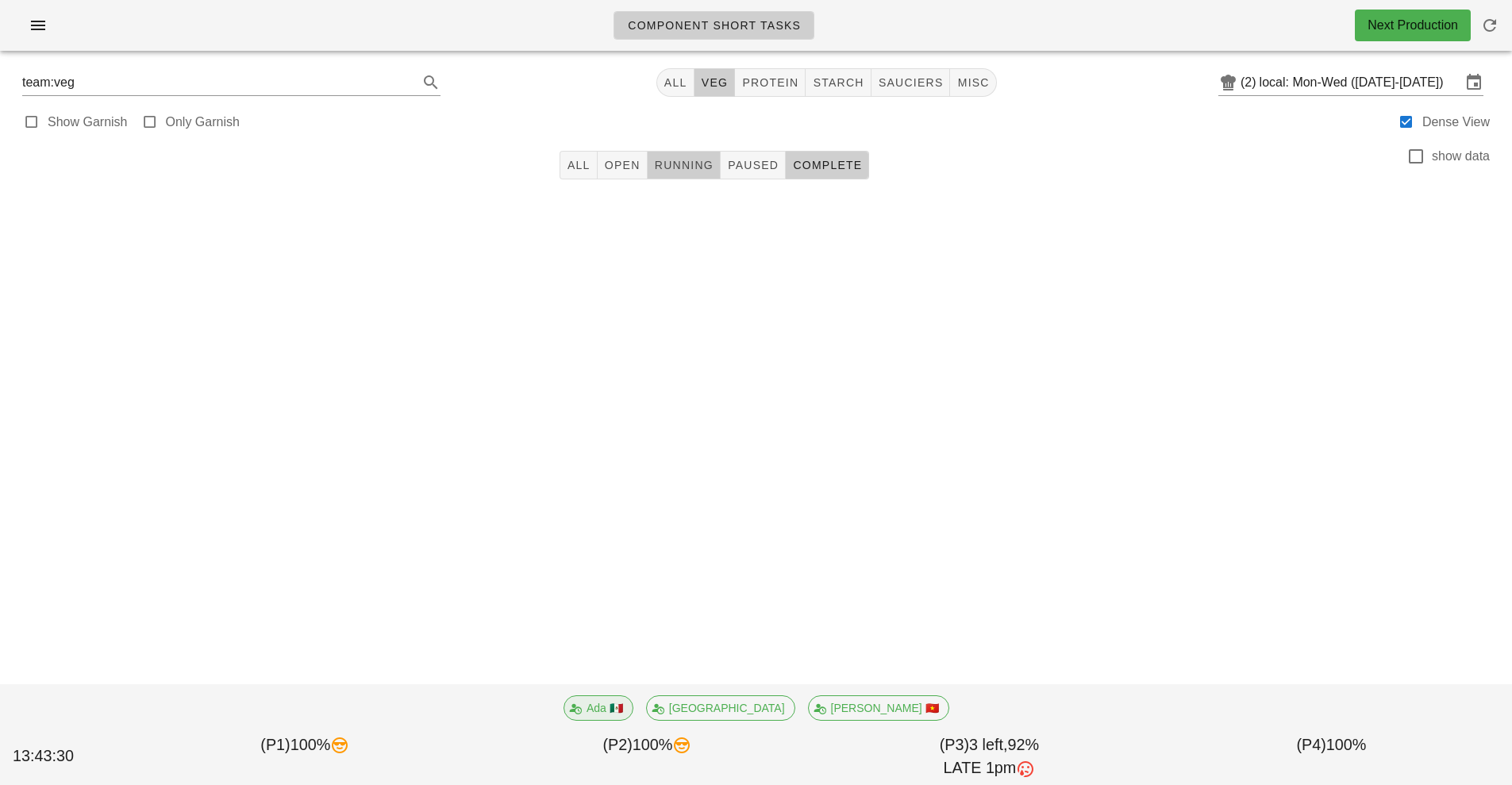
click at [697, 171] on span "Running" at bounding box center [684, 165] width 59 height 13
click at [840, 171] on span "Complete" at bounding box center [828, 165] width 70 height 13
